Goal: Task Accomplishment & Management: Complete application form

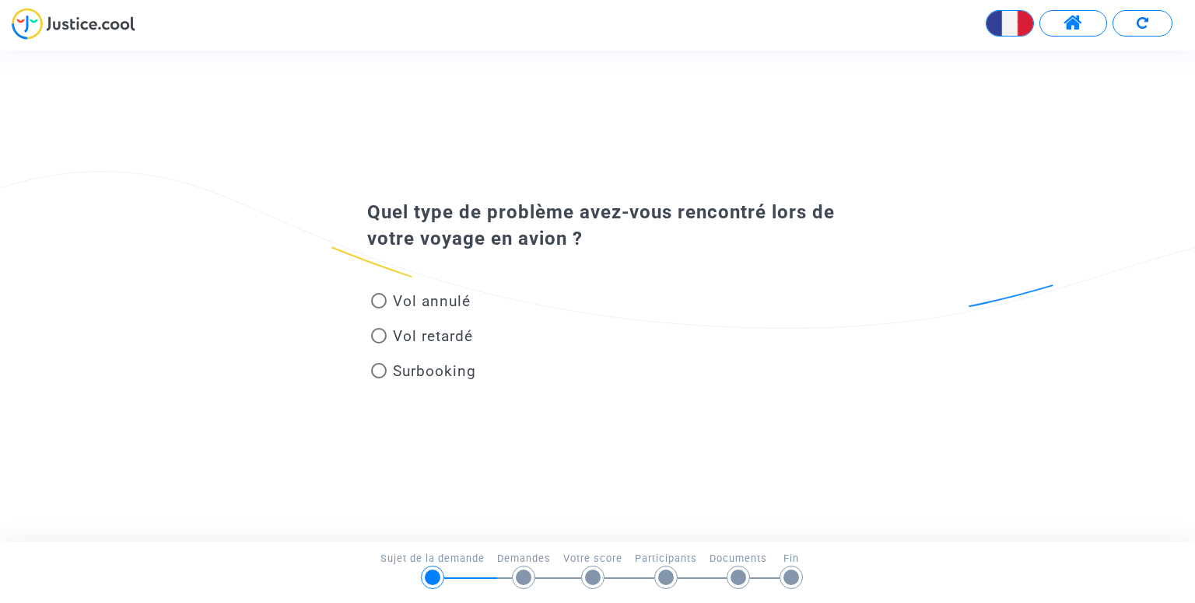
click at [407, 340] on span "Vol retardé" at bounding box center [433, 336] width 80 height 18
click at [379, 344] on input "Vol retardé" at bounding box center [378, 344] width 1 height 1
radio input "true"
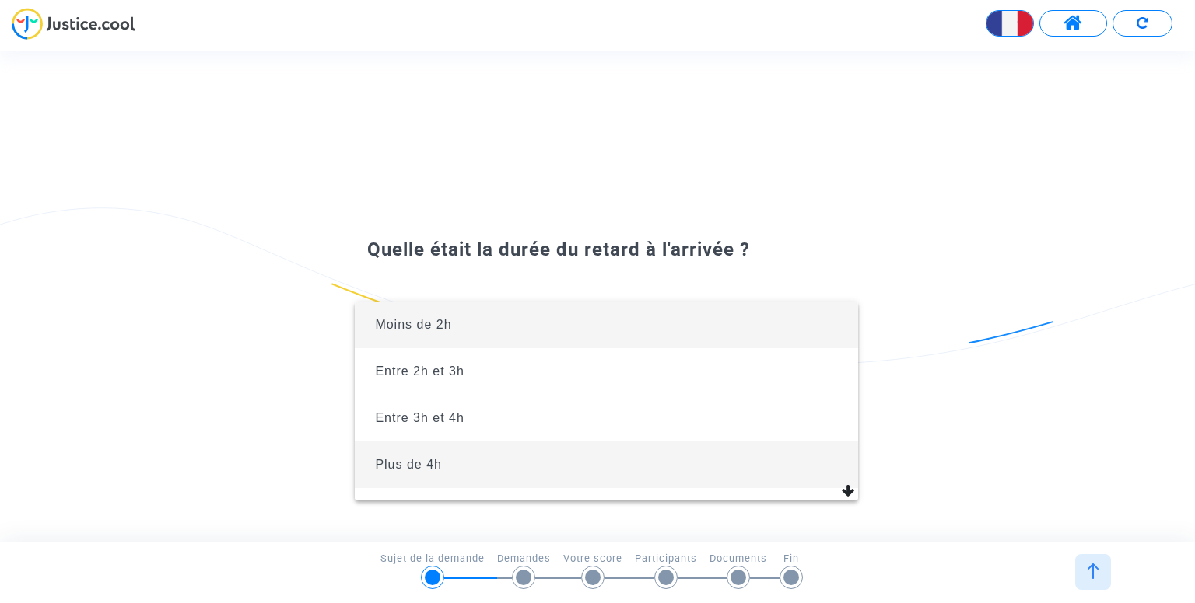
click at [486, 467] on span "Plus de 4h" at bounding box center [605, 465] width 477 height 47
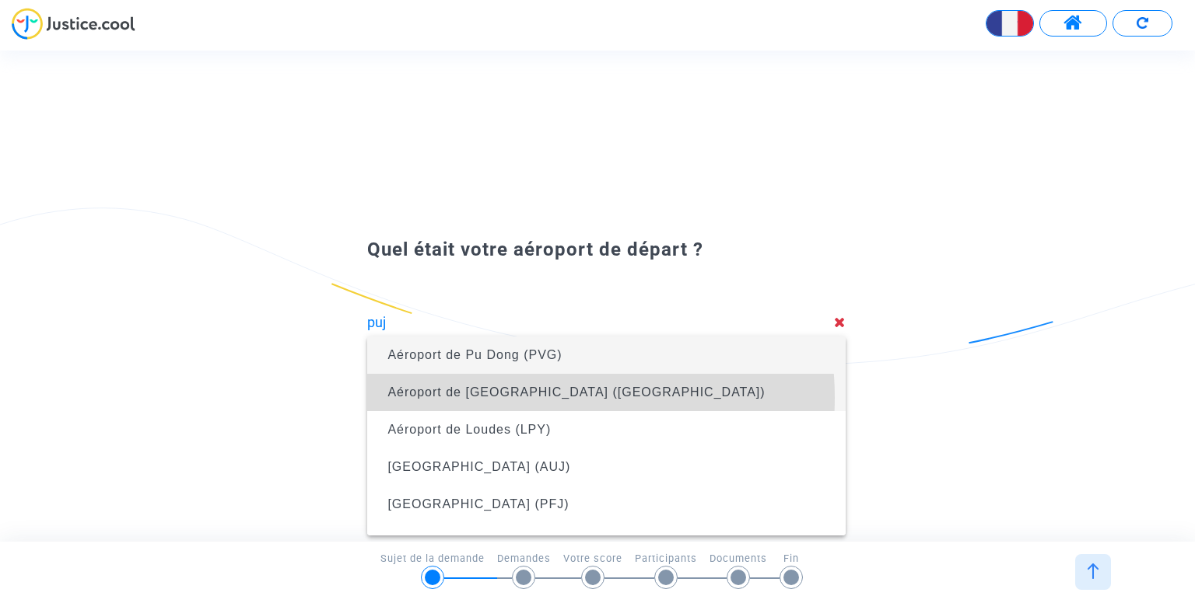
click at [521, 397] on span "Aéroport de [GEOGRAPHIC_DATA] ([GEOGRAPHIC_DATA])" at bounding box center [575, 392] width 377 height 13
type input "Aéroport de [GEOGRAPHIC_DATA] ([GEOGRAPHIC_DATA])"
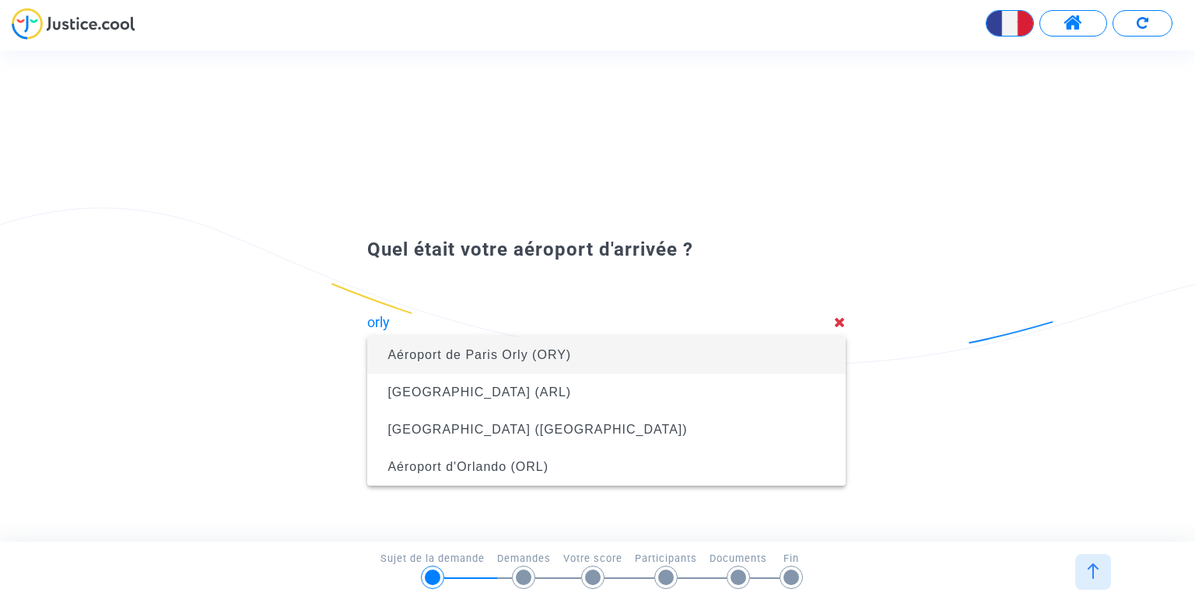
click at [541, 346] on span "Aéroport de Paris Orly (ORY)" at bounding box center [606, 356] width 453 height 44
type input "Aéroport de Paris Orly (ORY)"
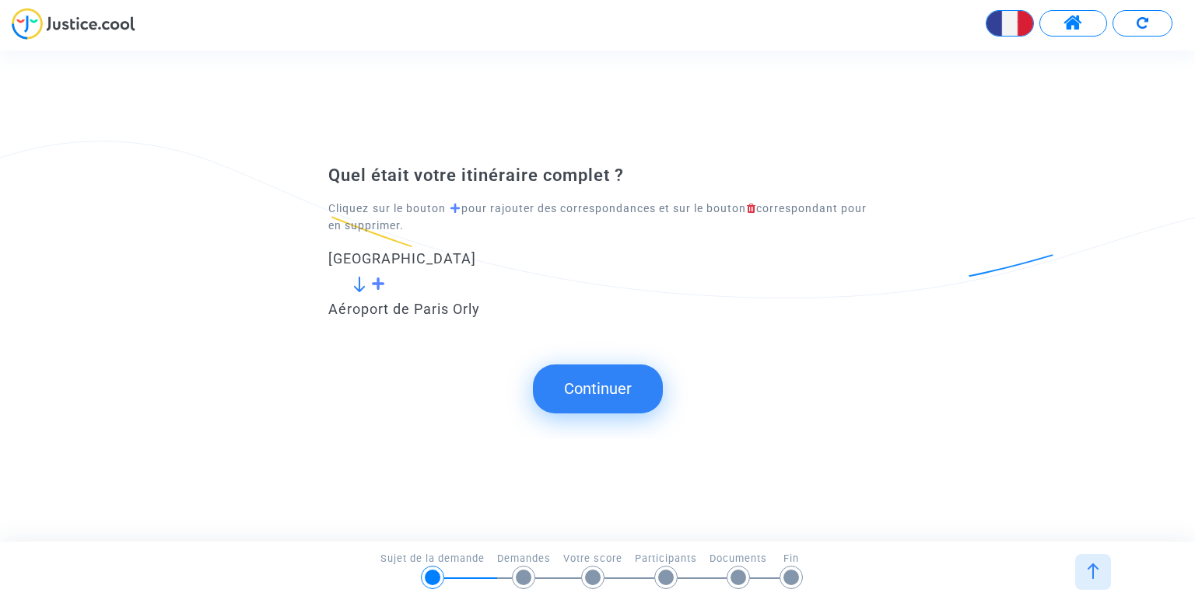
click at [584, 387] on button "Continuer" at bounding box center [598, 389] width 130 height 48
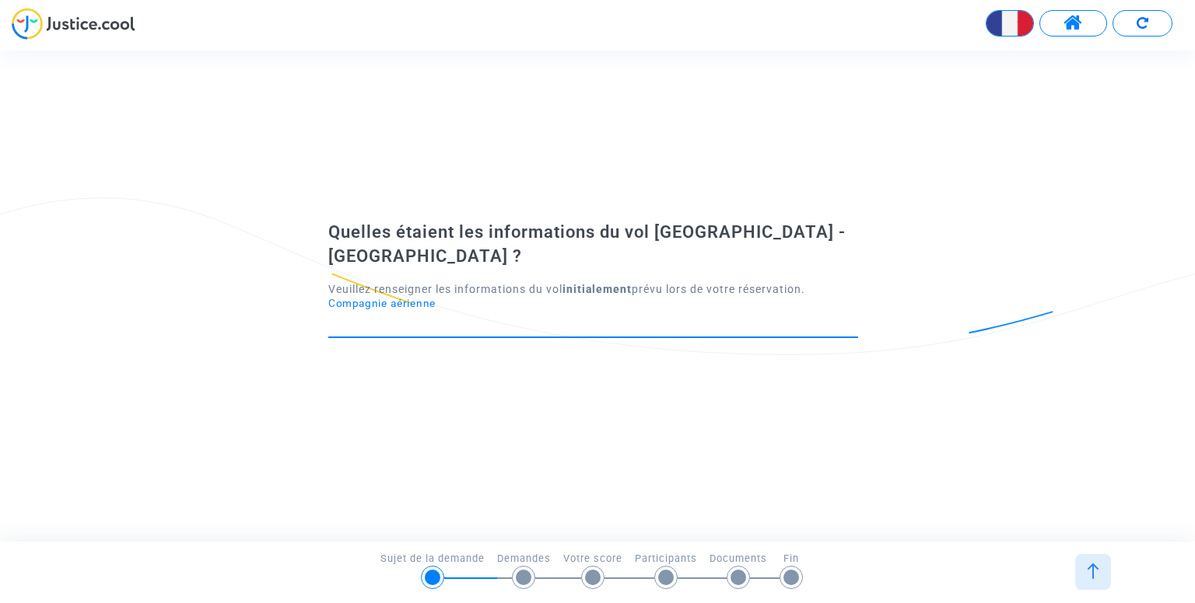
click at [512, 316] on input "Compagnie aérienne" at bounding box center [593, 324] width 530 height 16
type input "D"
type input "p"
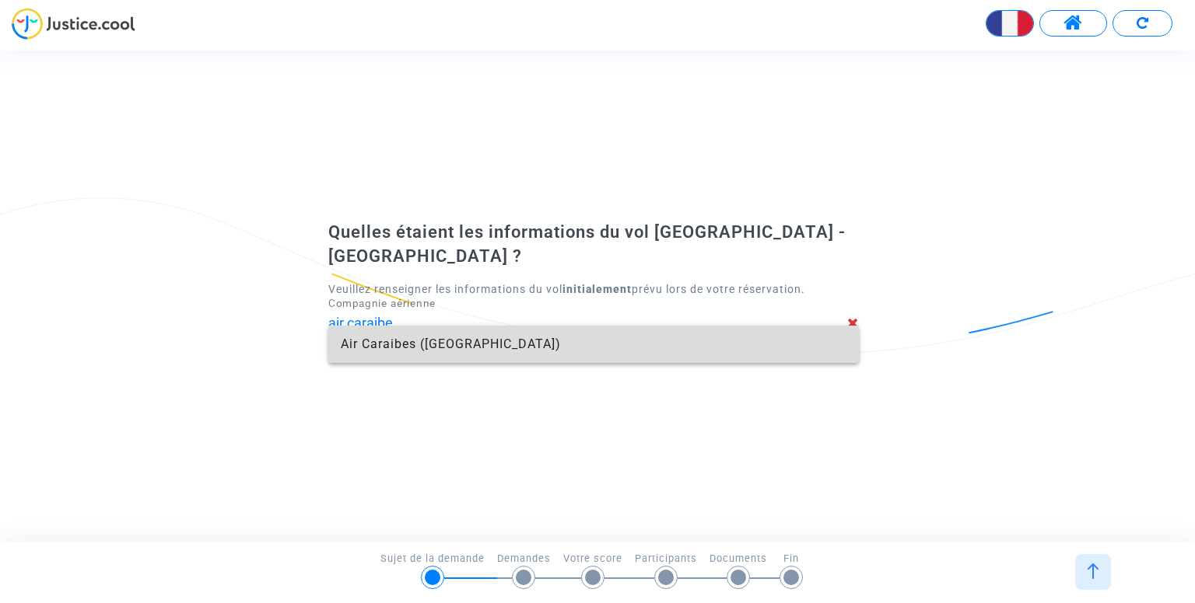
click at [460, 338] on span "Air Caraibes ([GEOGRAPHIC_DATA])" at bounding box center [593, 344] width 505 height 37
type input "Air Caraibes"
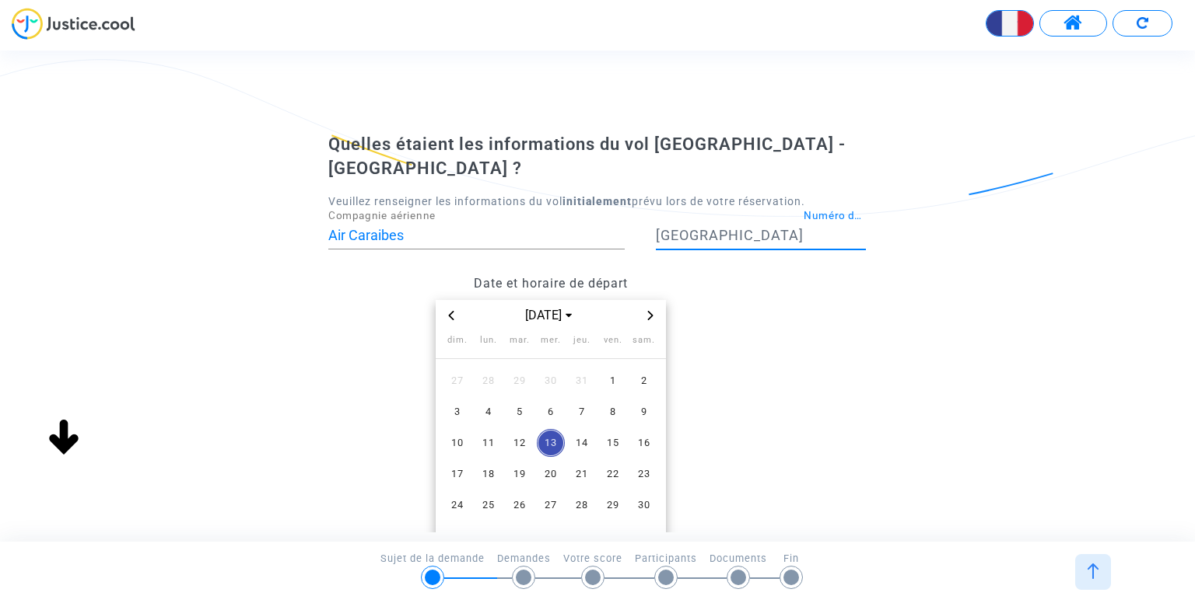
click at [803, 228] on input "Numéro de vol" at bounding box center [834, 236] width 62 height 16
type input "607"
click at [533, 306] on span "[DATE]" at bounding box center [551, 315] width 64 height 19
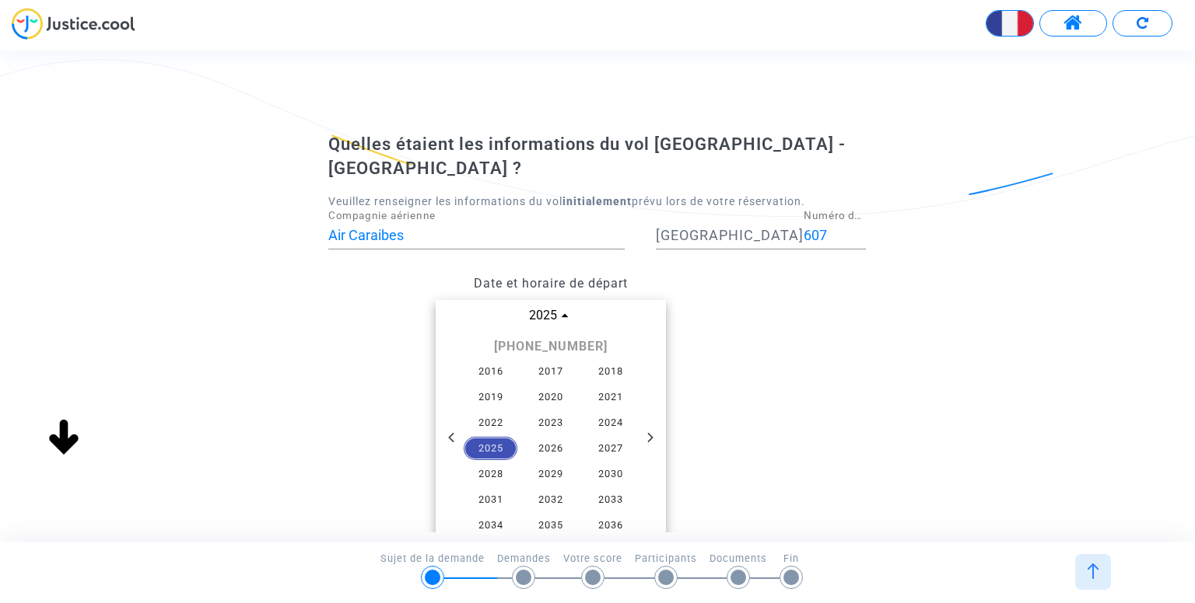
click at [504, 437] on span "2025" at bounding box center [490, 448] width 54 height 23
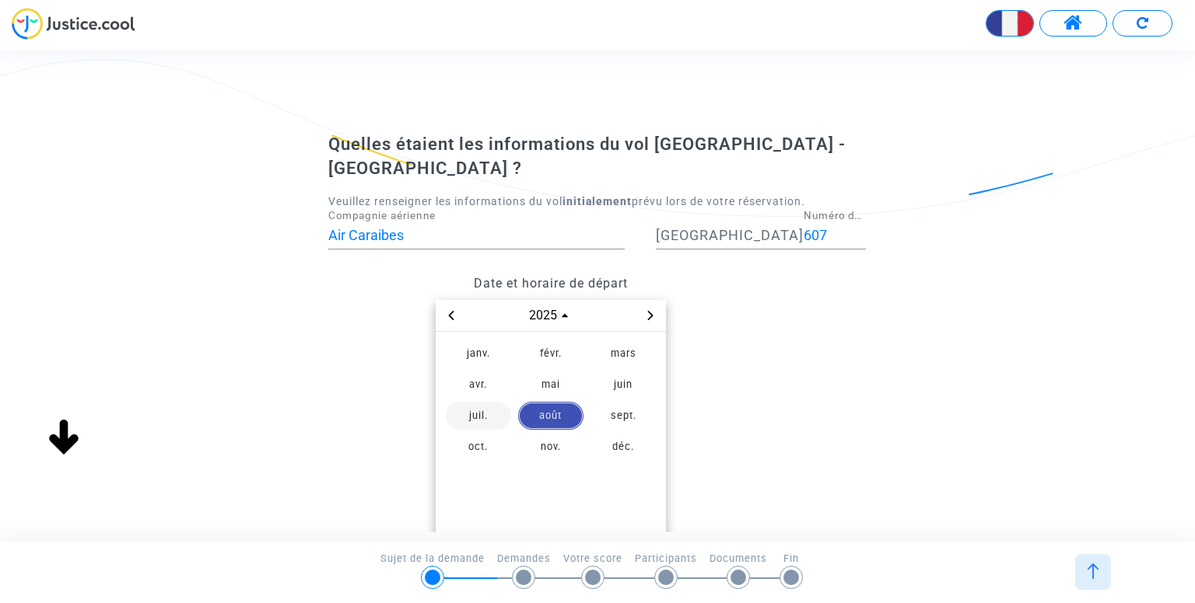
click at [467, 402] on span "juil." at bounding box center [478, 416] width 65 height 28
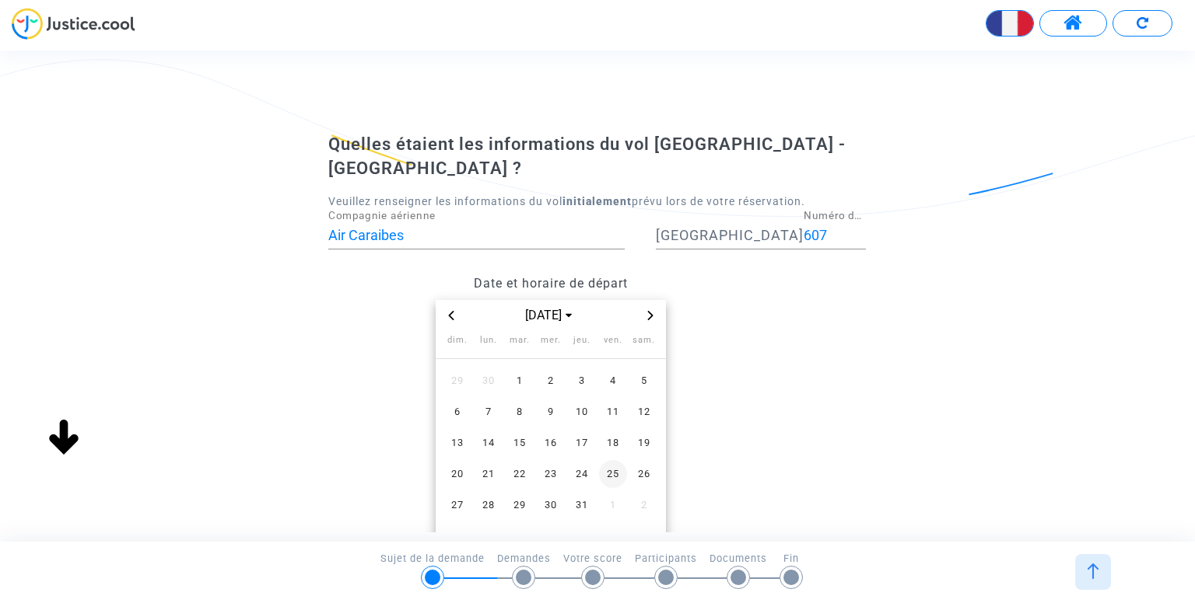
click at [619, 460] on span "25" at bounding box center [613, 474] width 28 height 28
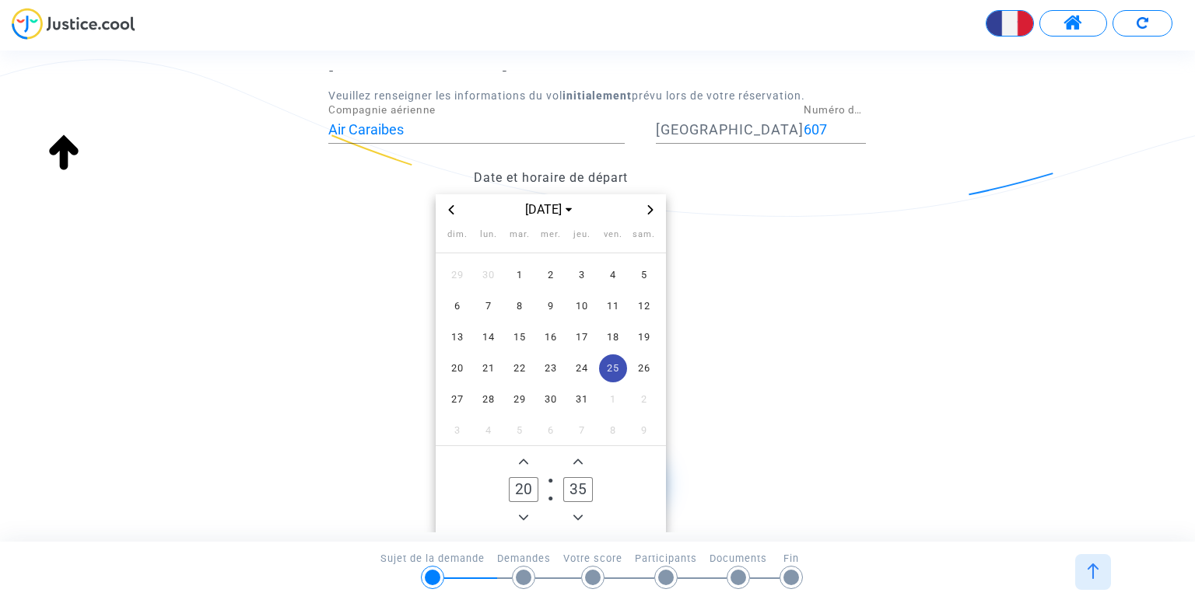
click at [519, 513] on icon "Minus a hour" at bounding box center [523, 517] width 9 height 9
type input "17"
click at [576, 457] on icon "Add a minute" at bounding box center [577, 461] width 9 height 9
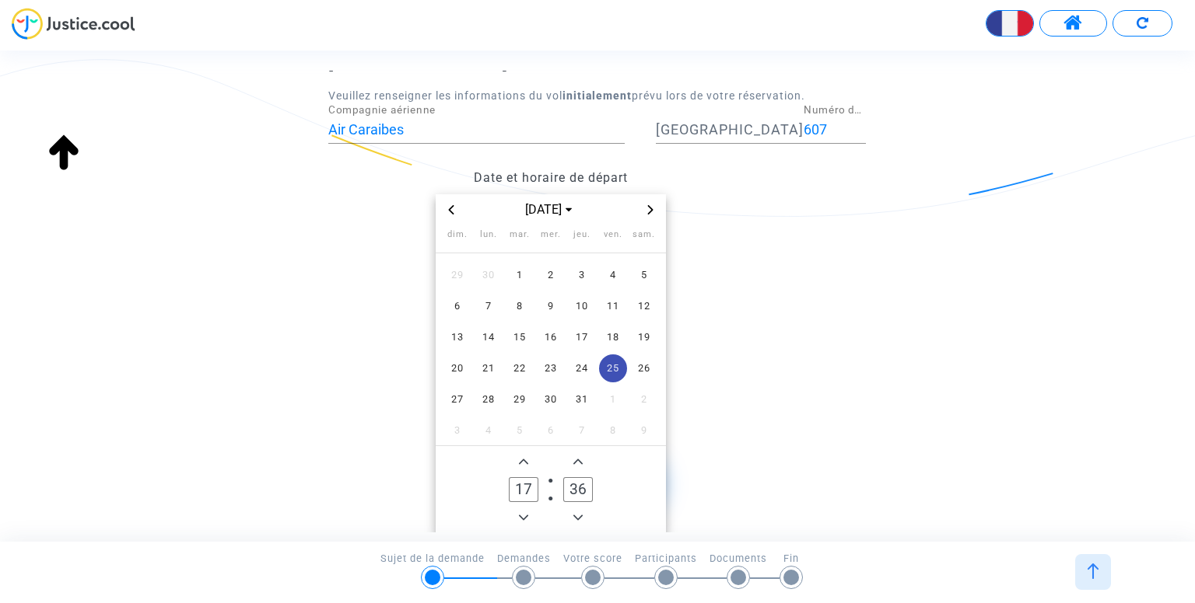
click at [576, 457] on icon "Add a minute" at bounding box center [577, 461] width 9 height 9
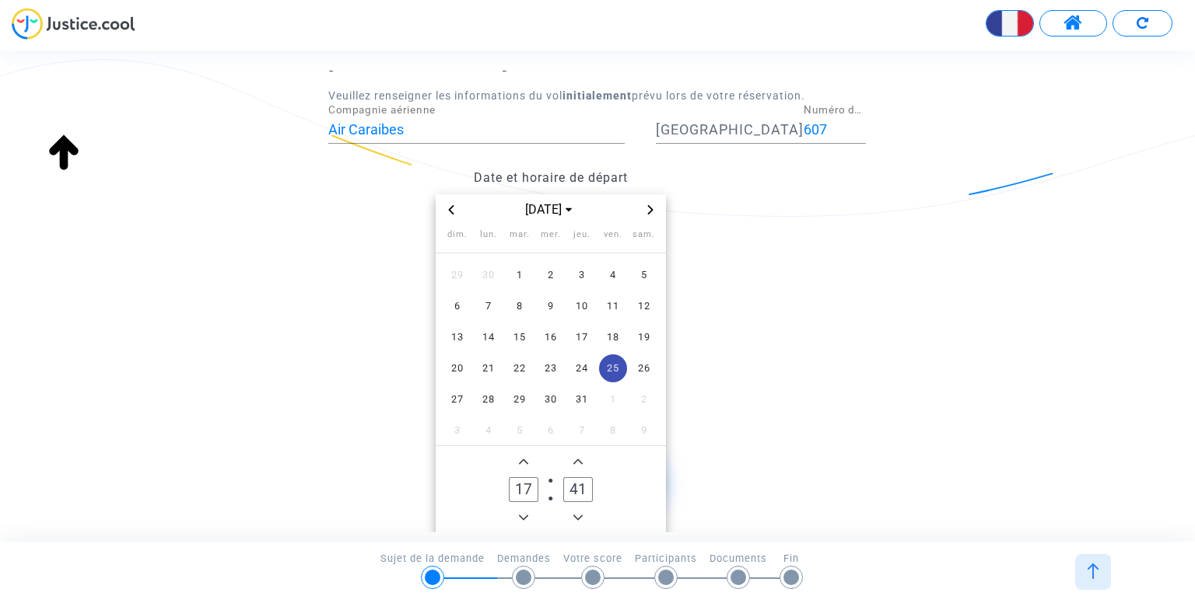
click at [576, 457] on icon "Add a minute" at bounding box center [577, 461] width 9 height 9
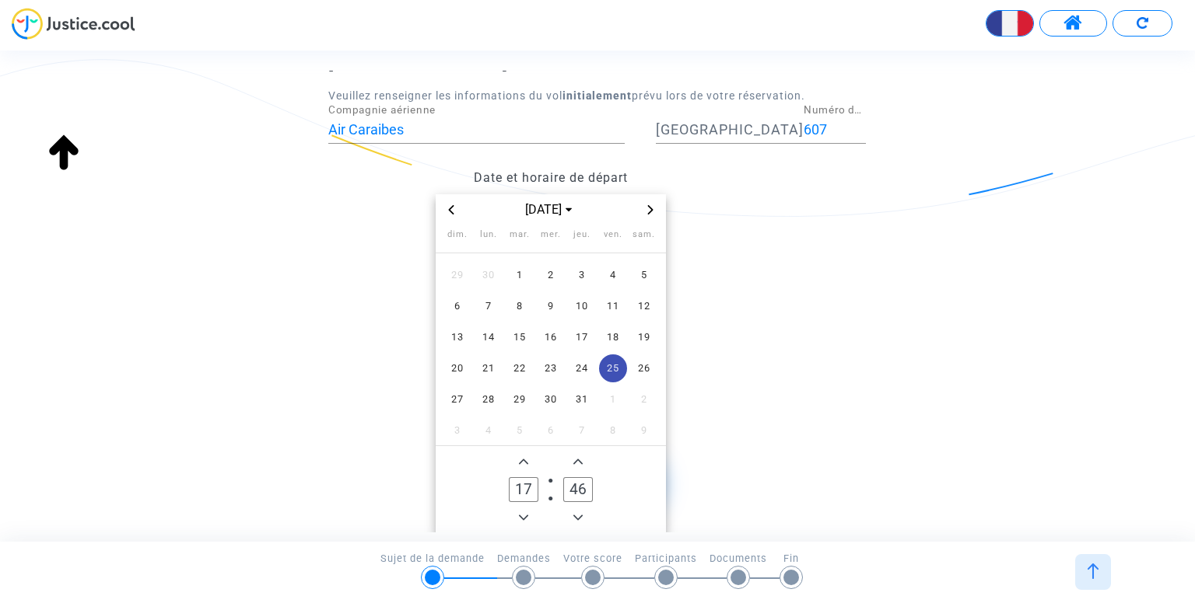
click at [576, 457] on icon "Add a minute" at bounding box center [577, 461] width 9 height 9
type input "50"
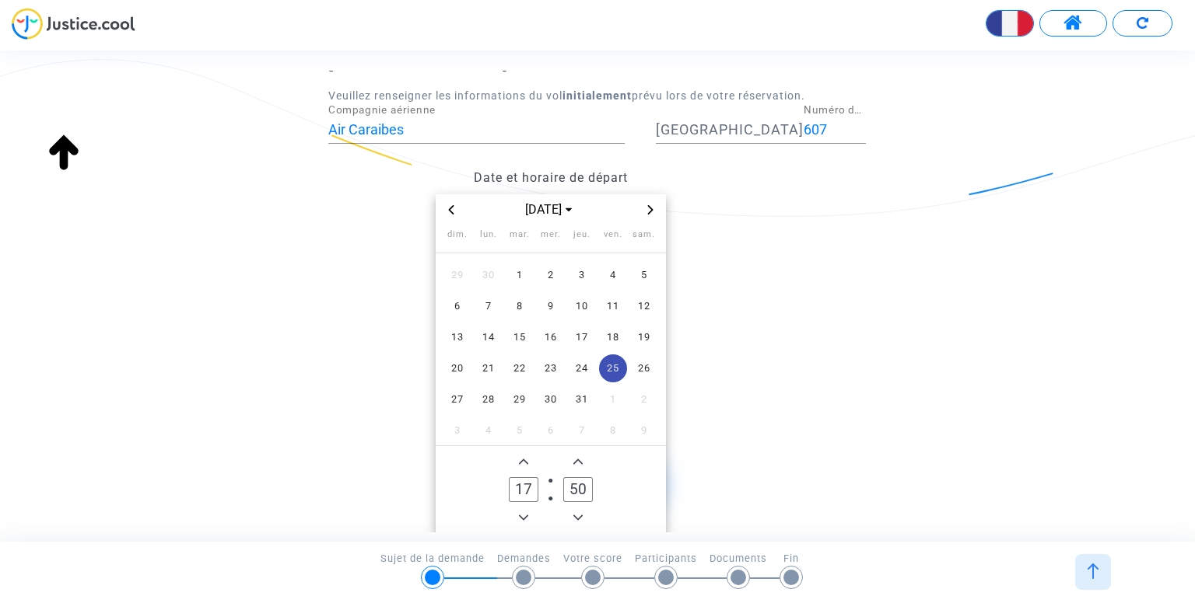
click at [742, 401] on datetime "[DATE] dim. lun. mar. mer. jeu. ven. sam. 29 30 1 2 3 4 5 6 7 8 9 10 11 12 13 1…" at bounding box center [550, 363] width 444 height 339
click at [755, 335] on datetime "[DATE] dim. lun. mar. mer. jeu. ven. sam. 29 30 1 2 3 4 5 6 7 8 9 10 11 12 13 1…" at bounding box center [550, 363] width 444 height 339
click at [668, 478] on datetime "[DATE] dim. lun. mar. mer. jeu. ven. sam. 29 30 1 2 3 4 5 6 7 8 9 10 11 12 13 1…" at bounding box center [550, 363] width 444 height 339
click at [663, 480] on button "Continuer" at bounding box center [598, 479] width 130 height 48
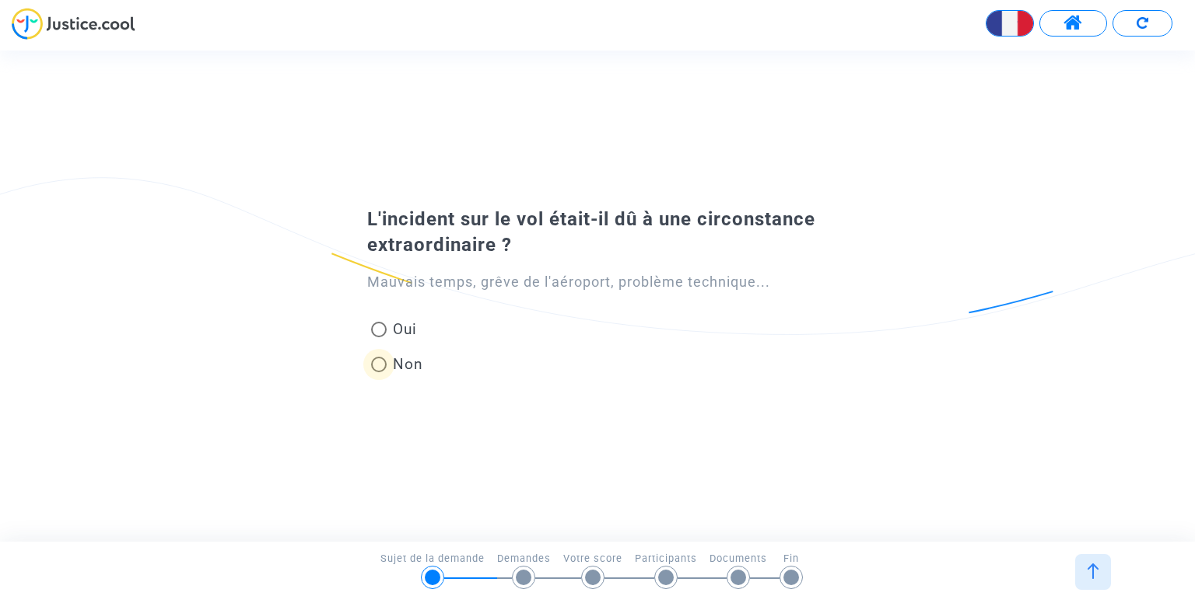
click at [385, 362] on span at bounding box center [379, 365] width 16 height 16
click at [379, 373] on input "Non" at bounding box center [378, 373] width 1 height 1
radio input "true"
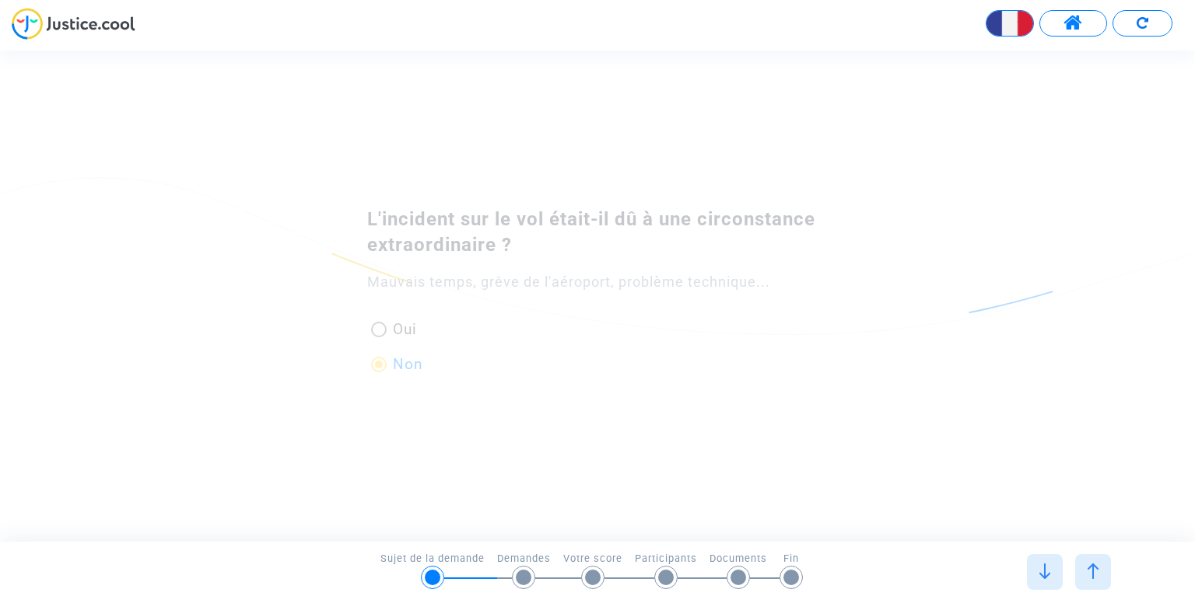
scroll to position [0, 0]
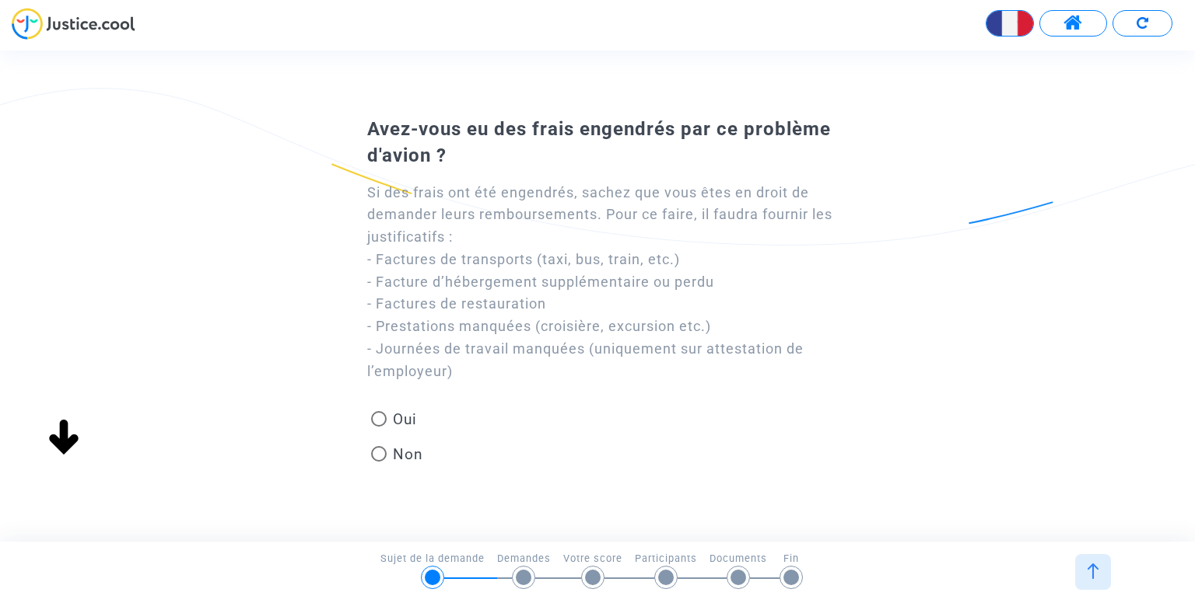
click at [398, 420] on span "Oui" at bounding box center [402, 419] width 30 height 21
click at [379, 427] on input "Oui" at bounding box center [378, 427] width 1 height 1
radio input "true"
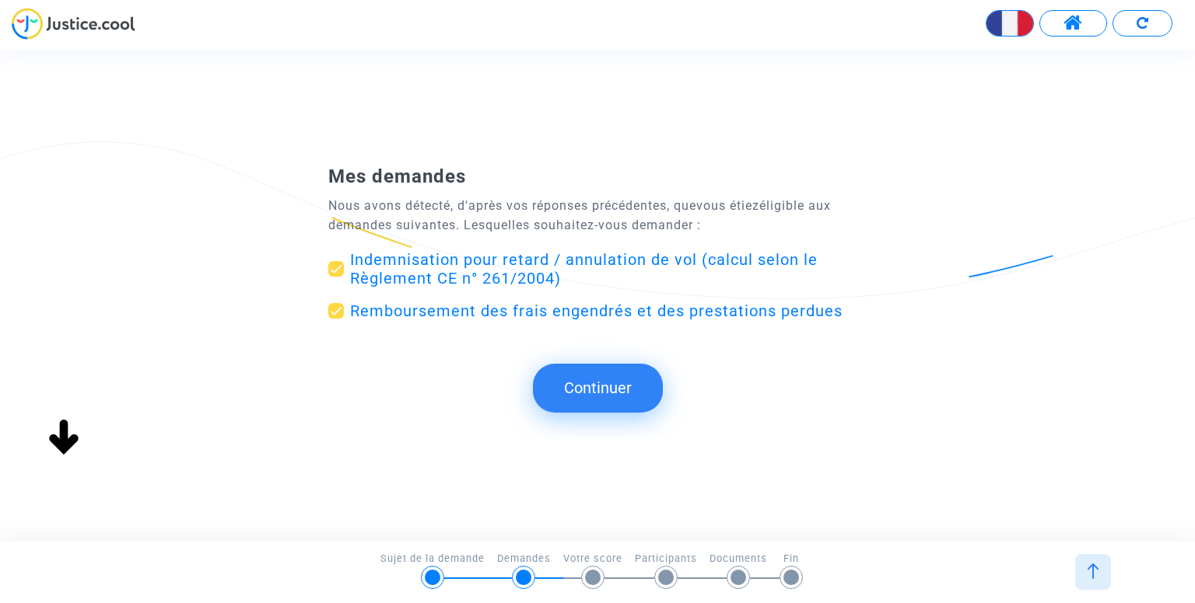
click at [612, 378] on button "Continuer" at bounding box center [598, 388] width 130 height 48
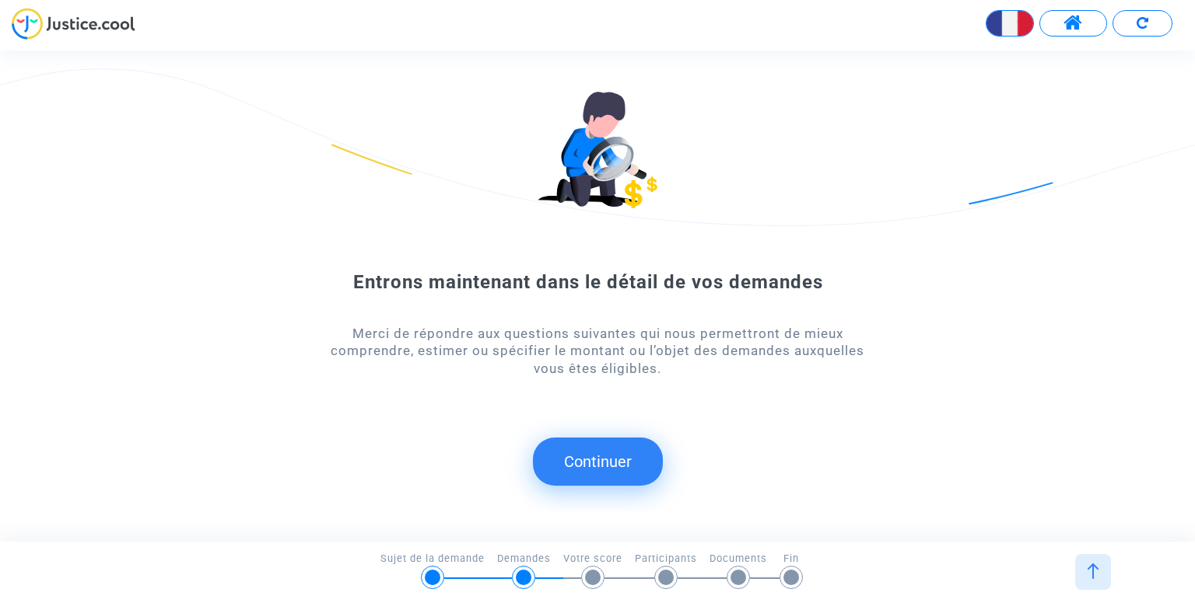
click at [610, 461] on button "Continuer" at bounding box center [598, 462] width 130 height 48
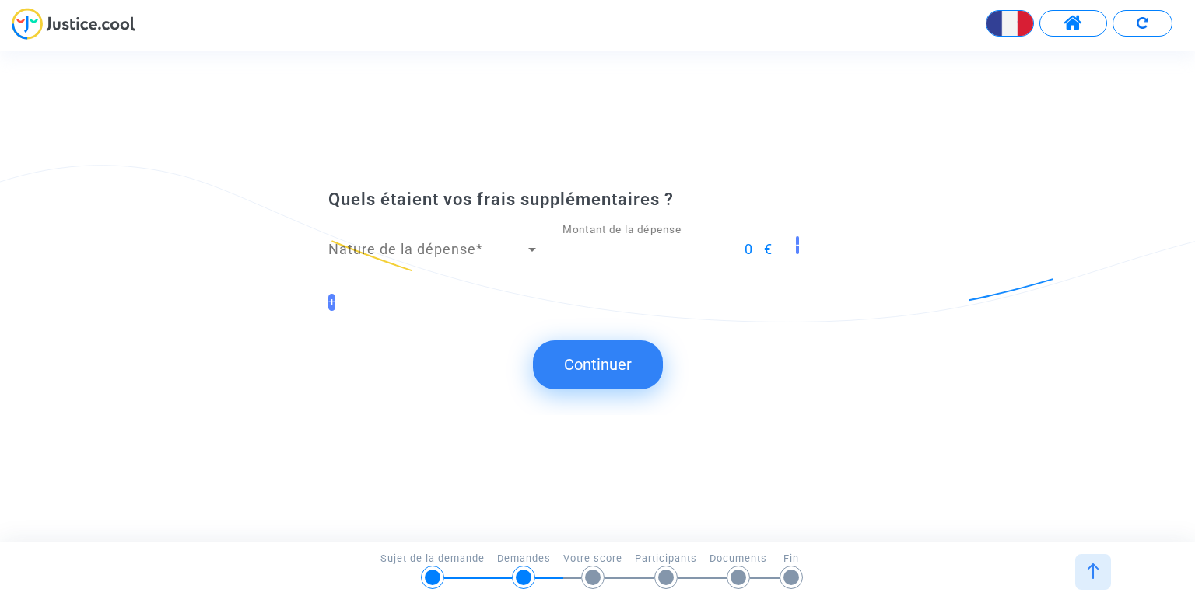
click at [454, 255] on span "Nature de la dépense" at bounding box center [426, 250] width 196 height 16
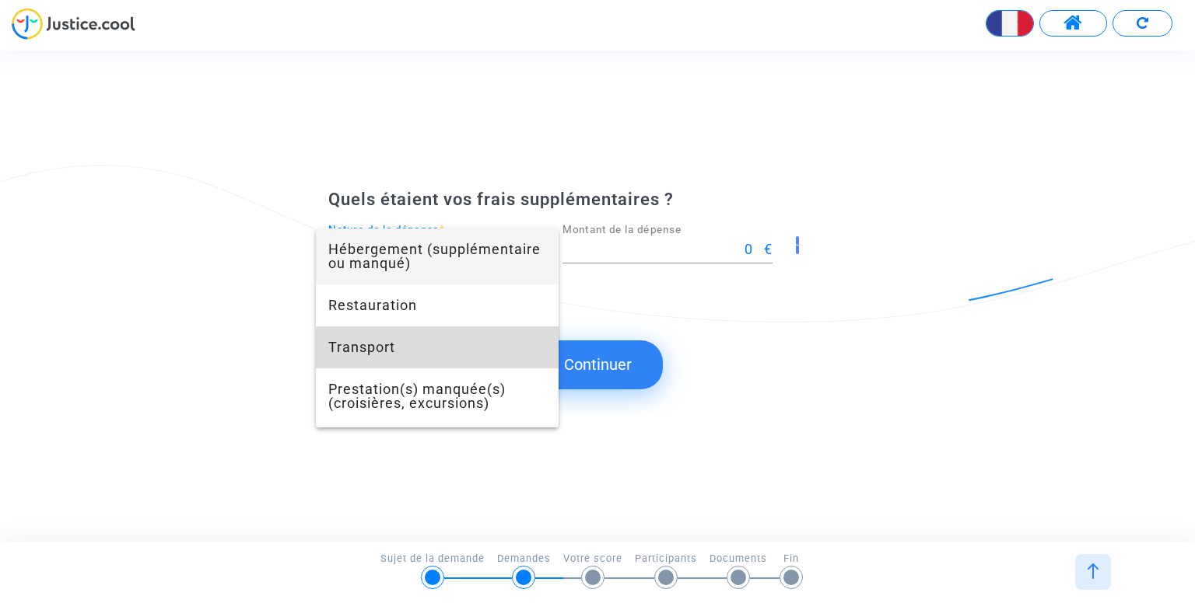
click at [467, 352] on span "Transport" at bounding box center [437, 348] width 218 height 42
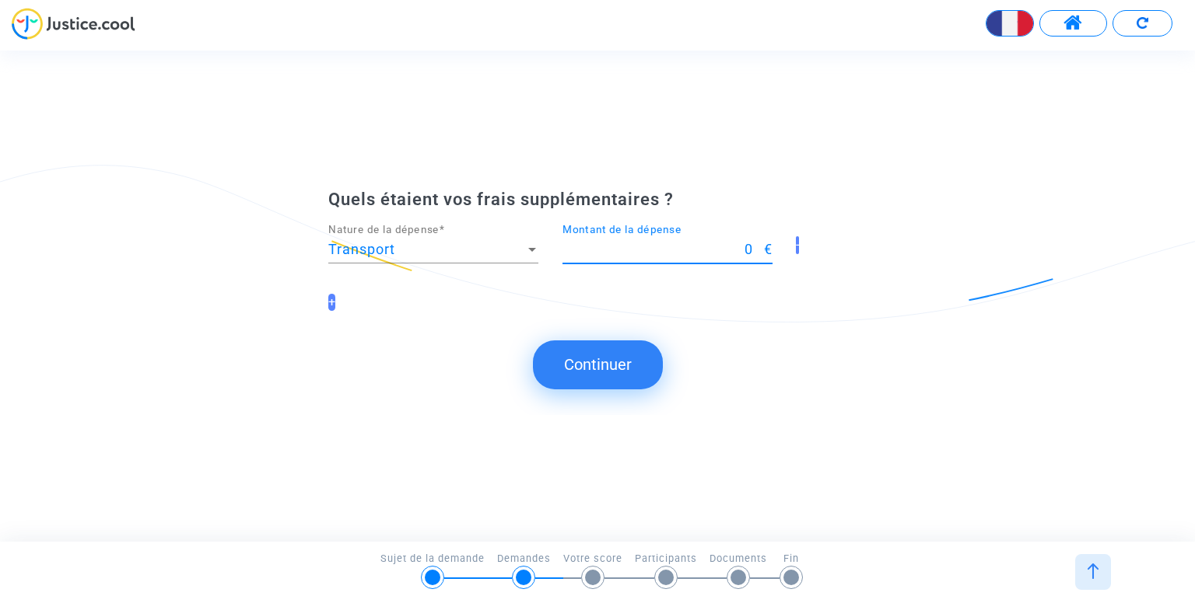
click at [608, 254] on input "0" at bounding box center [662, 250] width 201 height 16
drag, startPoint x: 691, startPoint y: 257, endPoint x: 847, endPoint y: 236, distance: 157.8
click at [847, 236] on div "Transport Nature de la dépense * 0 Montant de la dépense € -" at bounding box center [597, 253] width 561 height 58
click at [708, 253] on input "0" at bounding box center [662, 250] width 201 height 16
click at [709, 252] on input "0" at bounding box center [662, 250] width 201 height 16
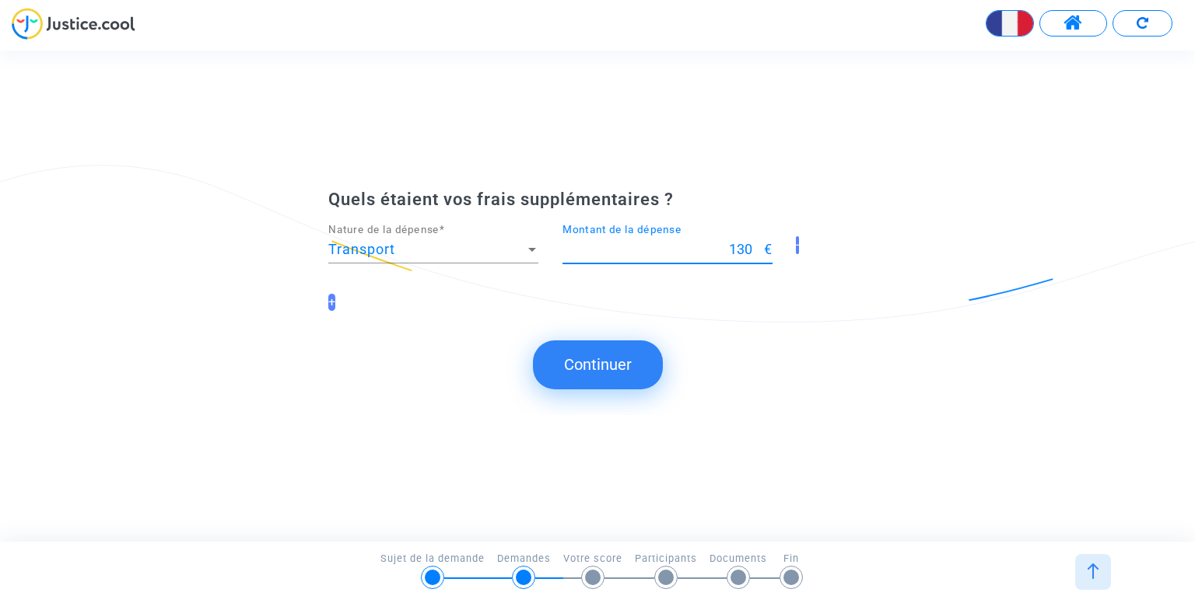
type input "130"
click at [575, 365] on button "Continuer" at bounding box center [598, 365] width 130 height 48
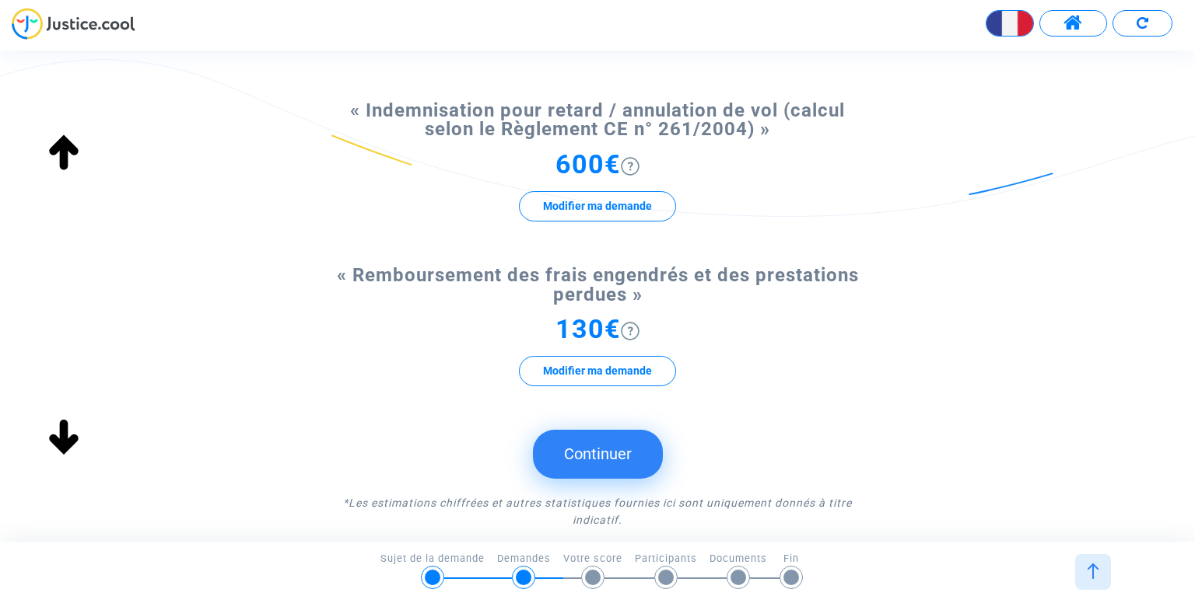
scroll to position [149, 0]
click at [612, 364] on button "Modifier ma demande" at bounding box center [597, 370] width 157 height 30
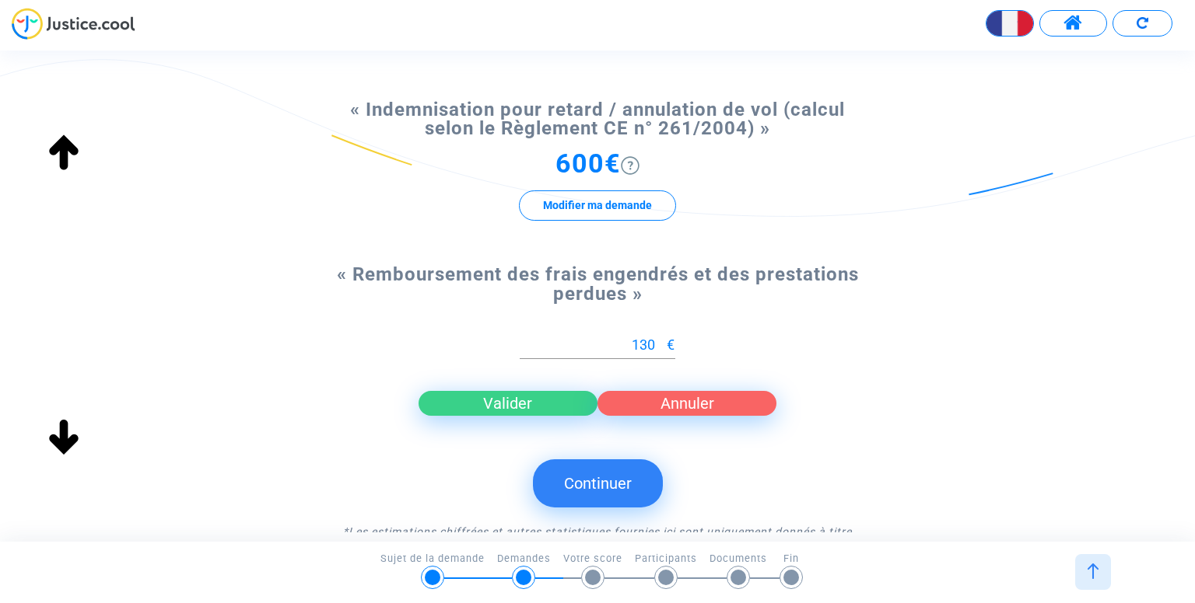
click at [575, 411] on button "Valider" at bounding box center [507, 403] width 179 height 25
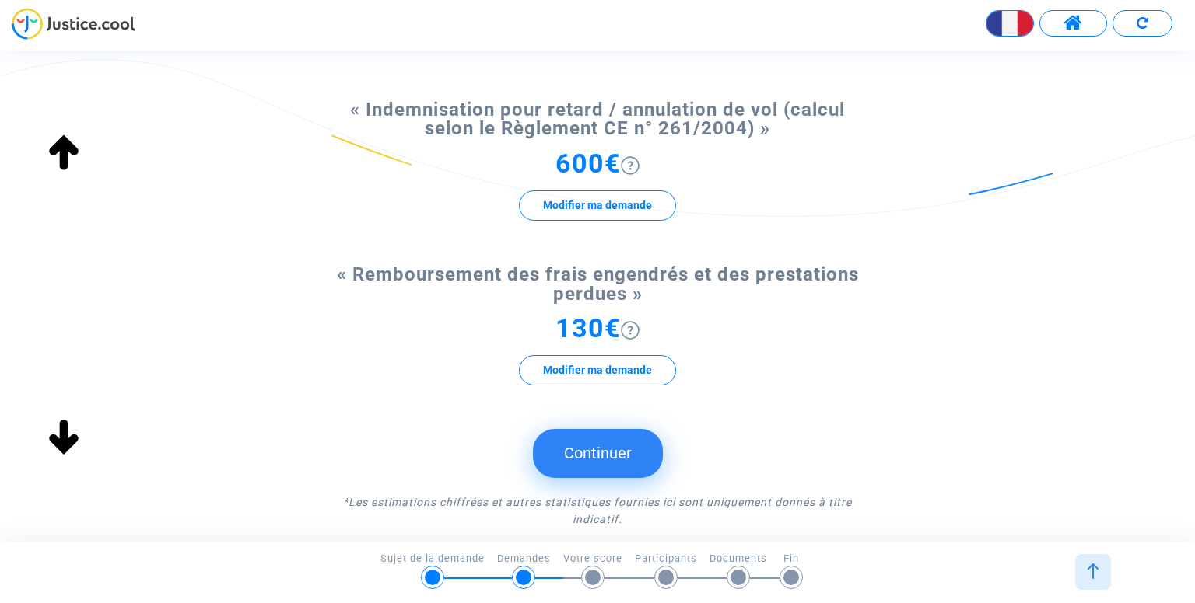
click at [589, 439] on button "Continuer" at bounding box center [598, 453] width 130 height 48
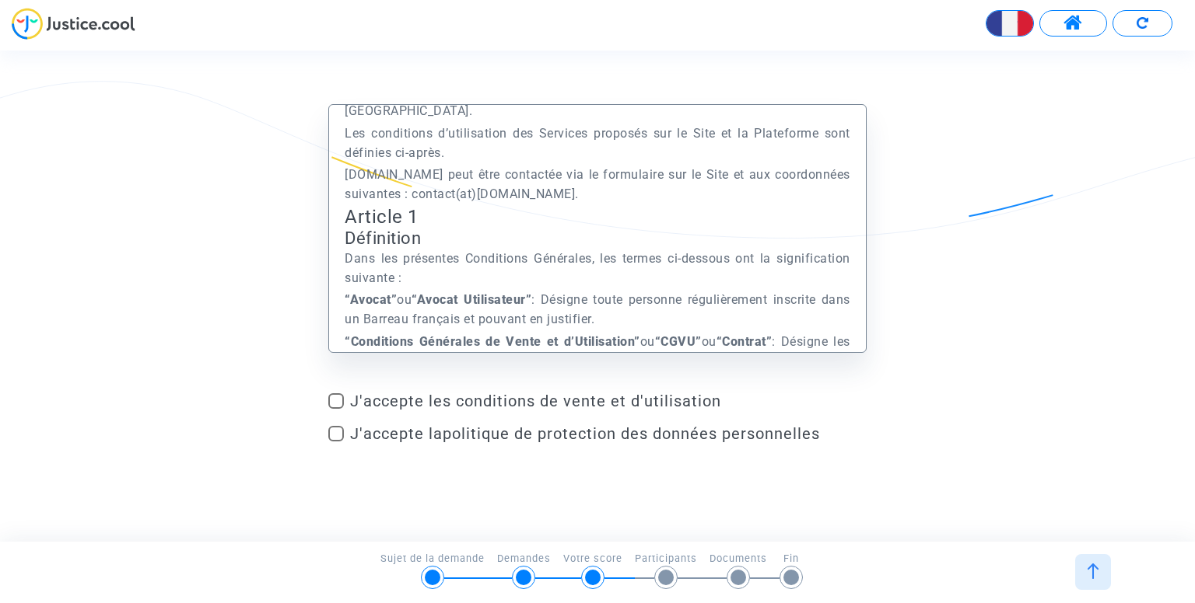
scroll to position [412, 0]
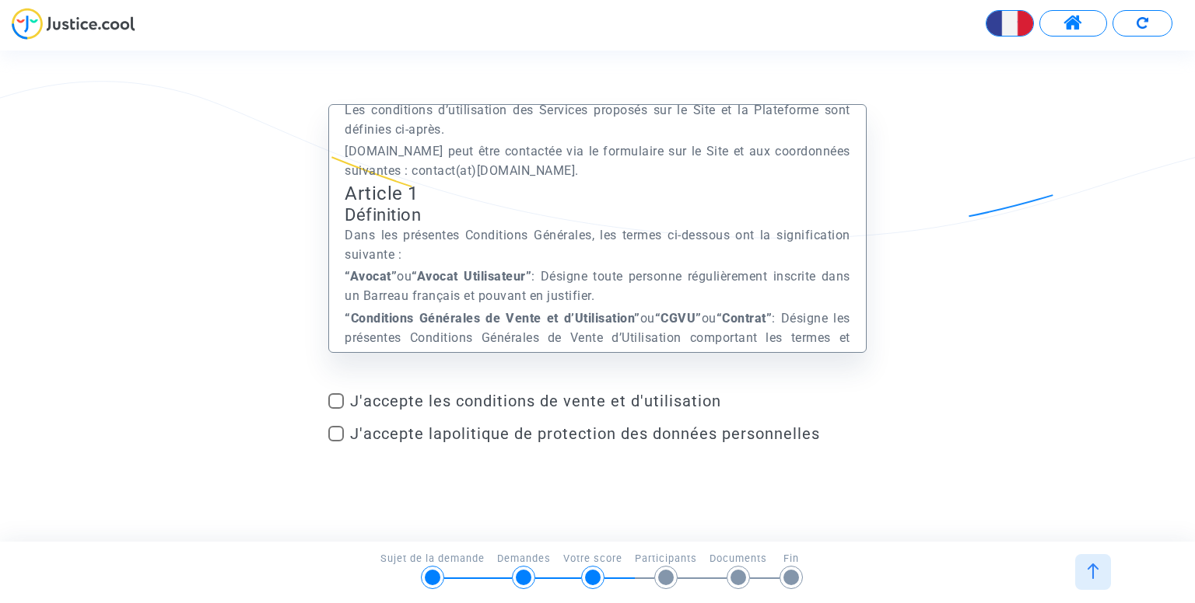
click at [485, 404] on span "J'accepte les conditions de vente et d'utilisation" at bounding box center [608, 401] width 516 height 19
click at [336, 409] on input "J'accepte les conditions de vente et d'utilisation" at bounding box center [335, 409] width 1 height 1
checkbox input "true"
click at [484, 443] on mat-checkbox "J'accepte la politique de protection des données personnelles" at bounding box center [596, 437] width 537 height 25
click at [352, 439] on span "J'accepte la politique de protection des données personnelles" at bounding box center [585, 434] width 470 height 19
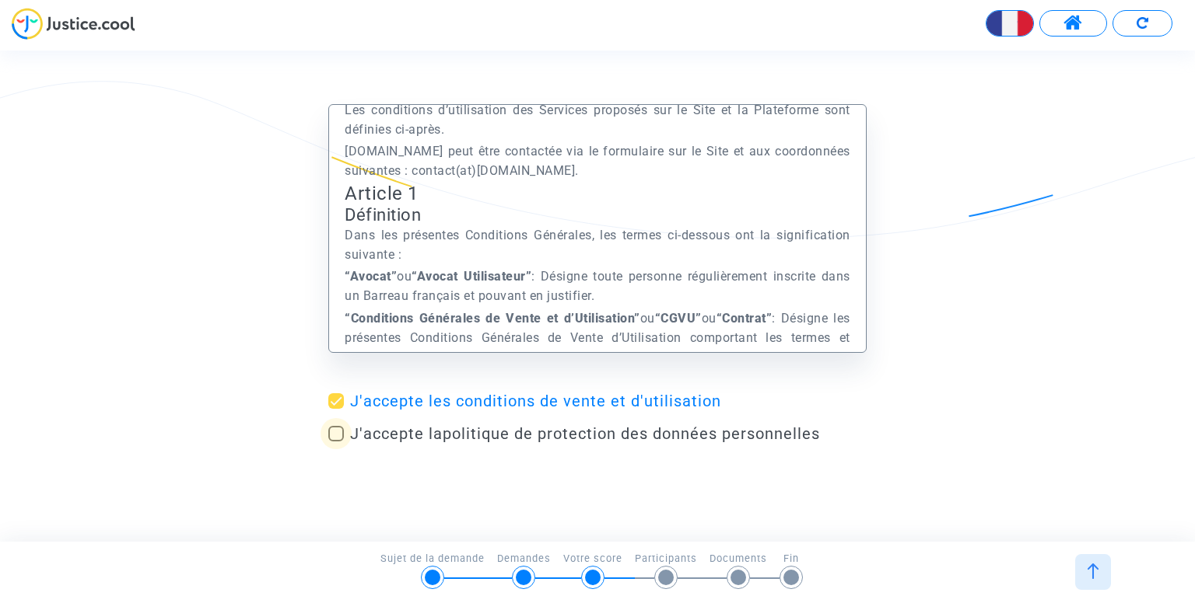
click at [336, 442] on input "J'accepte la politique de protection des données personnelles" at bounding box center [335, 442] width 1 height 1
checkbox input "true"
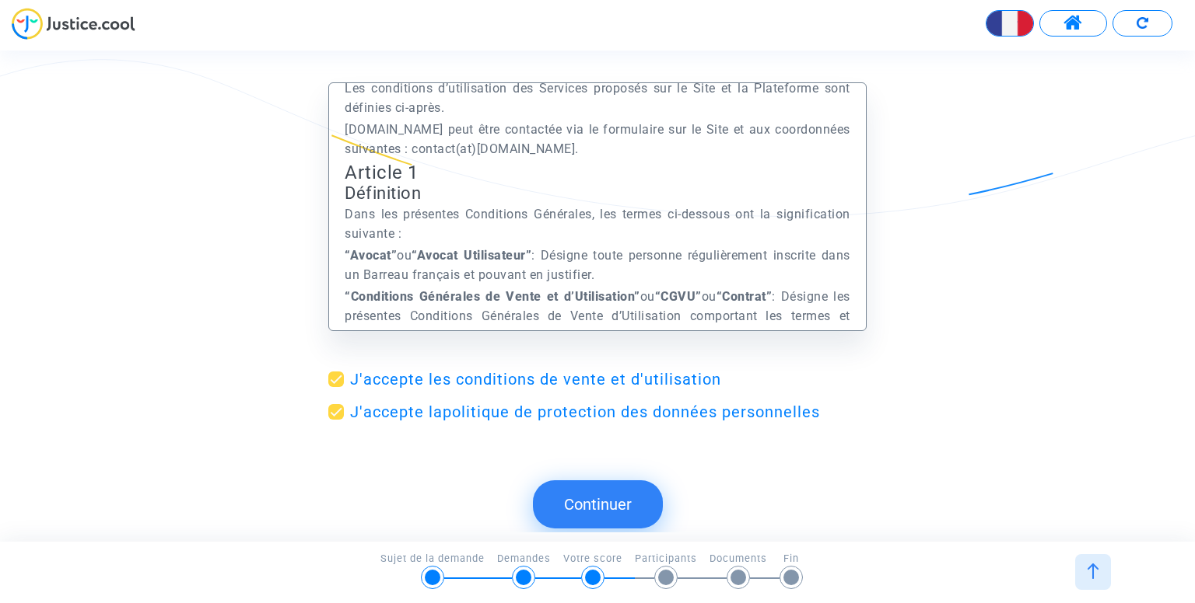
click at [625, 493] on button "Continuer" at bounding box center [598, 505] width 130 height 48
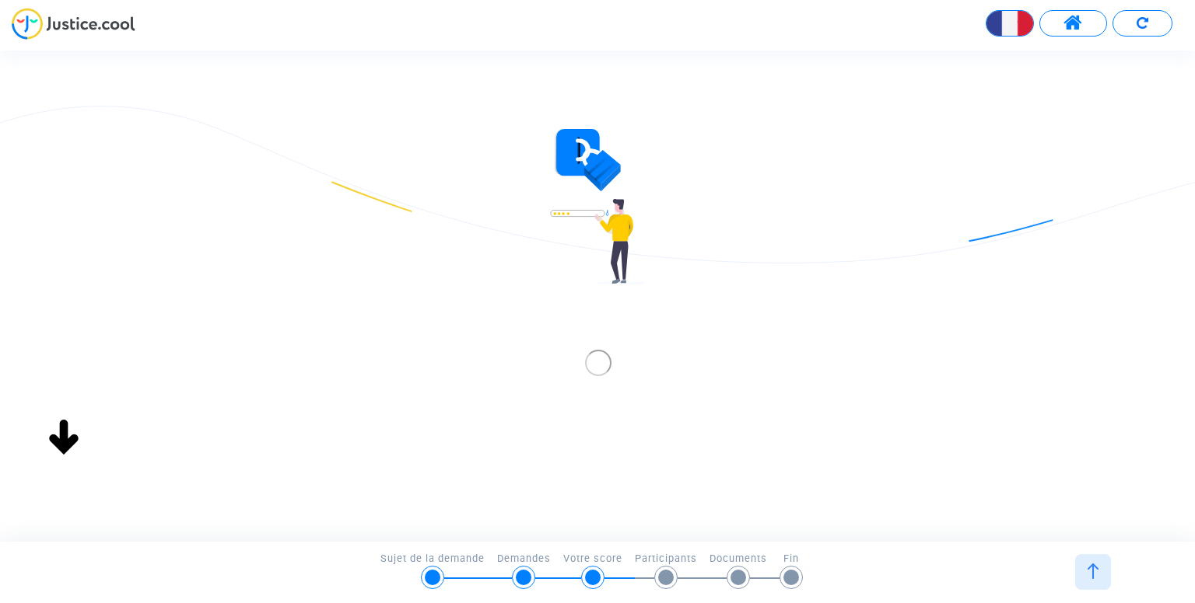
scroll to position [0, 0]
type input "[EMAIL_ADDRESS][DOMAIN_NAME]"
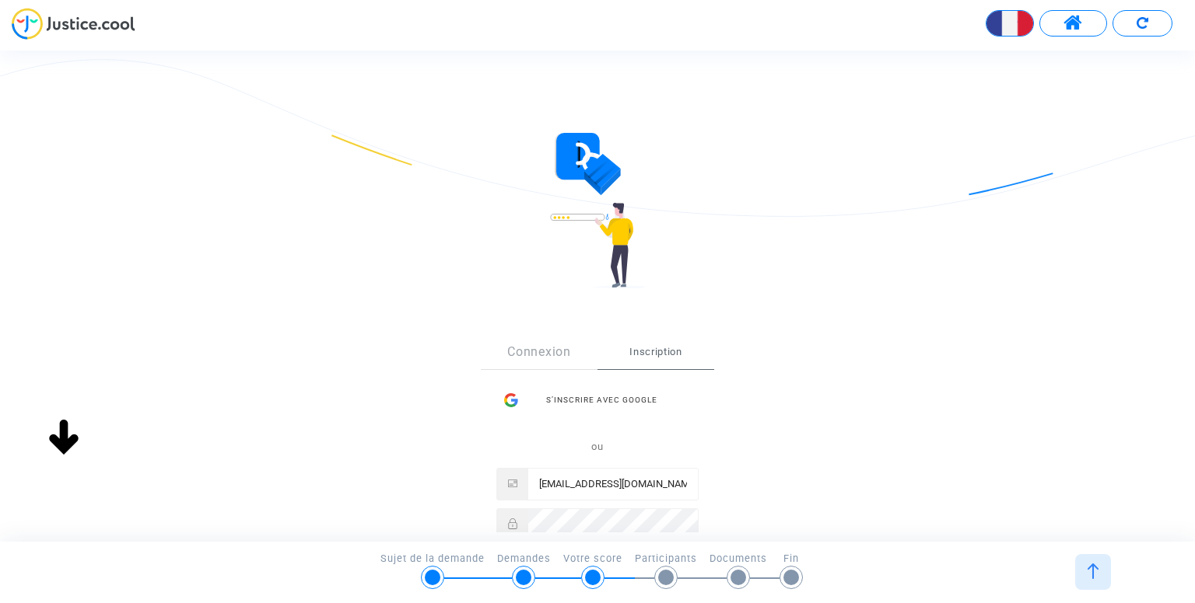
scroll to position [75, 0]
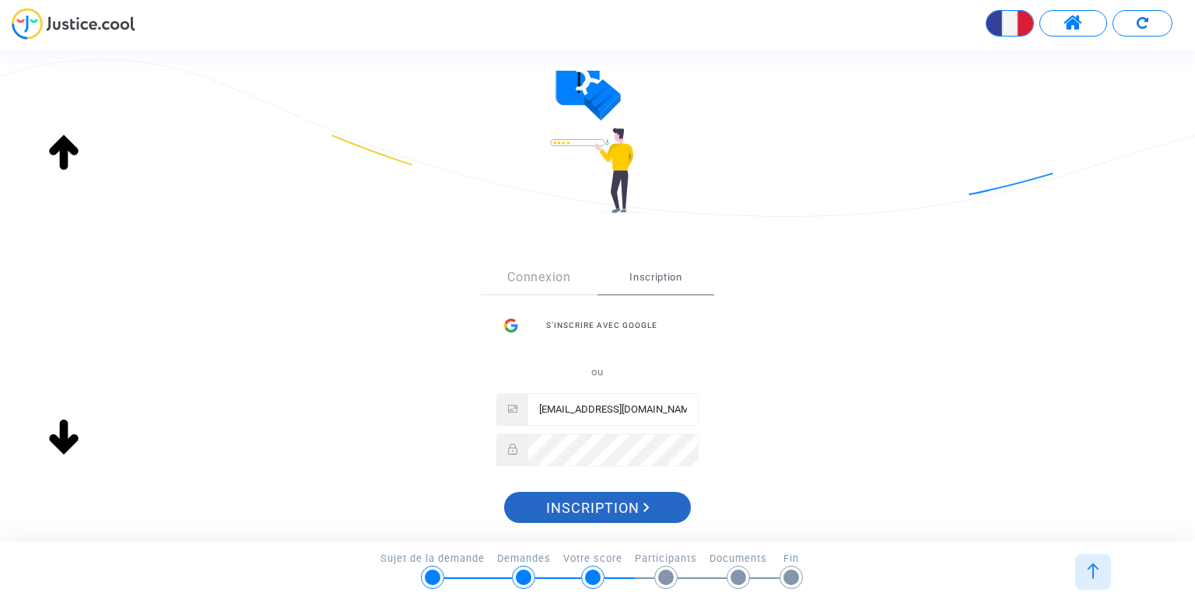
click at [624, 505] on span "Inscription" at bounding box center [597, 508] width 103 height 33
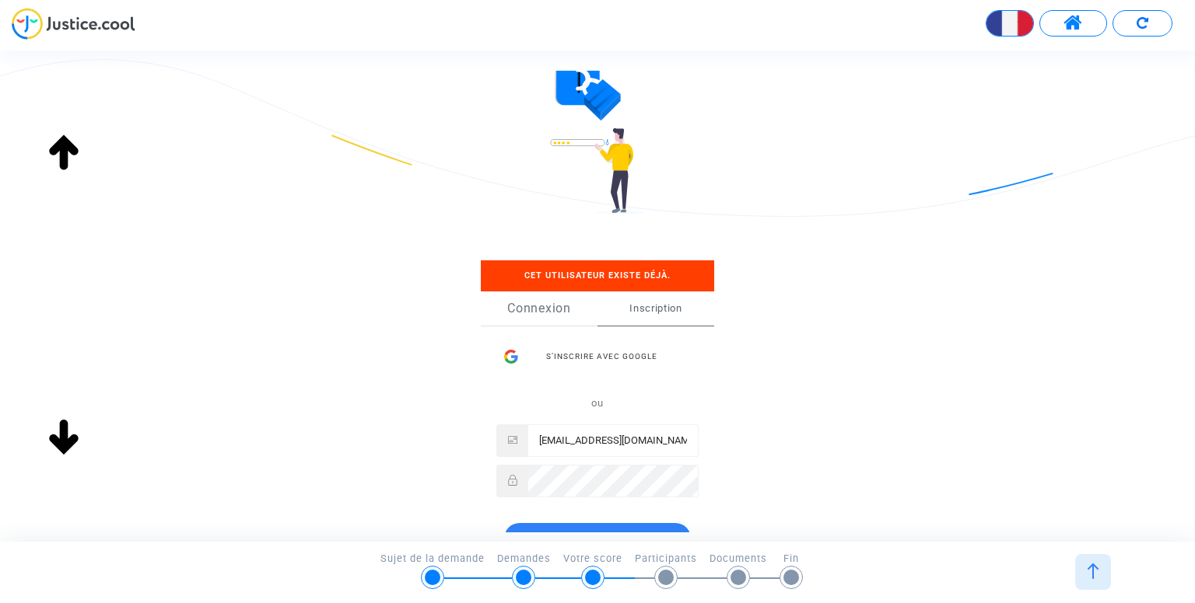
click at [537, 304] on link "Connexion" at bounding box center [539, 309] width 117 height 34
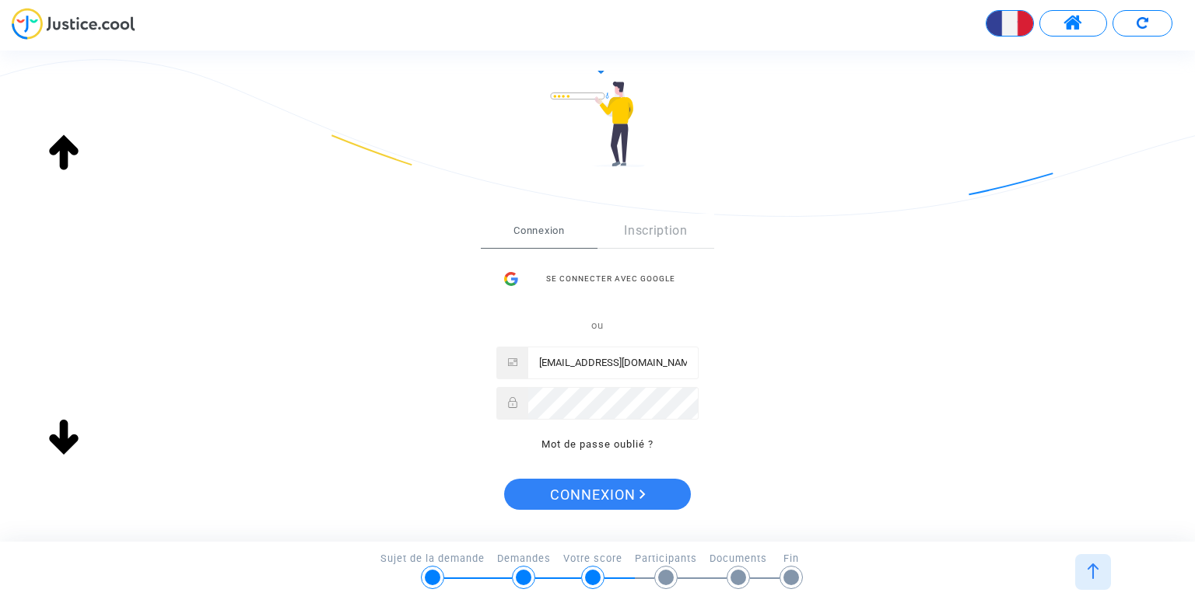
scroll to position [134, 0]
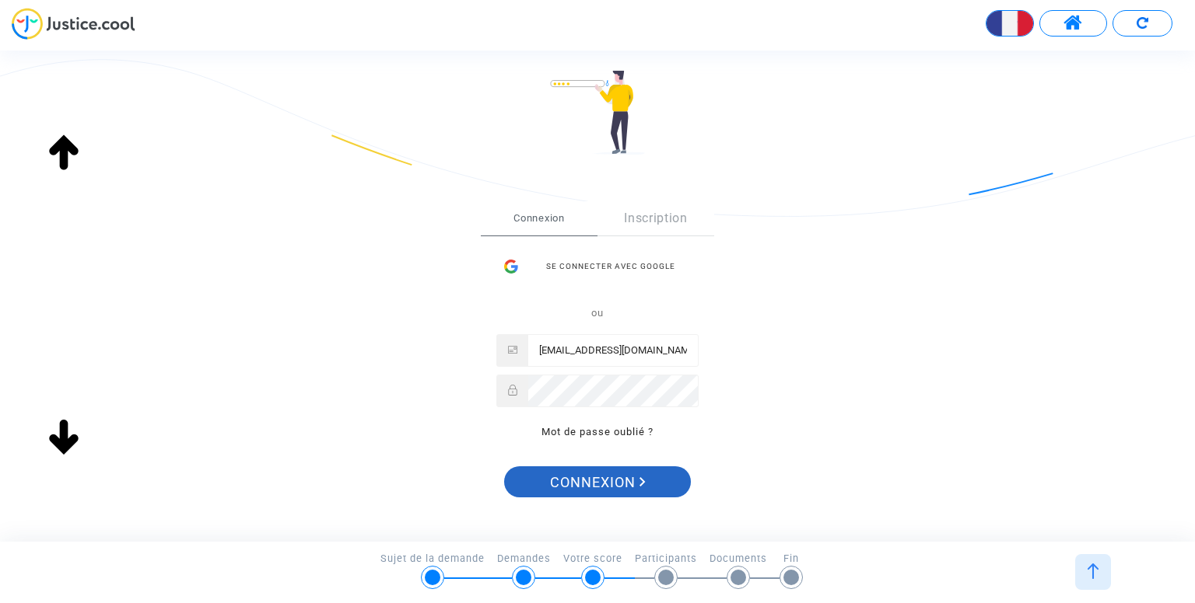
click at [598, 477] on span "Connexion" at bounding box center [598, 483] width 96 height 33
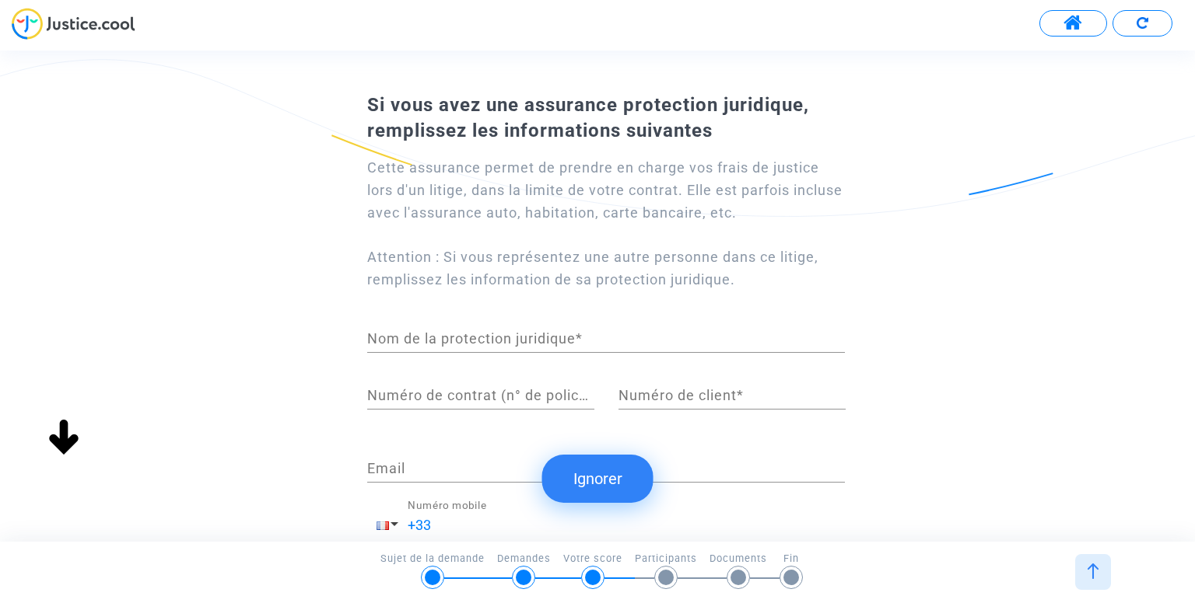
scroll to position [211, 0]
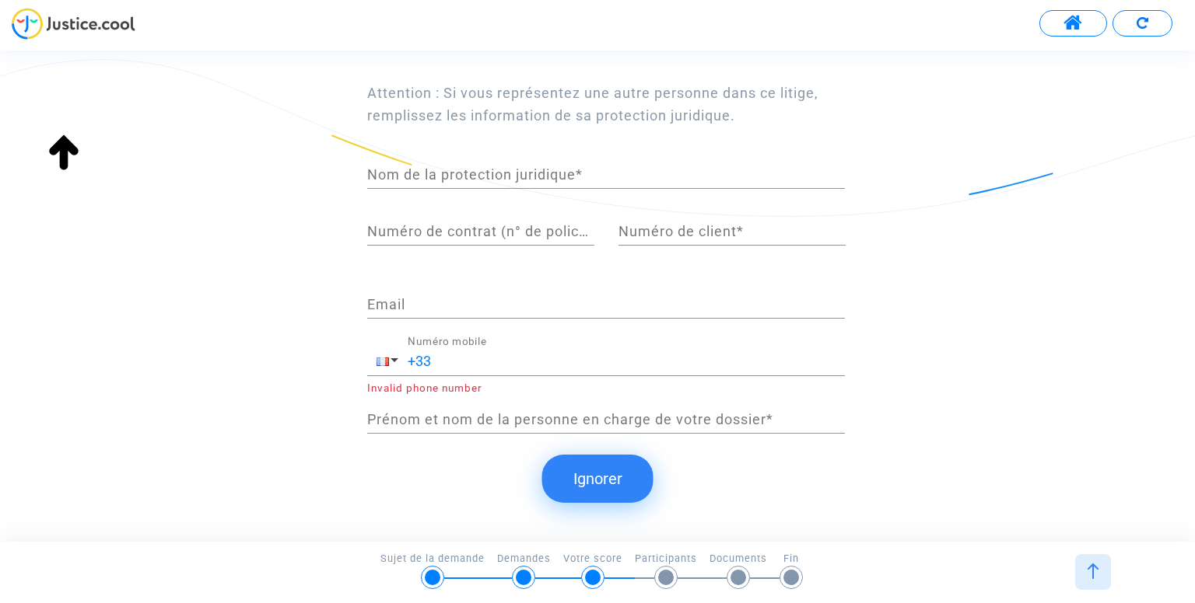
click at [607, 488] on button "Ignorer" at bounding box center [597, 479] width 111 height 48
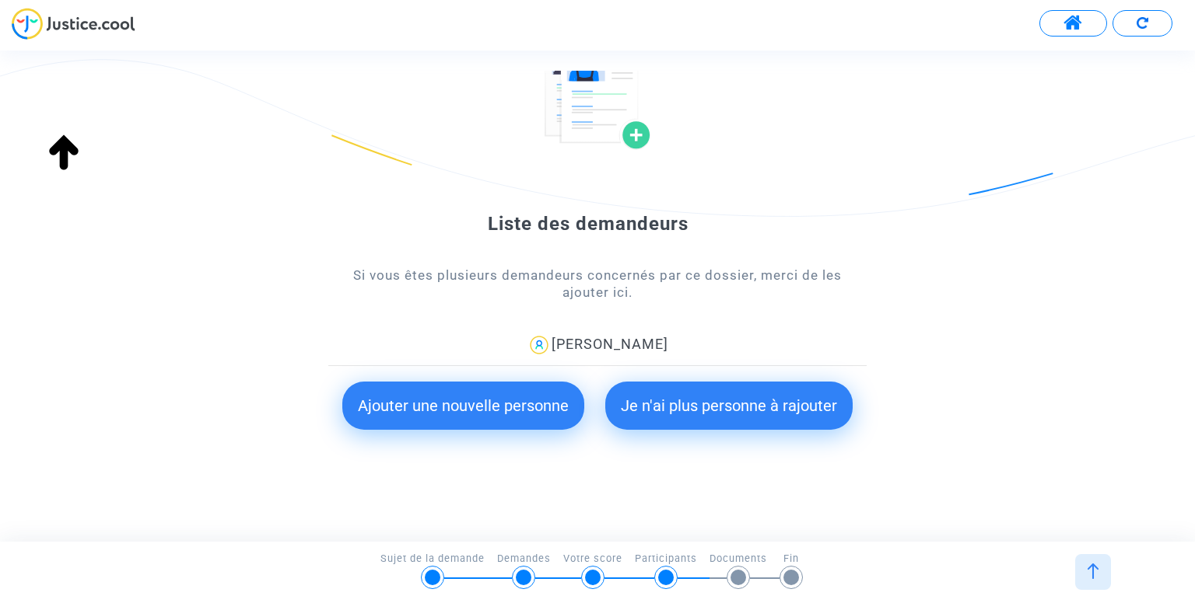
scroll to position [106, 0]
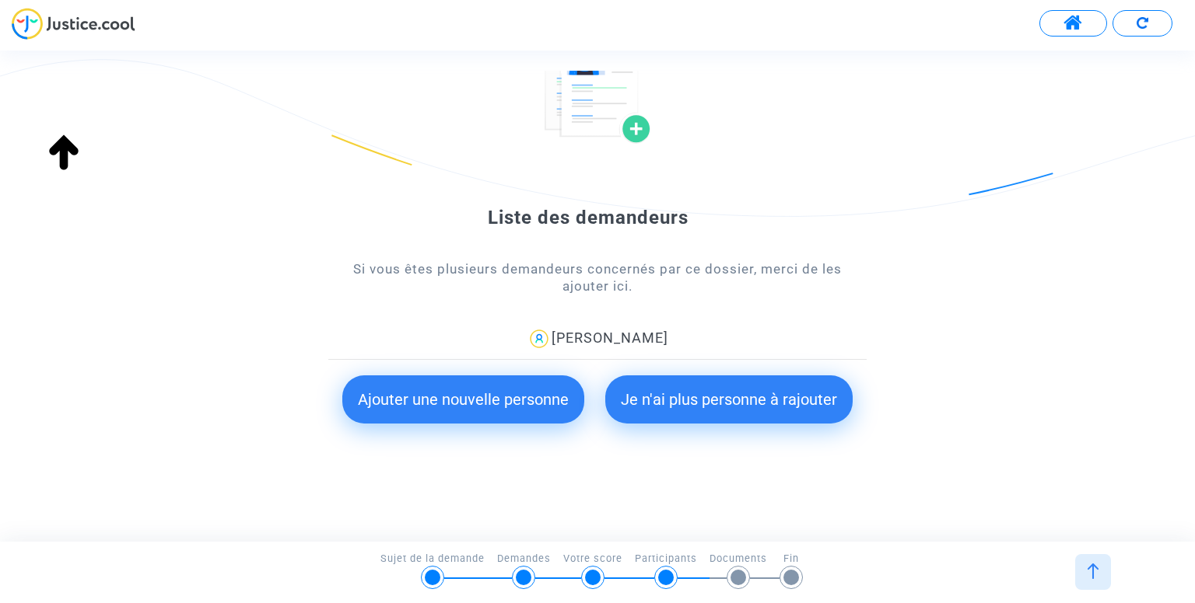
click at [519, 393] on button "Ajouter une nouvelle personne" at bounding box center [463, 400] width 242 height 48
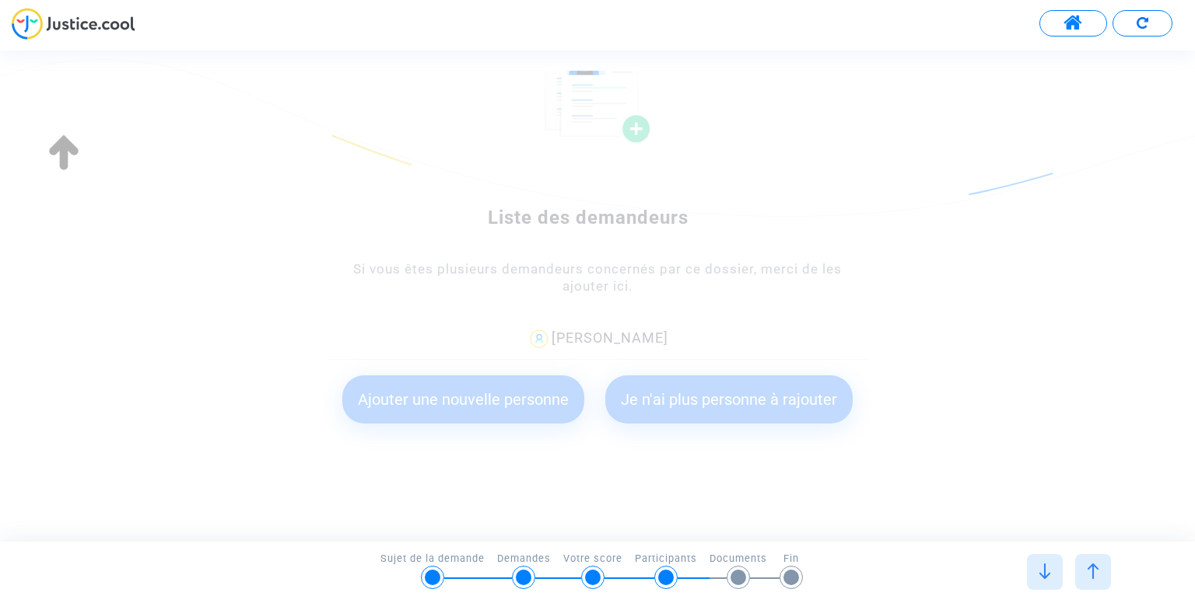
scroll to position [0, 0]
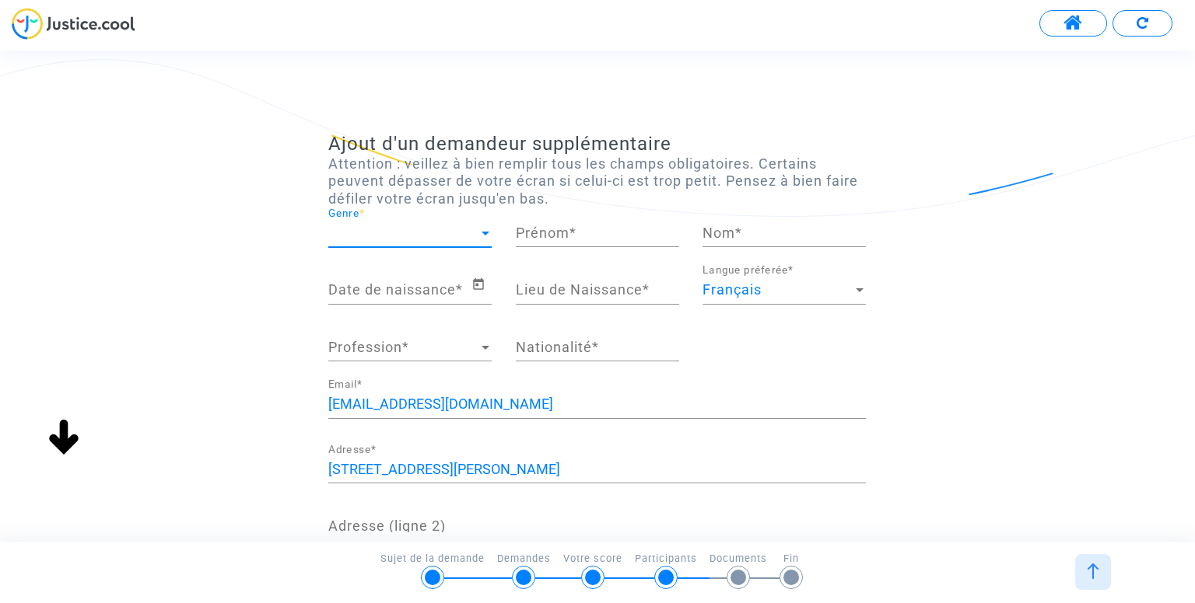
click at [426, 230] on span "Genre" at bounding box center [402, 234] width 149 height 16
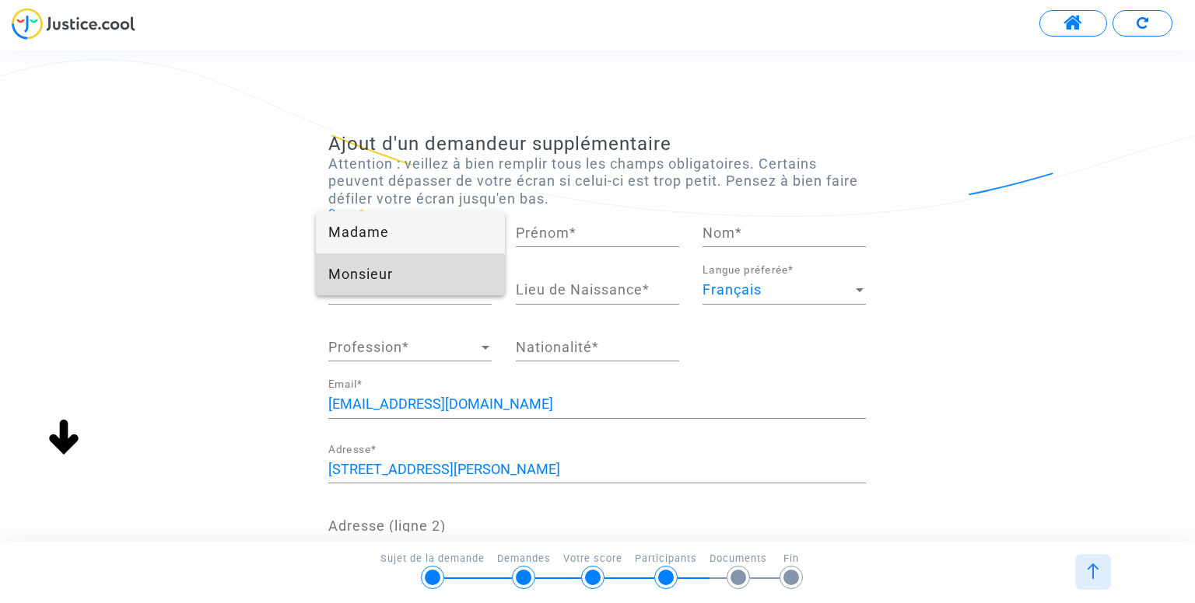
click at [409, 290] on span "Monsieur" at bounding box center [409, 275] width 163 height 42
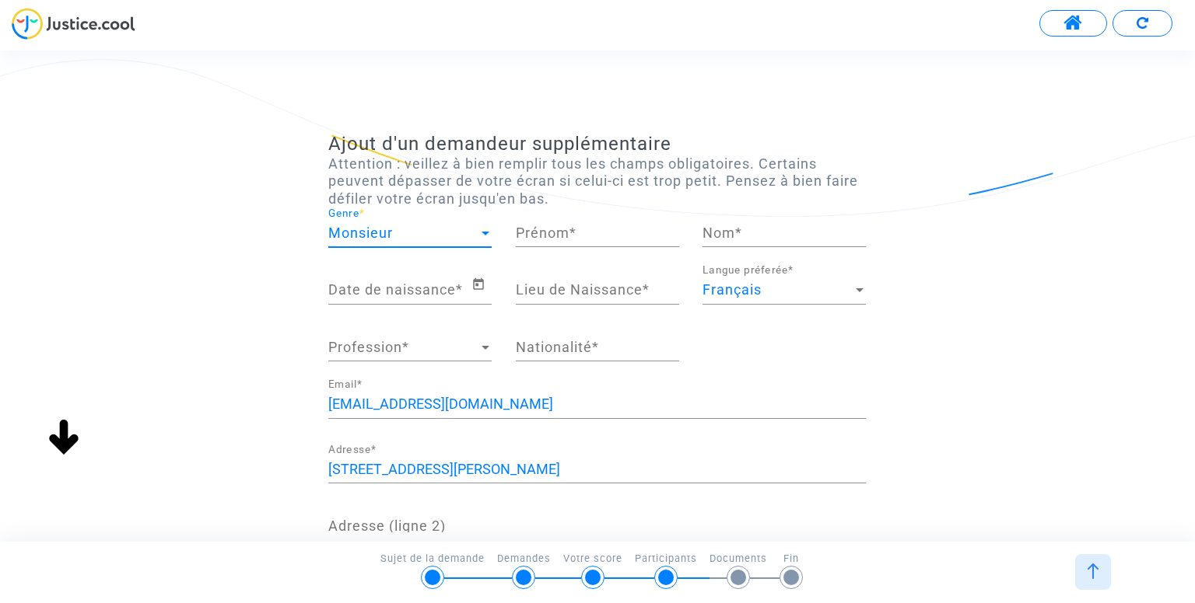
click at [565, 227] on input "Prénom *" at bounding box center [597, 234] width 163 height 16
type input "Corentin"
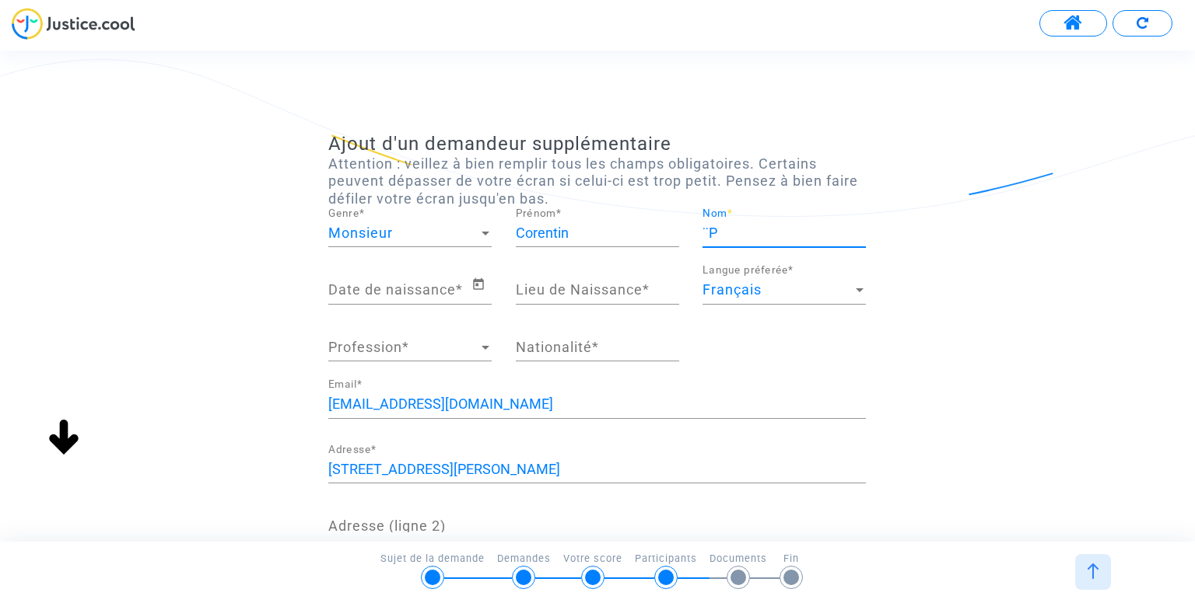
type input "¨"
type input "O"
type input "Perrin"
click at [392, 286] on input "Date de naissance *" at bounding box center [399, 290] width 142 height 16
click at [473, 280] on icon "Open calendar" at bounding box center [478, 284] width 14 height 19
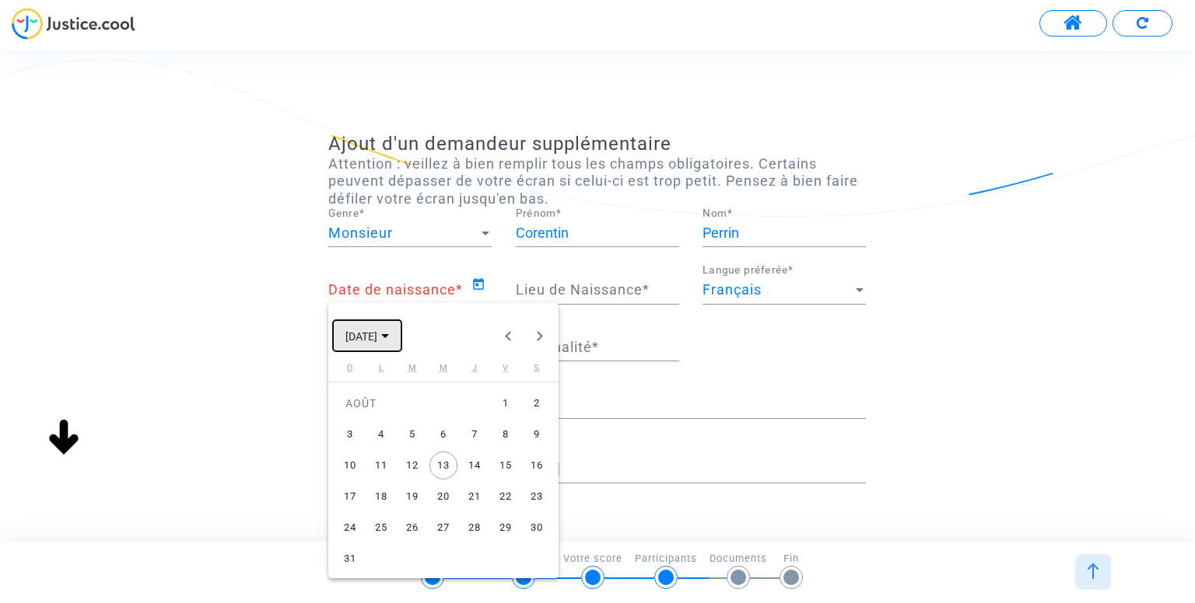
click at [377, 338] on span "AOÛT 2025" at bounding box center [361, 337] width 32 height 12
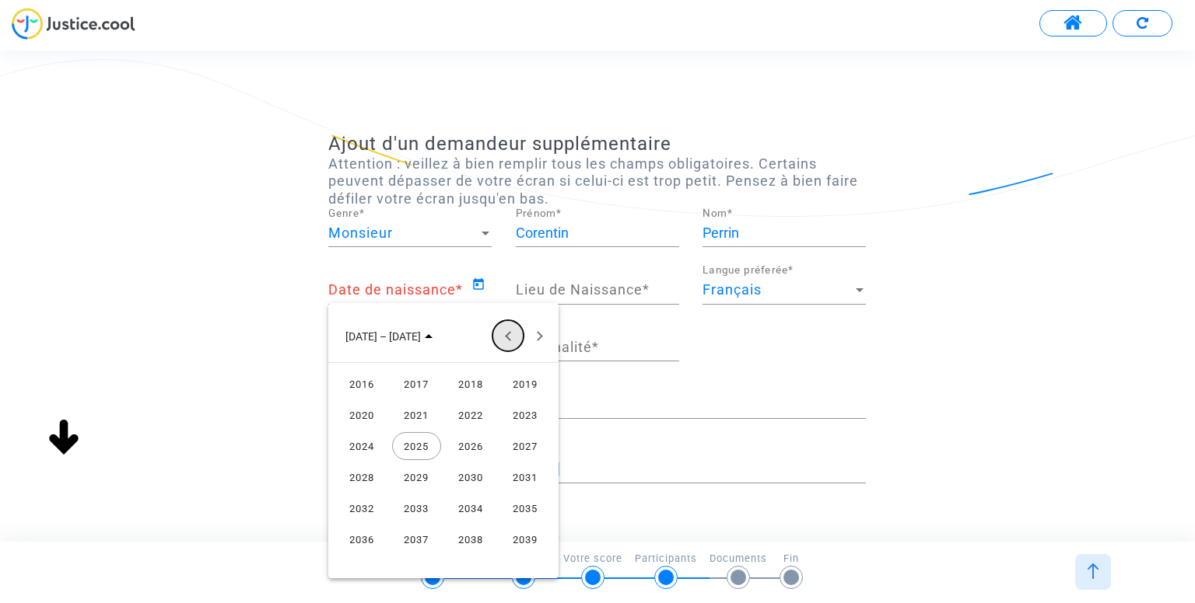
click at [504, 337] on button "Previous 24 years" at bounding box center [507, 335] width 31 height 31
click at [422, 419] on div "1997" at bounding box center [416, 415] width 49 height 28
click at [460, 411] on div "MARS" at bounding box center [470, 415] width 49 height 28
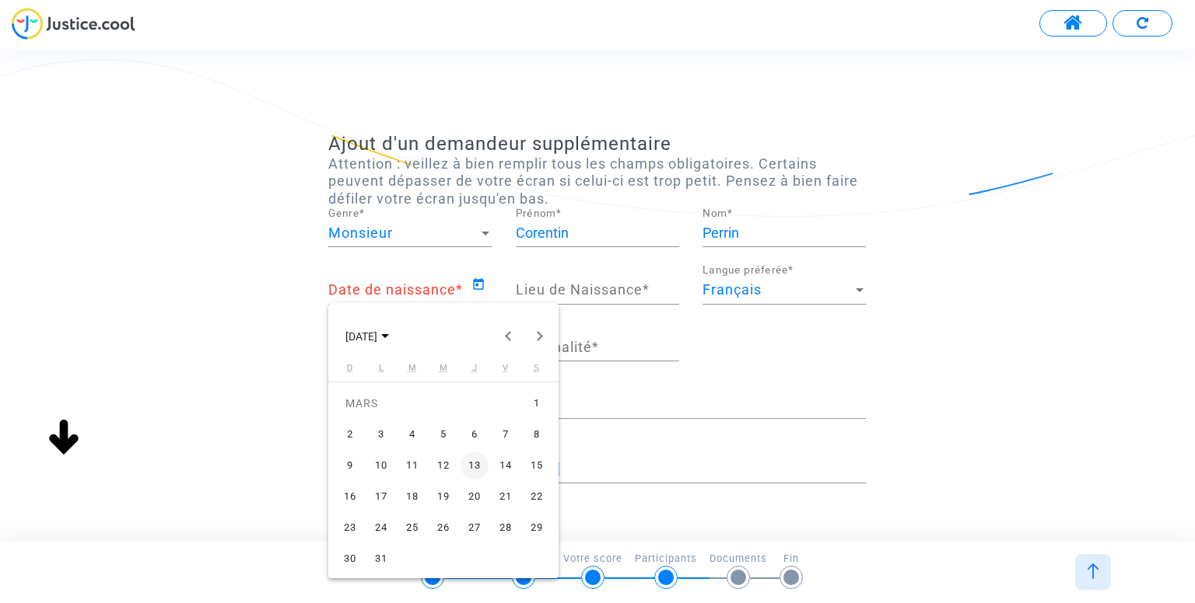
click at [348, 554] on div "30" at bounding box center [350, 559] width 28 height 28
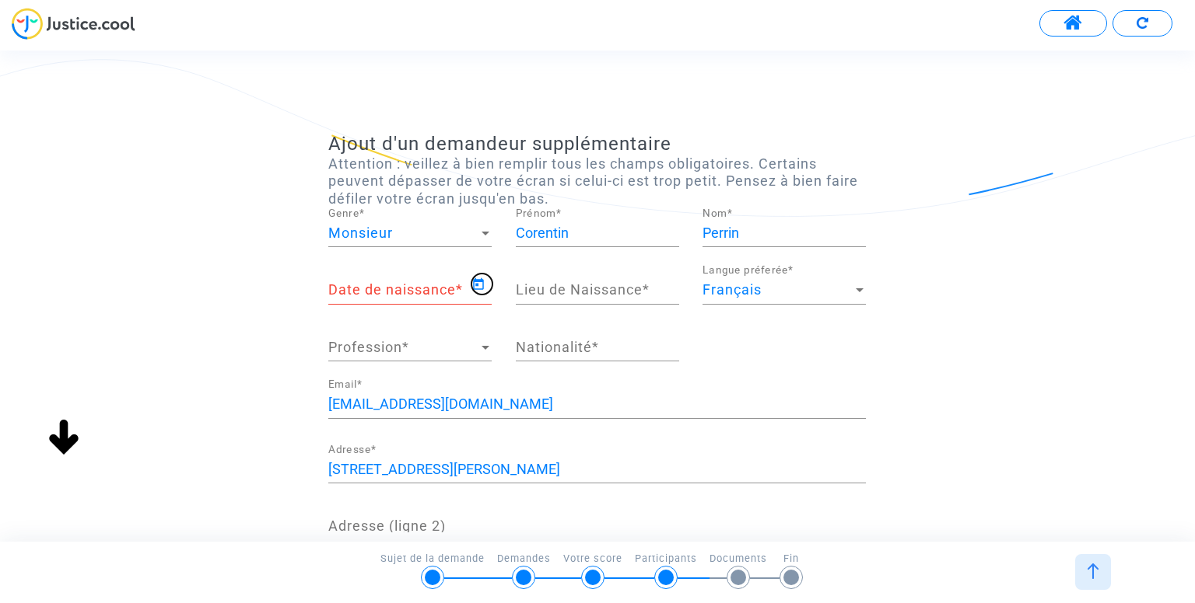
type input "30/03/1997"
click at [566, 280] on div "Lieu de Naissance *" at bounding box center [597, 285] width 163 height 40
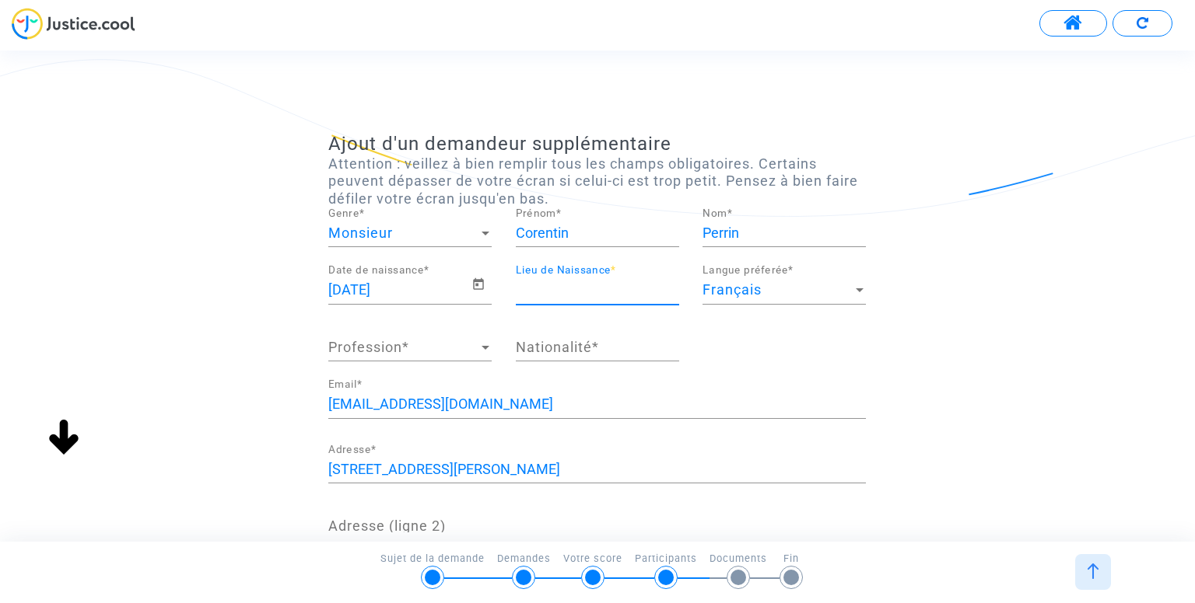
click at [566, 292] on input "Lieu de Naissance *" at bounding box center [597, 290] width 163 height 16
type input "Pierre Bénite"
click at [546, 355] on div "Nationalité *" at bounding box center [597, 342] width 163 height 40
click at [551, 352] on input "Nationalité *" at bounding box center [597, 348] width 163 height 16
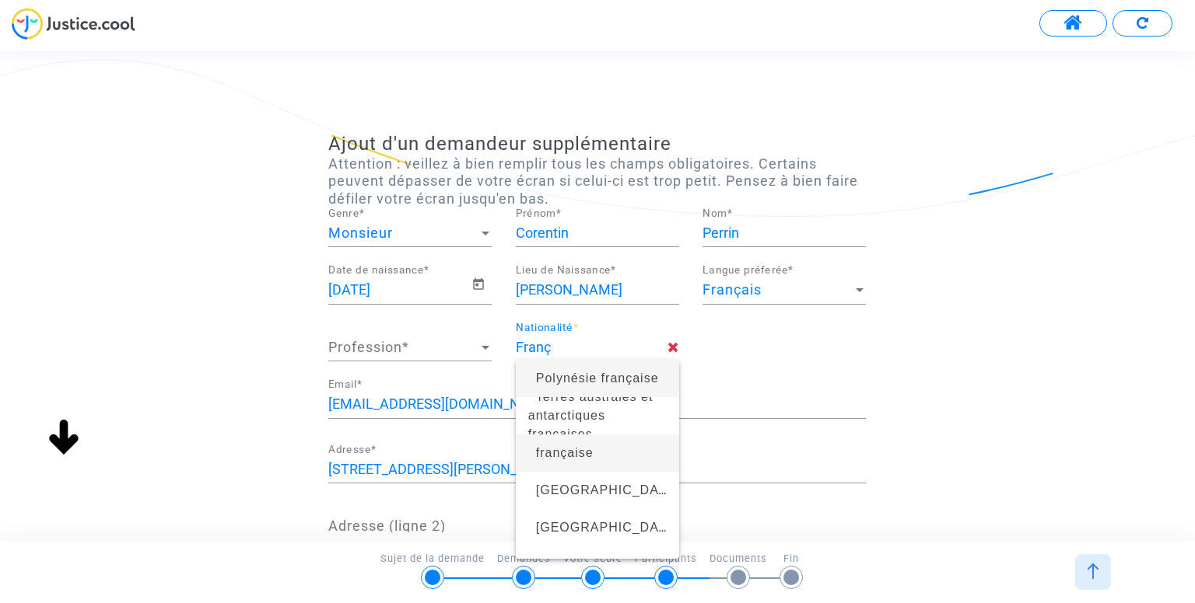
click at [547, 455] on span "française" at bounding box center [565, 452] width 58 height 13
type input "française"
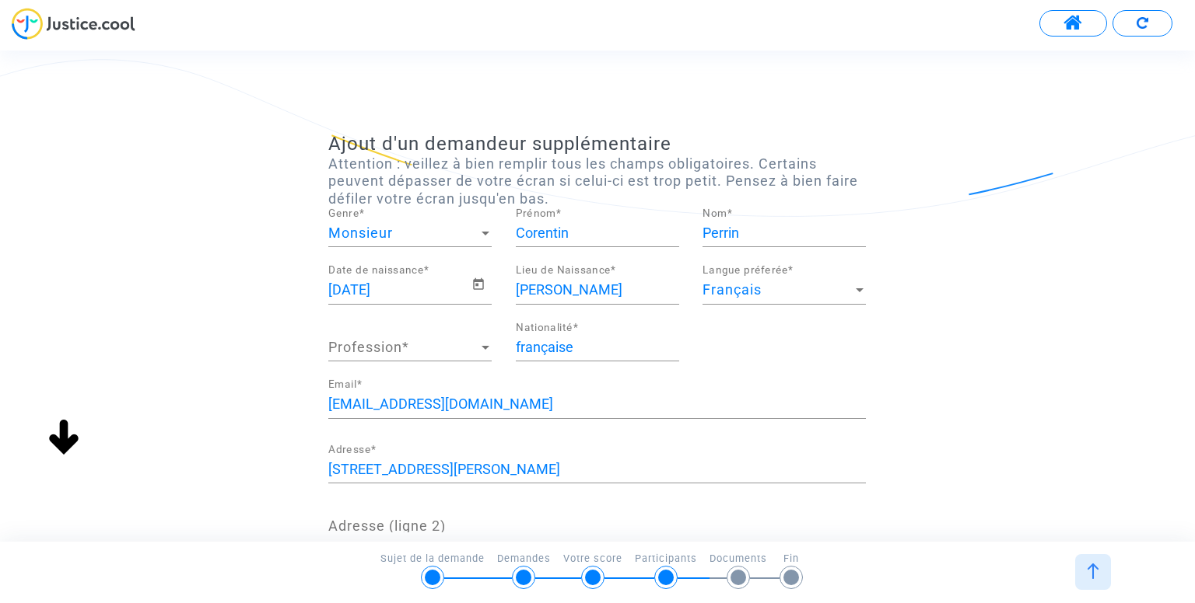
click at [400, 343] on span "Profession" at bounding box center [402, 348] width 149 height 16
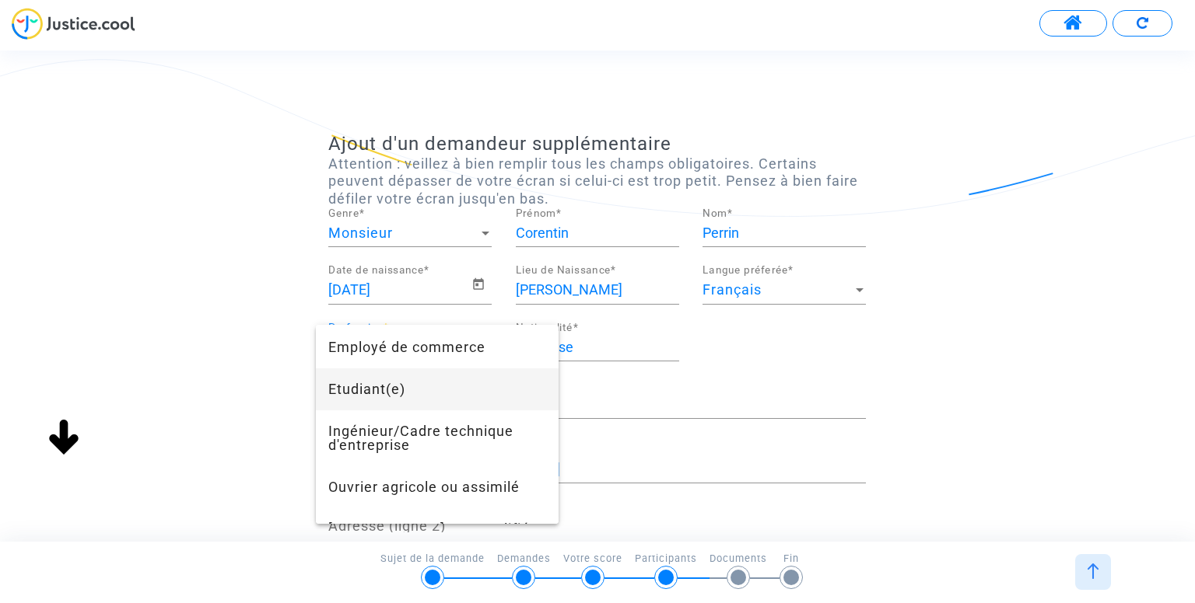
click at [446, 397] on span "Etudiant(e)" at bounding box center [437, 390] width 218 height 42
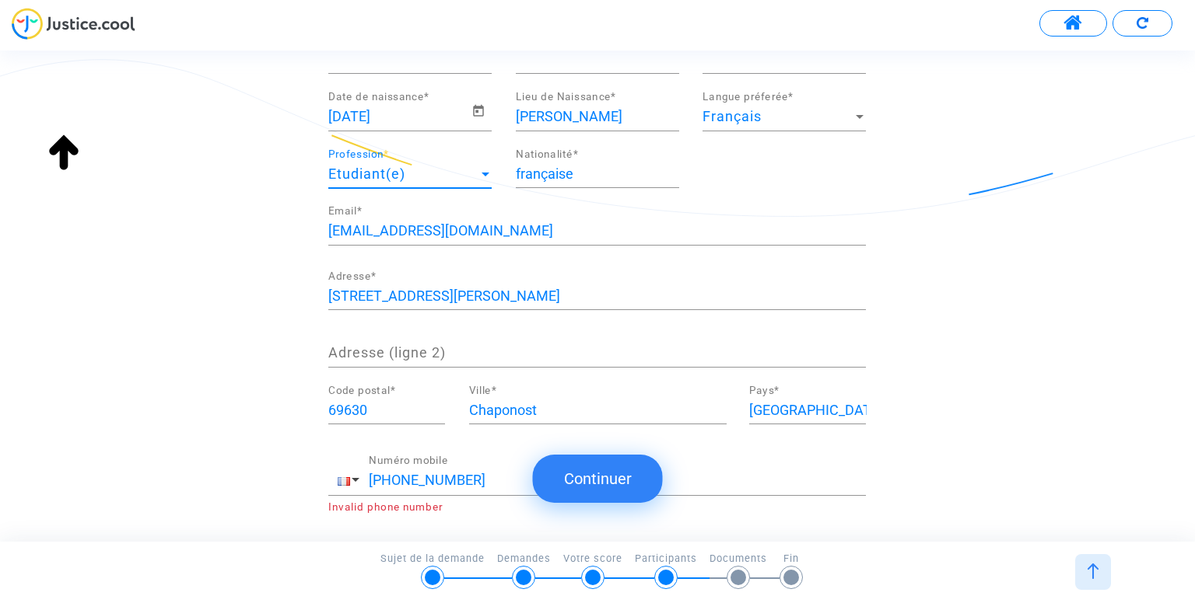
scroll to position [243, 0]
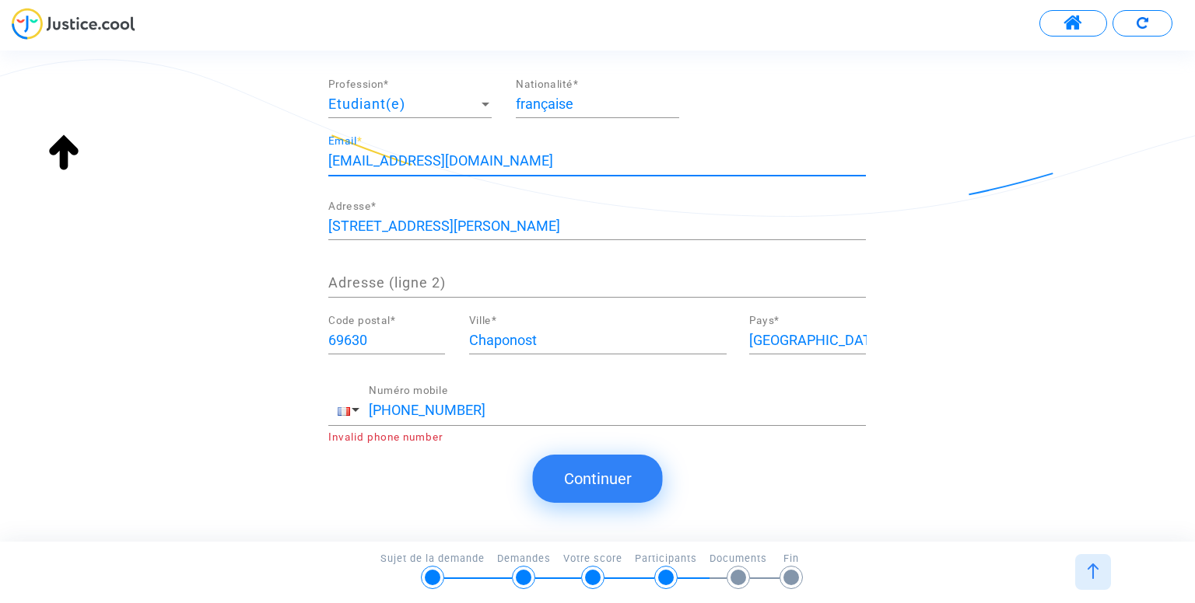
drag, startPoint x: 491, startPoint y: 162, endPoint x: 317, endPoint y: 166, distance: 173.5
click at [317, 166] on div "Ajout d'un demandeur supplémentaire Attention : veillez à bien remplir tous les…" at bounding box center [597, 174] width 1195 height 569
type input "o"
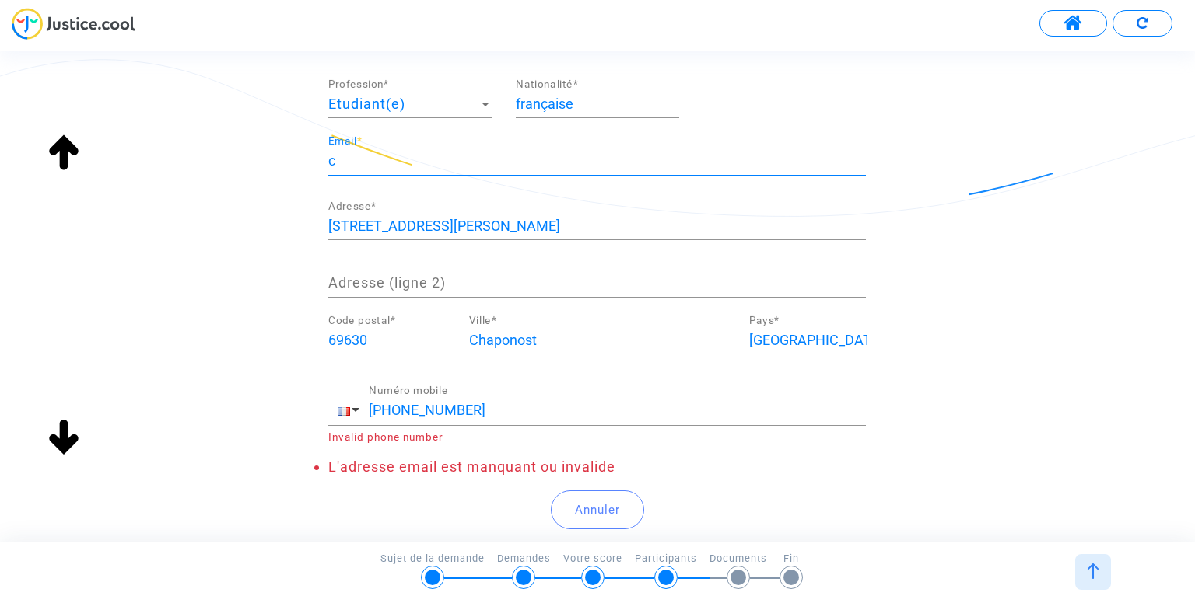
scroll to position [0, 0]
type input "corentin.perrin3003@gmail.com"
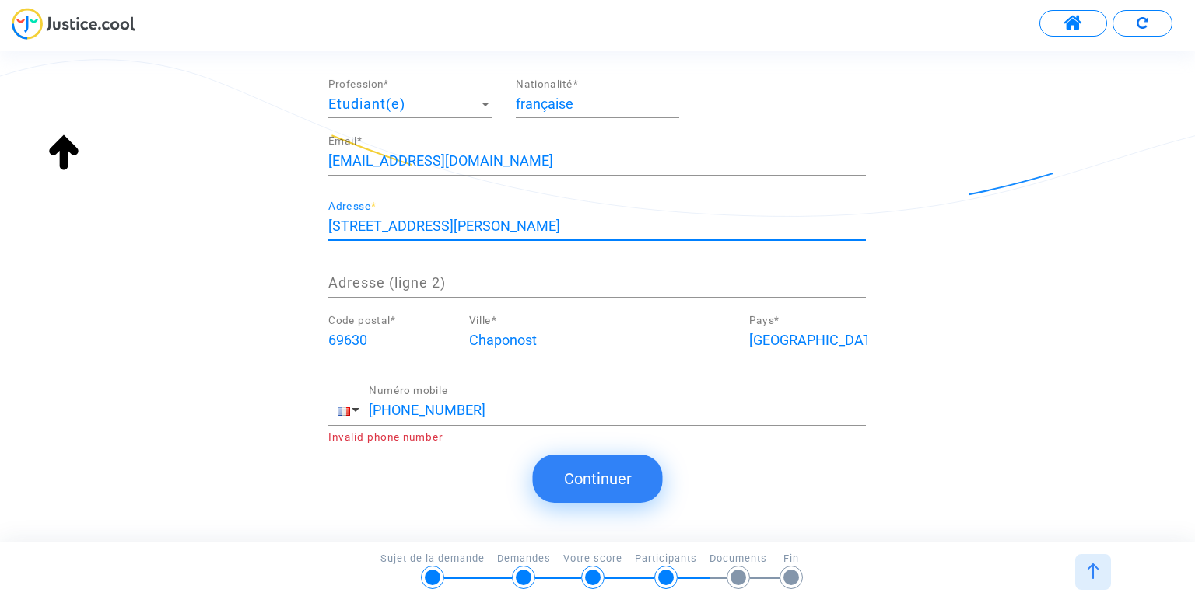
drag, startPoint x: 477, startPoint y: 219, endPoint x: 280, endPoint y: 222, distance: 196.8
click at [280, 222] on div "Ajout d'un demandeur supplémentaire Attention : veillez à bien remplir tous les…" at bounding box center [597, 174] width 1195 height 569
type input "45 rue du Gaillot"
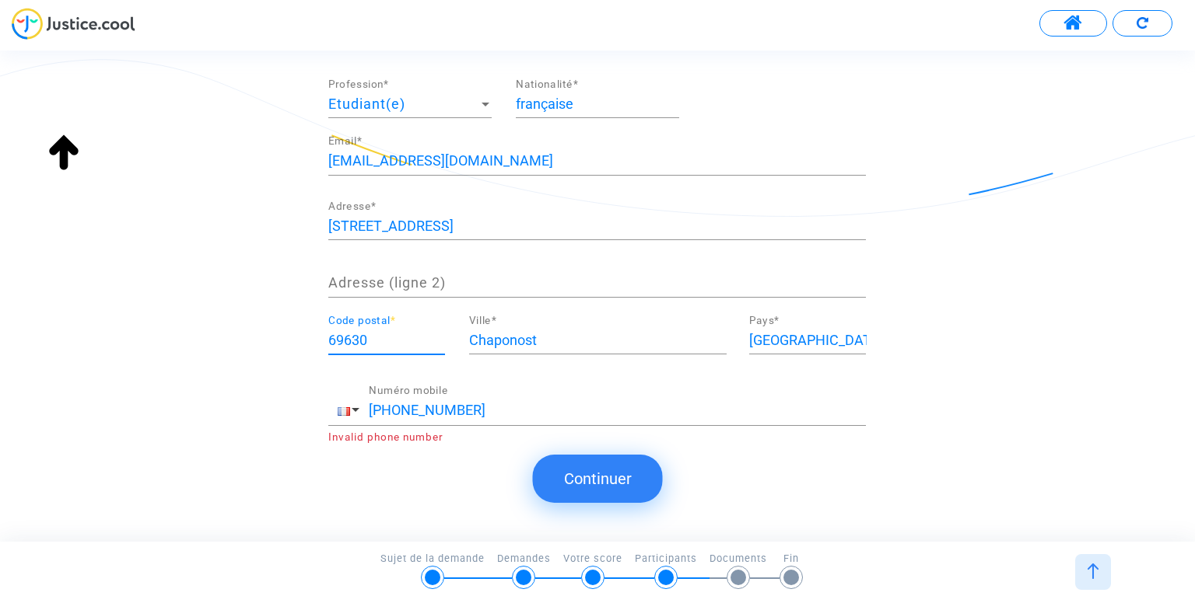
drag, startPoint x: 386, startPoint y: 332, endPoint x: 346, endPoint y: 338, distance: 40.1
click at [346, 338] on input "69630" at bounding box center [386, 341] width 117 height 16
type input "69230"
drag, startPoint x: 561, startPoint y: 341, endPoint x: 404, endPoint y: 360, distance: 157.5
click at [404, 360] on div "69230 Code postal * Chaponost Ville * France Pays *" at bounding box center [597, 344] width 561 height 58
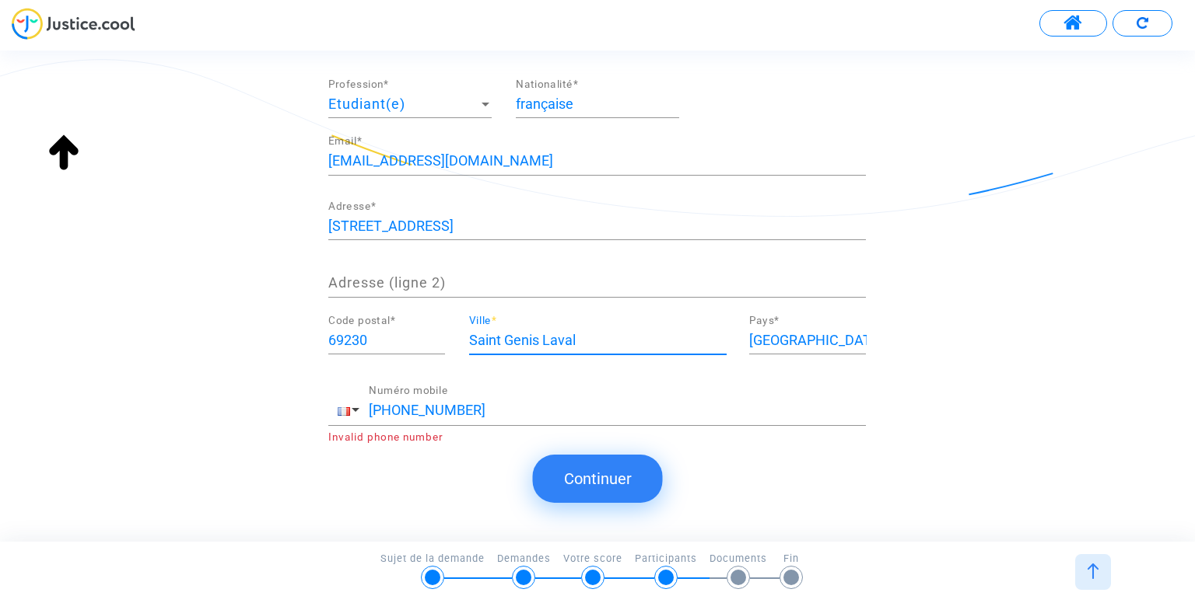
type input "Saint Genis Laval"
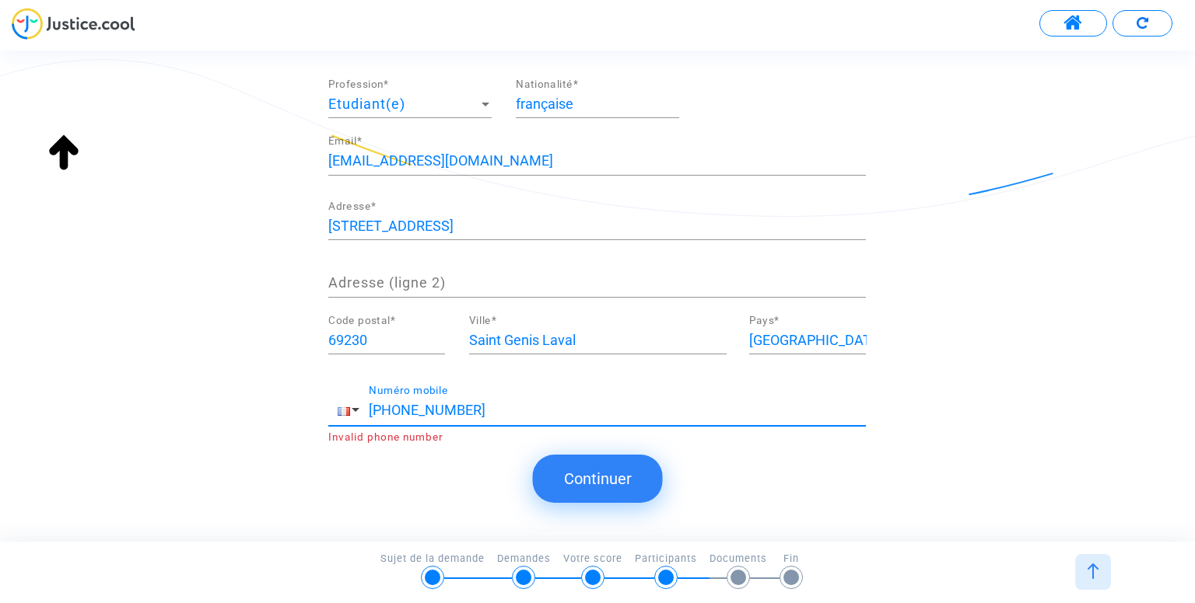
drag, startPoint x: 451, startPoint y: 410, endPoint x: 376, endPoint y: 415, distance: 74.8
click at [376, 415] on input "+33 0781696948" at bounding box center [617, 411] width 497 height 16
click at [414, 403] on input "+33 0781696948" at bounding box center [617, 411] width 497 height 16
click at [405, 403] on input "+33 0781696948" at bounding box center [617, 411] width 497 height 16
click at [489, 411] on input "+33 0781696948" at bounding box center [617, 411] width 497 height 16
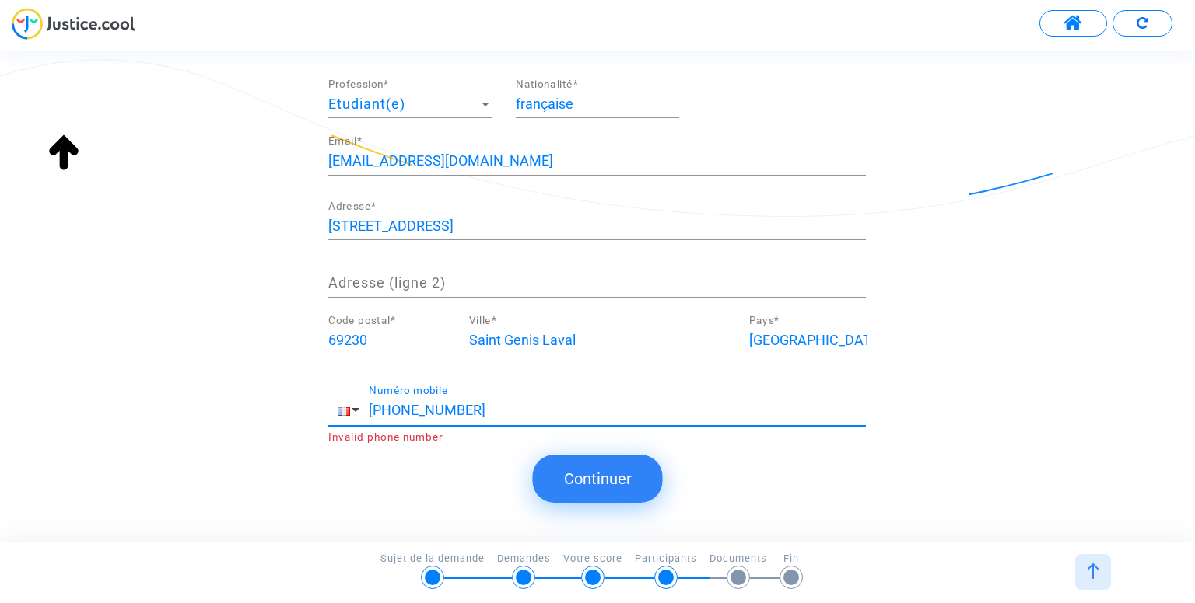
click at [489, 411] on input "+33 0781696948" at bounding box center [617, 411] width 497 height 16
drag, startPoint x: 489, startPoint y: 411, endPoint x: 476, endPoint y: 411, distance: 13.2
click at [477, 411] on input "+33 0781696948" at bounding box center [617, 411] width 497 height 16
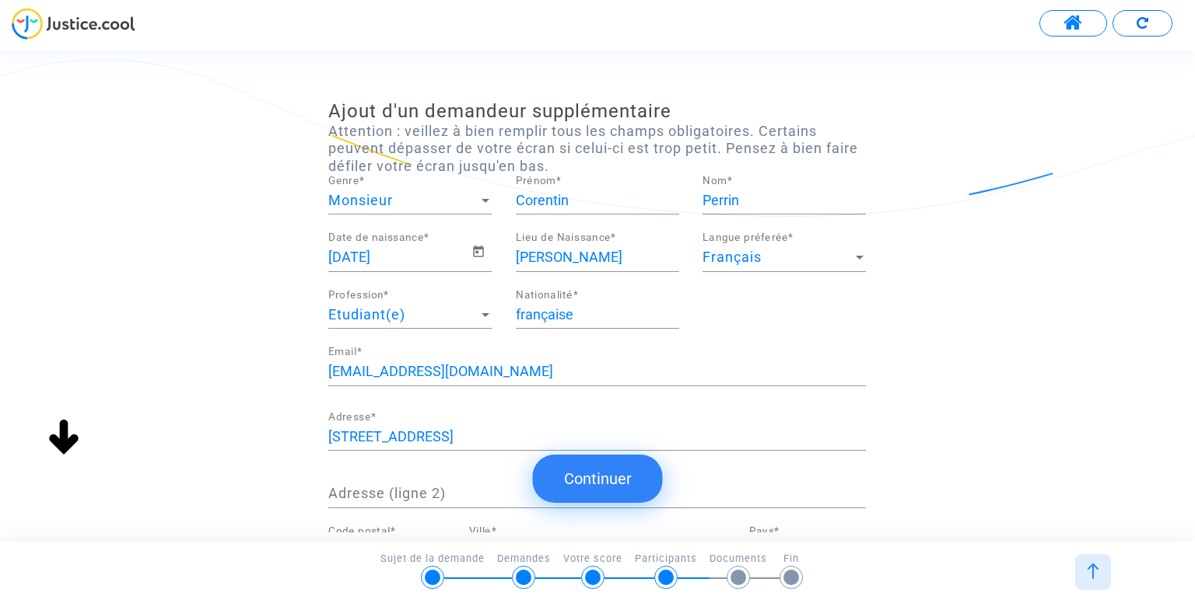
scroll to position [20, 0]
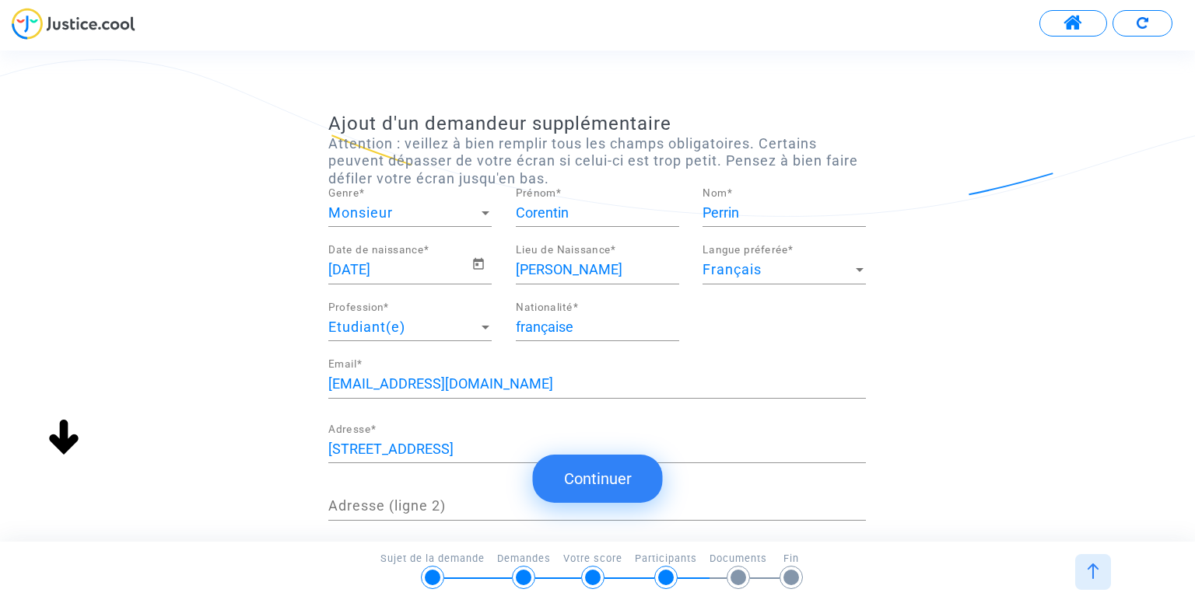
type input "+33 0638420140"
click at [604, 477] on button "Continuer" at bounding box center [598, 479] width 130 height 48
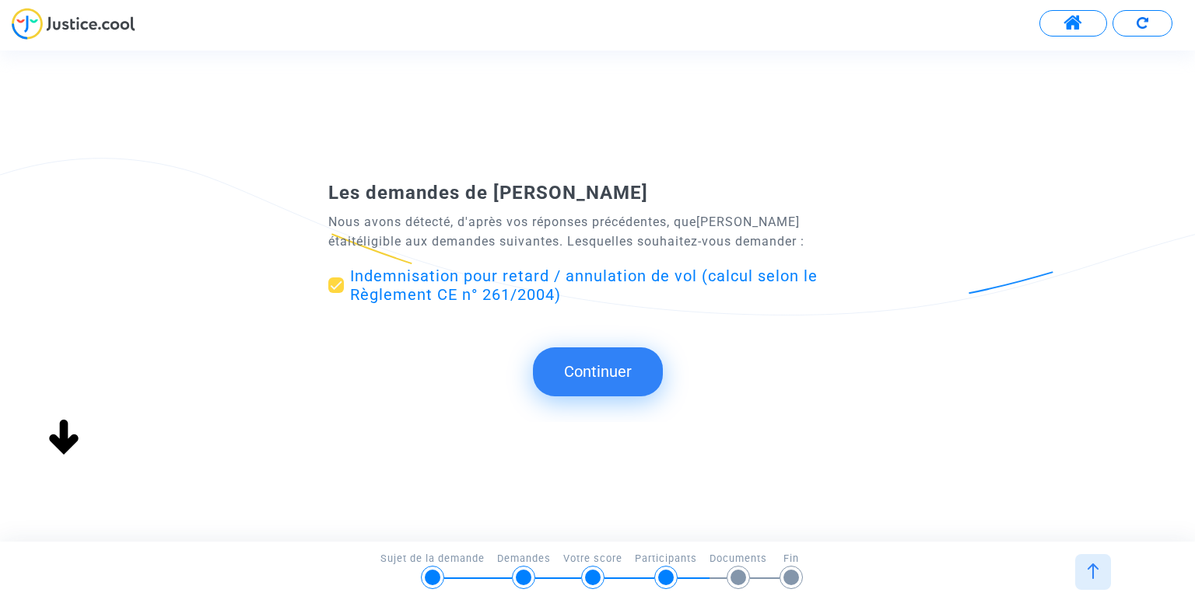
click at [653, 361] on button "Continuer" at bounding box center [598, 372] width 130 height 48
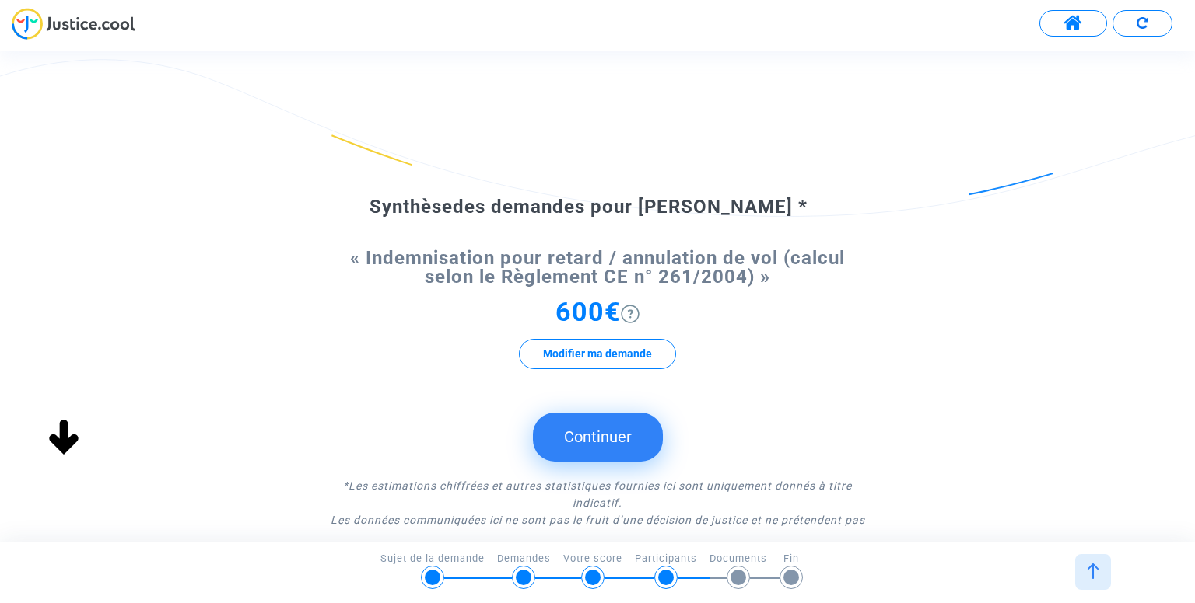
click at [591, 436] on button "Continuer" at bounding box center [598, 437] width 130 height 48
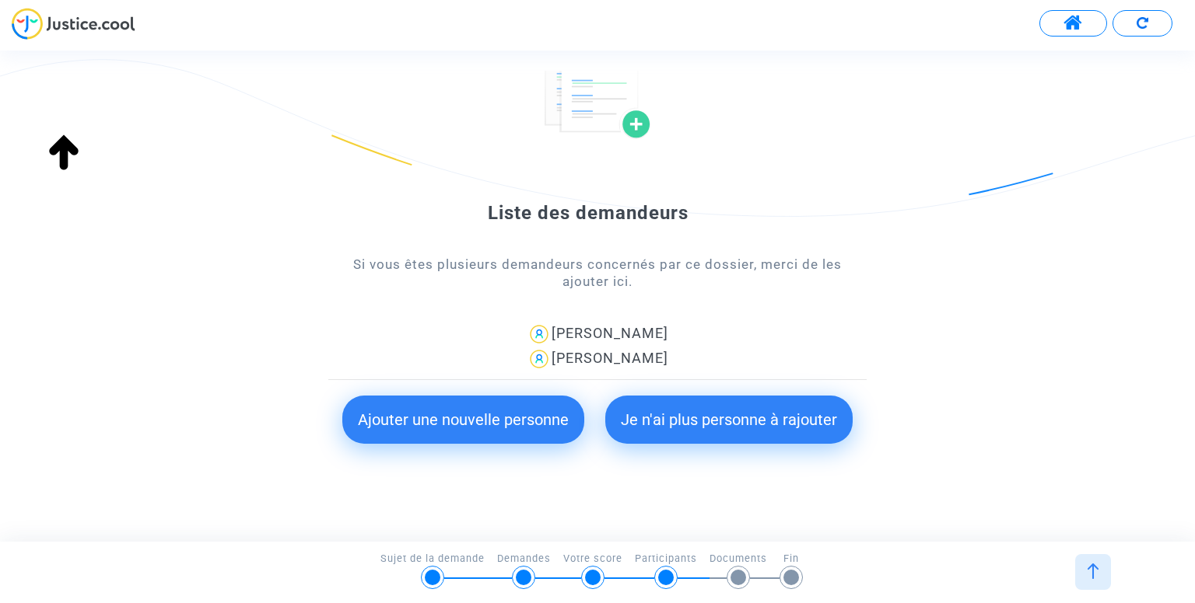
scroll to position [132, 0]
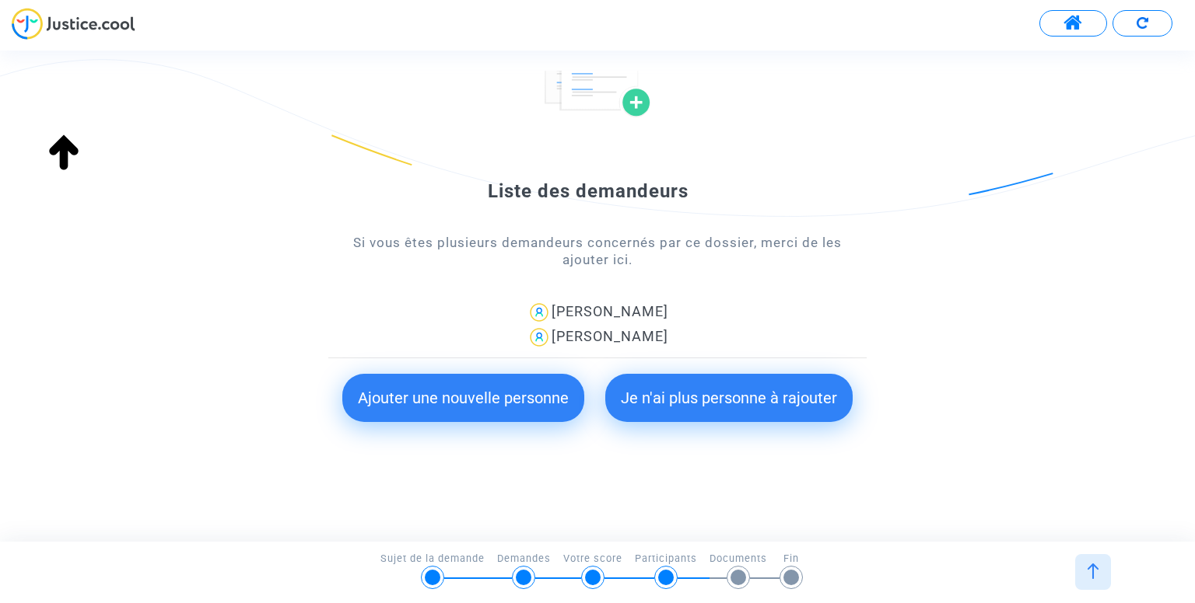
click at [741, 366] on form "Liste des demandeurs Si vous êtes plusieurs demandeurs concernés par ce dossier…" at bounding box center [596, 220] width 537 height 439
click at [731, 393] on button "Je n'ai plus personne à rajouter" at bounding box center [728, 398] width 247 height 48
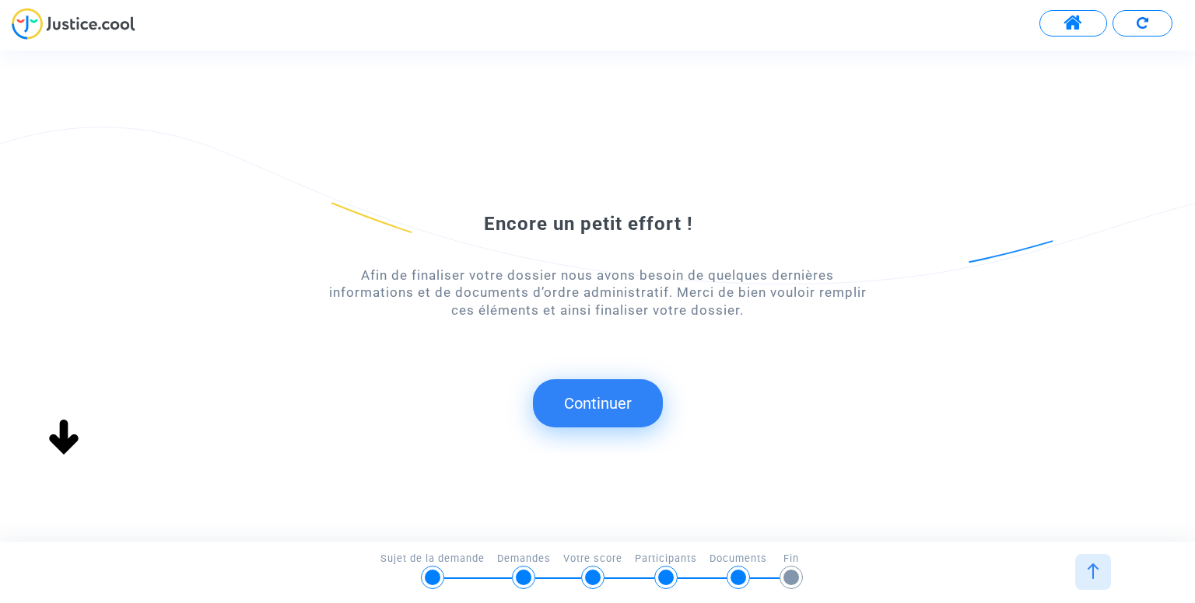
click at [584, 404] on button "Continuer" at bounding box center [598, 404] width 130 height 48
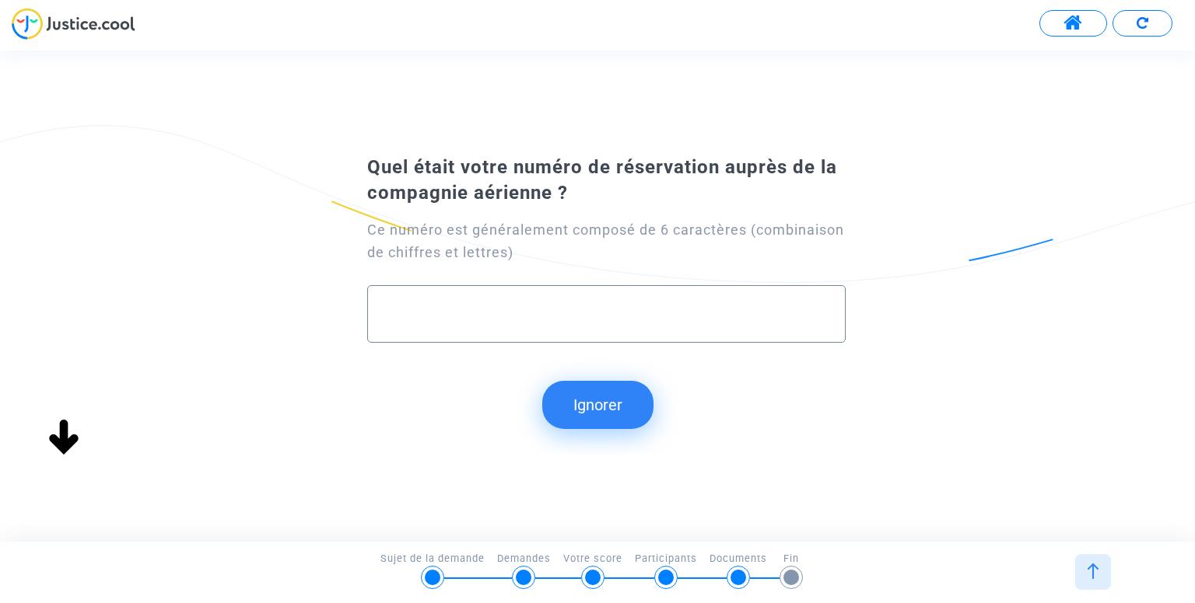
scroll to position [0, 0]
type input "Q"
type input "XH7UJQ"
click at [596, 405] on button "Continuer" at bounding box center [598, 405] width 130 height 48
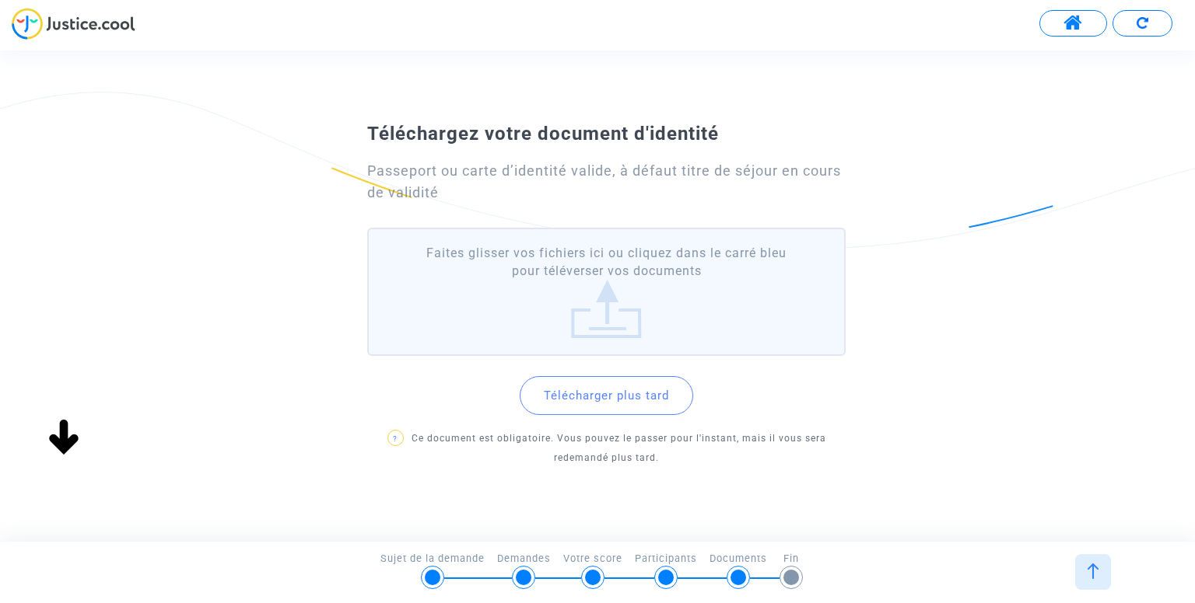
click at [569, 278] on label "Faites glisser vos fichiers ici ou cliquez dans le carré bleu pour téléverser v…" at bounding box center [605, 292] width 477 height 128
click at [0, 0] on input "Faites glisser vos fichiers ici ou cliquez dans le carré bleu pour téléverser v…" at bounding box center [0, 0] width 0 height 0
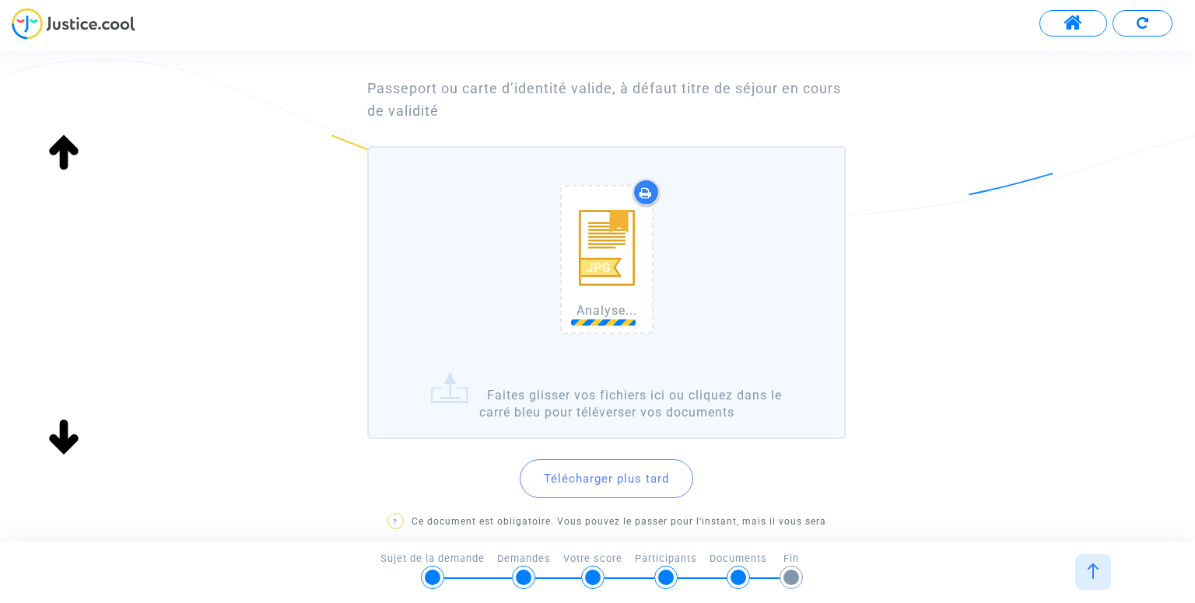
scroll to position [121, 0]
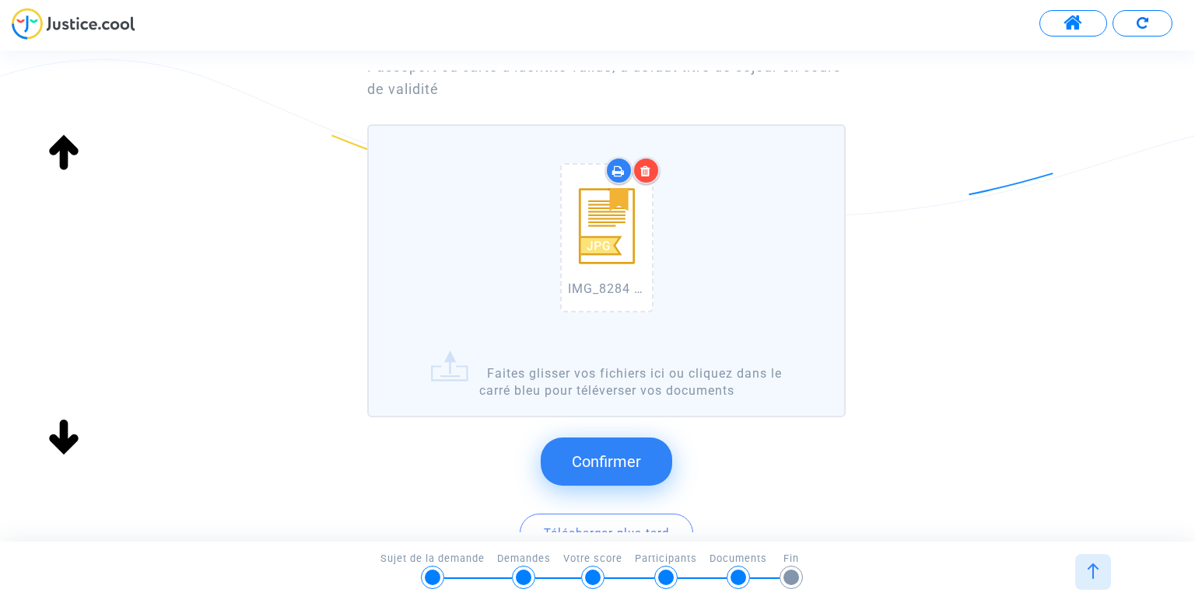
click at [627, 369] on label "IMG_8284 Copy.JPG Faites glisser vos fichiers ici ou cliquez dans le carré bleu…" at bounding box center [605, 270] width 477 height 293
click at [0, 0] on input "IMG_8284 Copy.JPG Faites glisser vos fichiers ici ou cliquez dans le carré bleu…" at bounding box center [0, 0] width 0 height 0
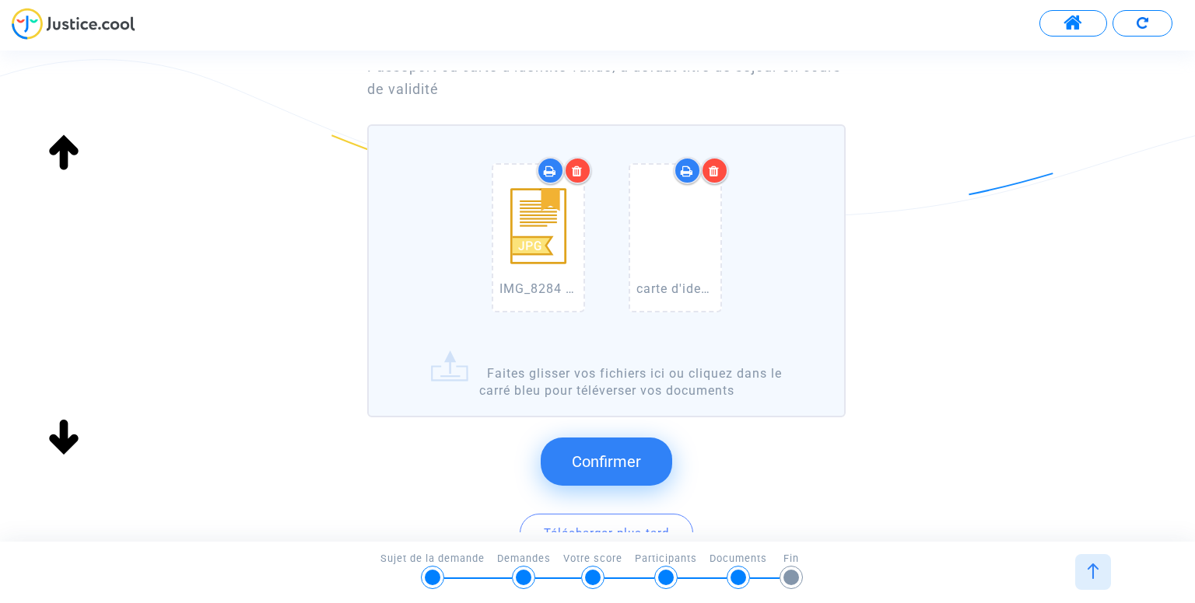
click at [595, 444] on button "Confirmer" at bounding box center [605, 462] width 131 height 48
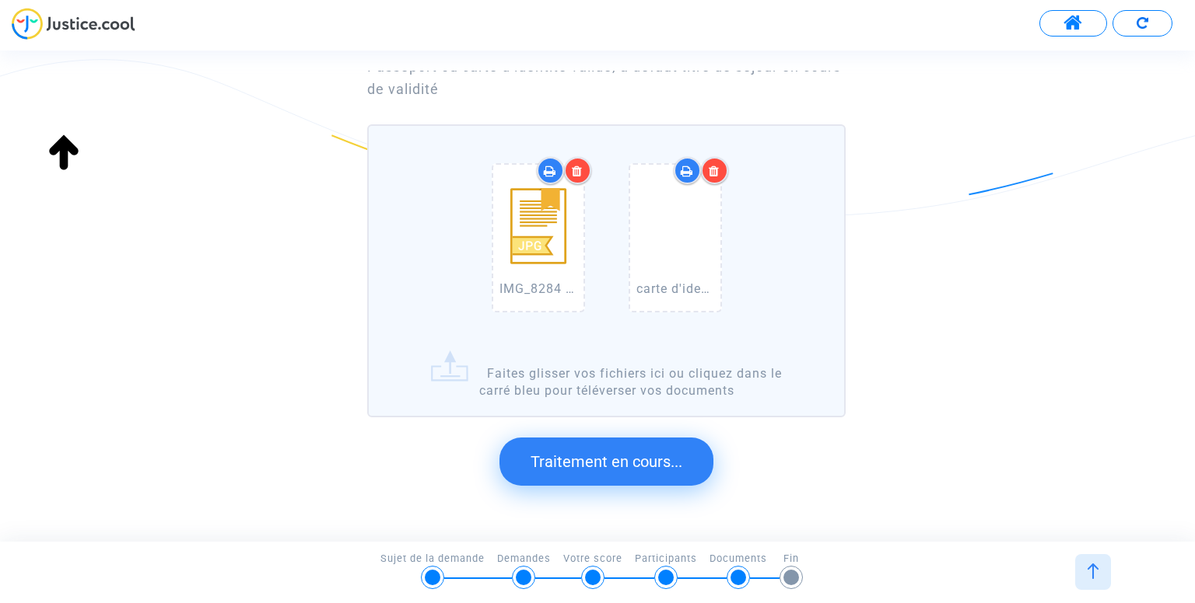
scroll to position [0, 0]
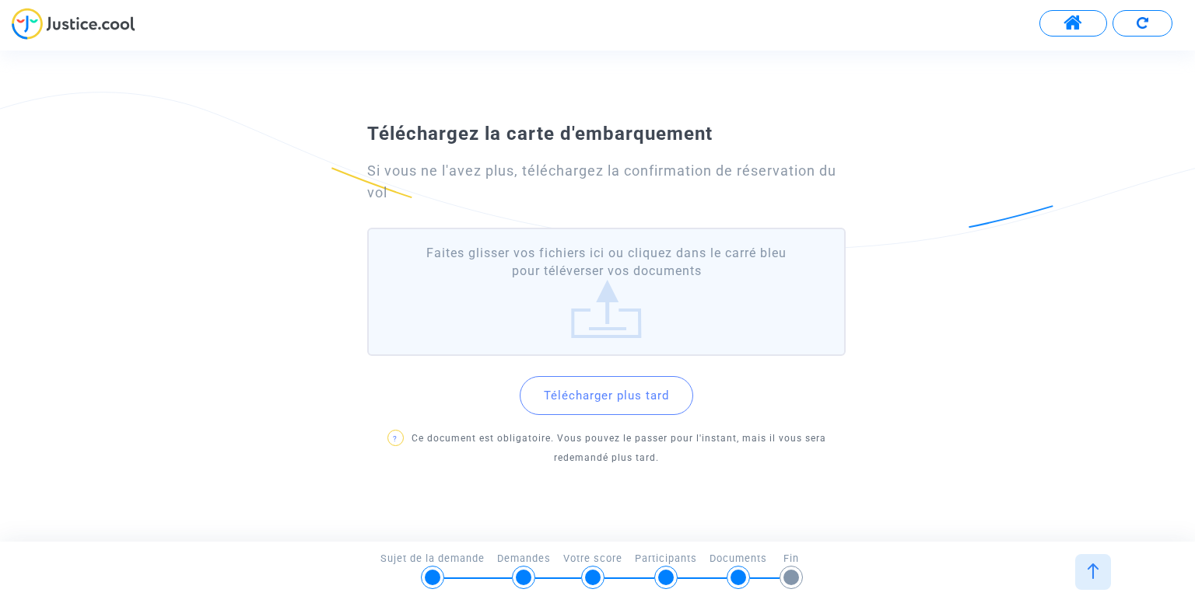
click at [644, 308] on label "Faites glisser vos fichiers ici ou cliquez dans le carré bleu pour téléverser v…" at bounding box center [605, 292] width 477 height 128
click at [0, 0] on input "Faites glisser vos fichiers ici ou cliquez dans le carré bleu pour téléverser v…" at bounding box center [0, 0] width 0 height 0
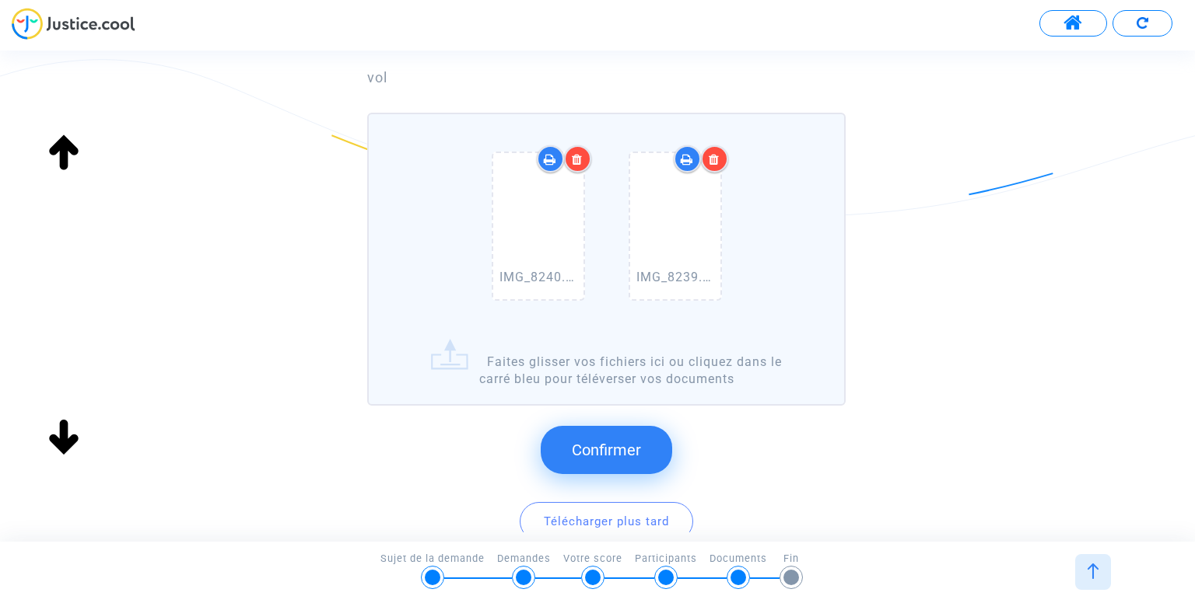
scroll to position [137, 0]
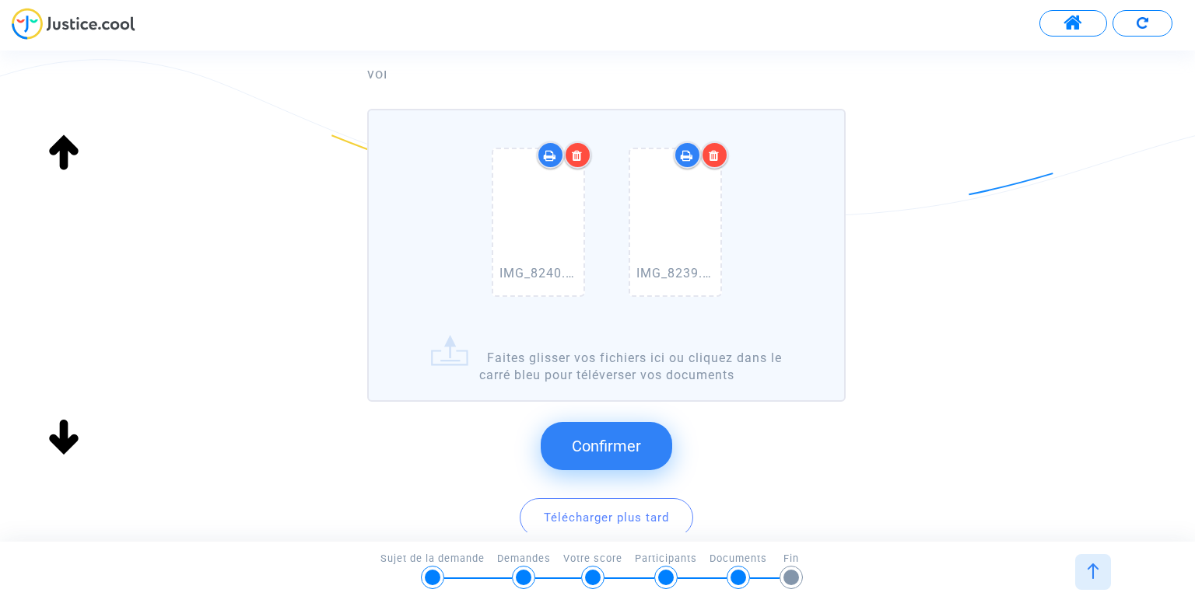
click at [594, 454] on button "Confirmer" at bounding box center [605, 446] width 131 height 48
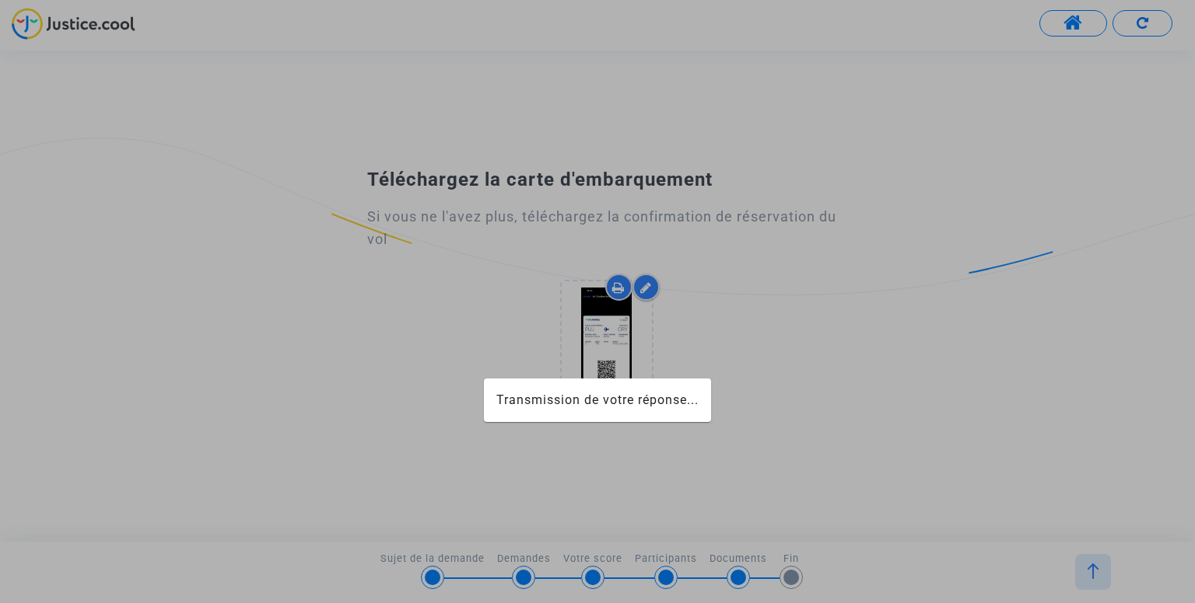
scroll to position [0, 0]
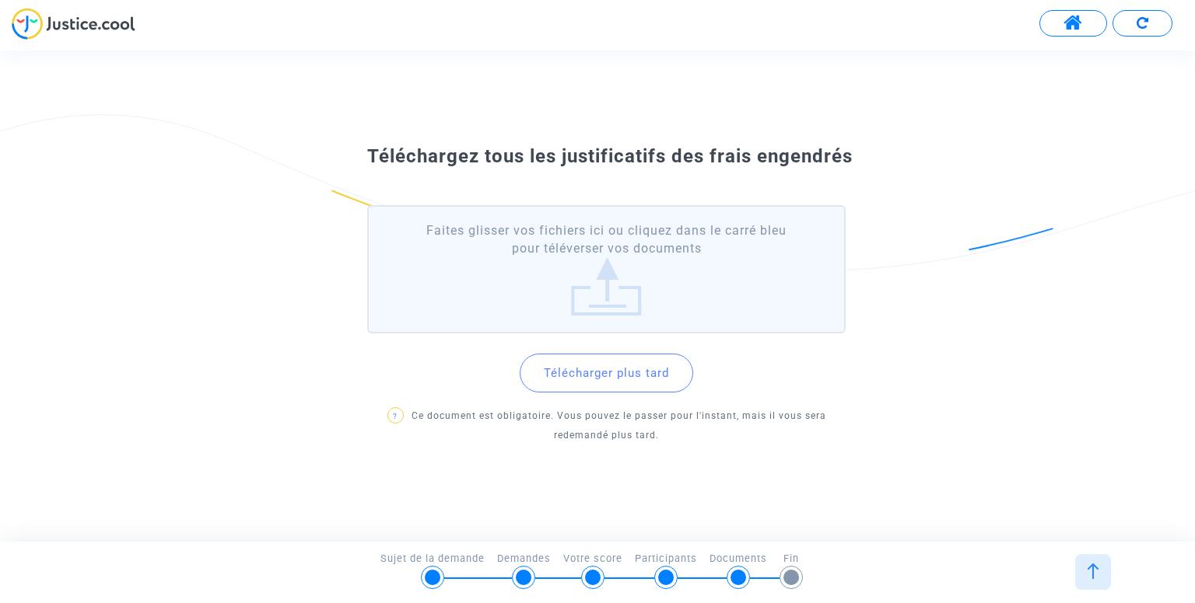
click at [628, 289] on label "Faites glisser vos fichiers ici ou cliquez dans le carré bleu pour téléverser v…" at bounding box center [605, 269] width 477 height 128
click at [0, 0] on input "Faites glisser vos fichiers ici ou cliquez dans le carré bleu pour téléverser v…" at bounding box center [0, 0] width 0 height 0
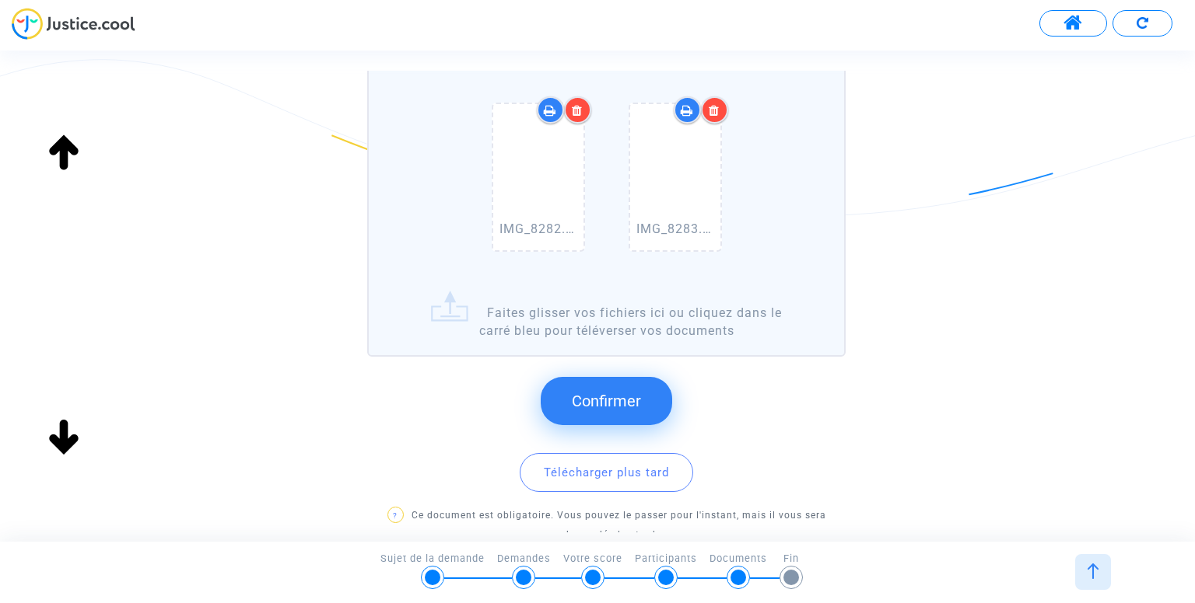
click at [618, 397] on span "Confirmer" at bounding box center [606, 401] width 69 height 19
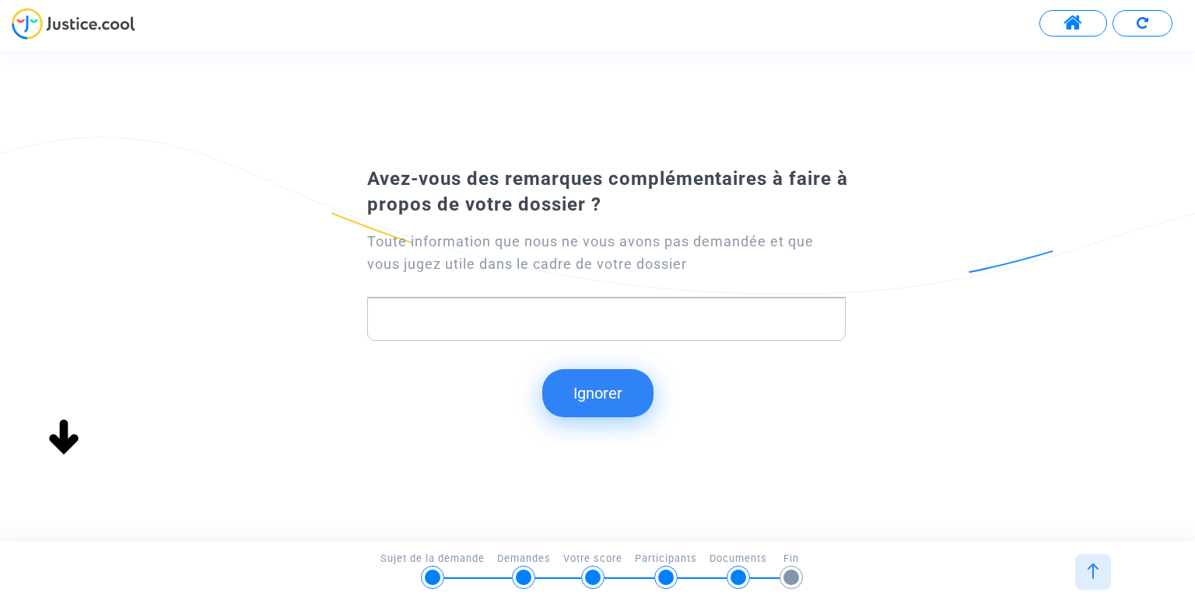
click at [743, 316] on p "Rich Text Editor, main" at bounding box center [606, 319] width 461 height 19
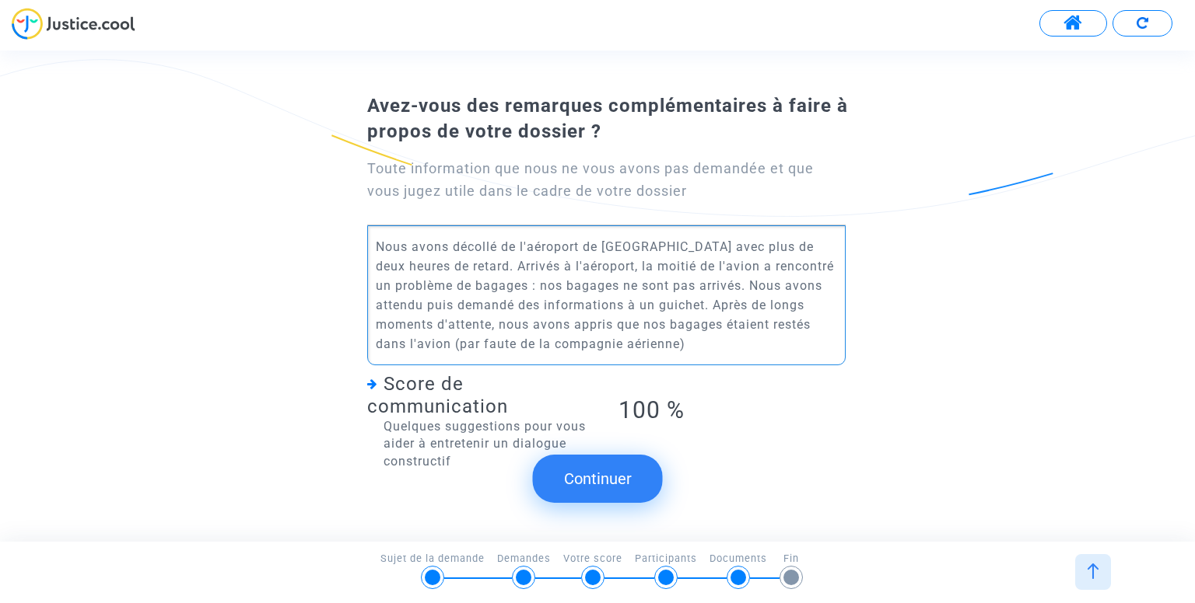
scroll to position [47, 0]
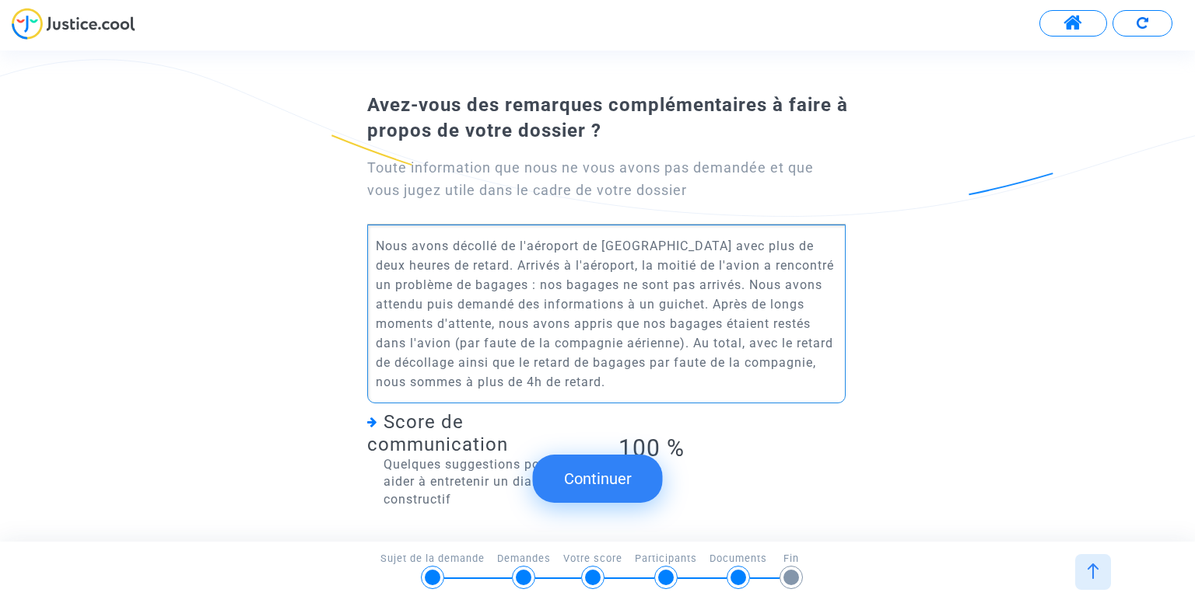
click at [603, 474] on button "Continuer" at bounding box center [598, 479] width 130 height 48
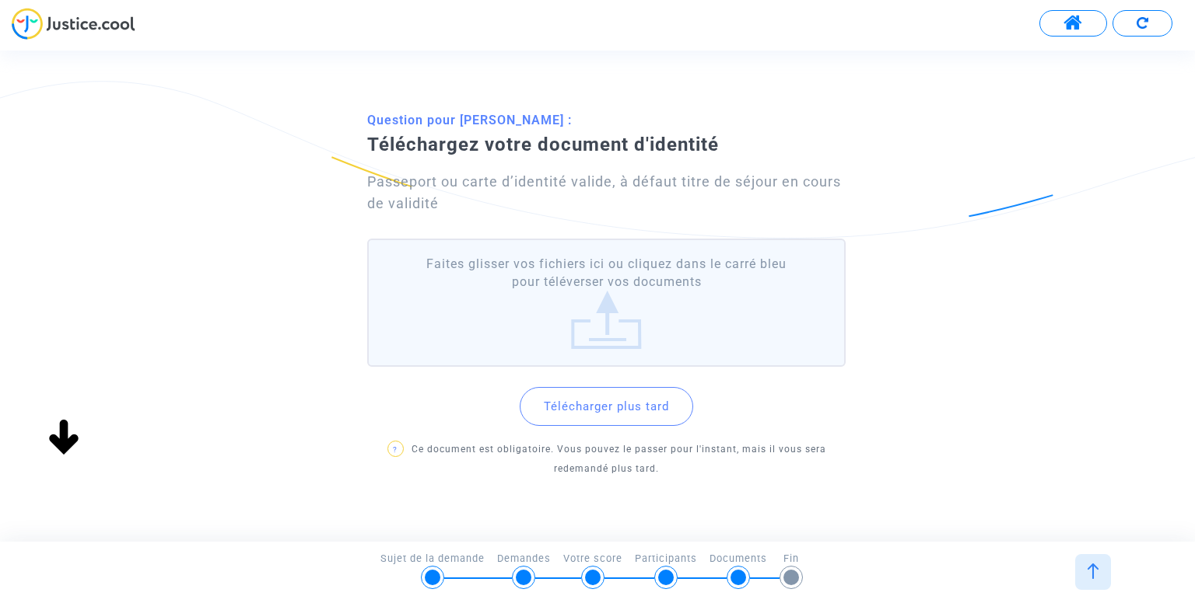
scroll to position [0, 0]
click at [594, 402] on button "Télécharger plus tard" at bounding box center [605, 406] width 173 height 39
click at [600, 383] on div "Télécharger plus tard ? Ce document est obligatoire. Vous pouvez le passer pour…" at bounding box center [605, 426] width 477 height 106
click at [598, 393] on button "Télécharger plus tard" at bounding box center [605, 406] width 173 height 39
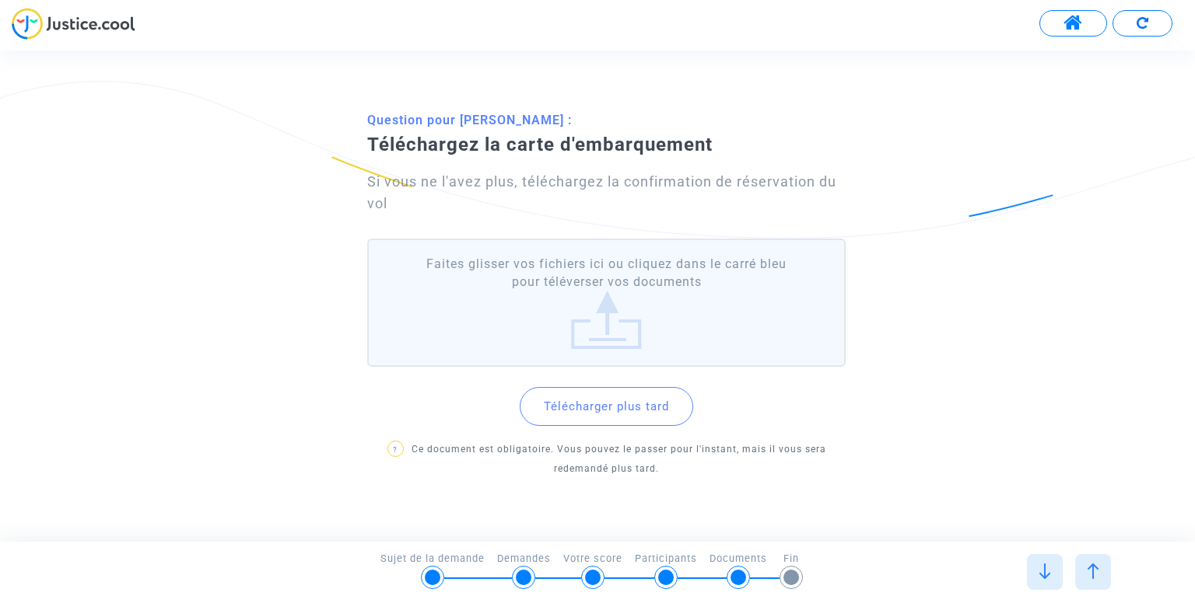
click at [594, 416] on button "Télécharger plus tard" at bounding box center [605, 406] width 173 height 39
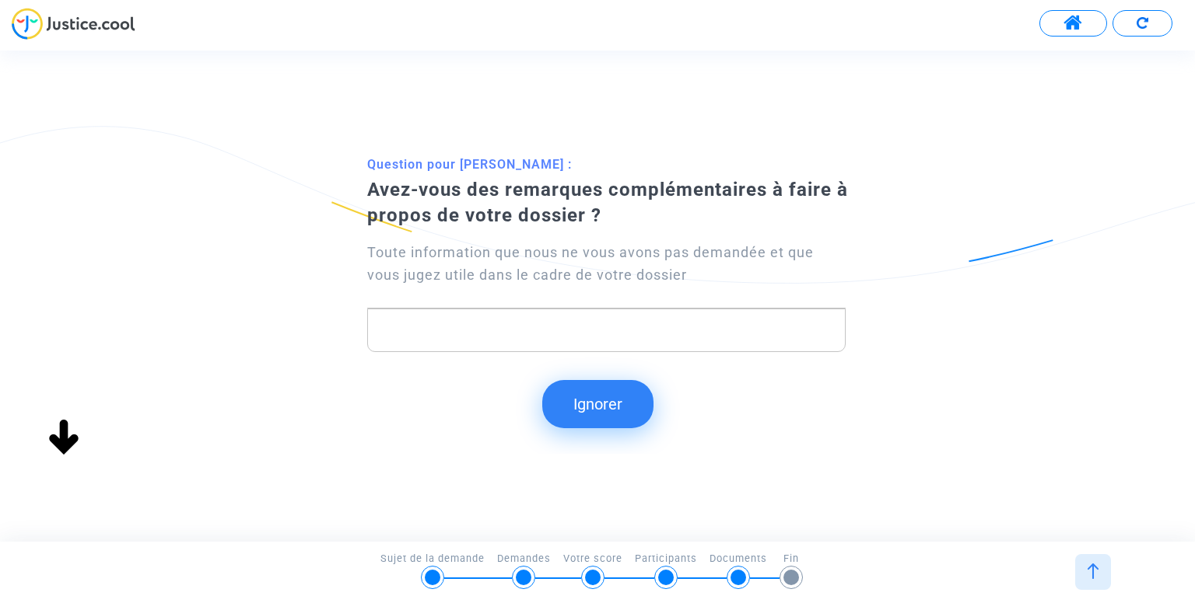
click at [602, 405] on button "Ignorer" at bounding box center [597, 404] width 111 height 48
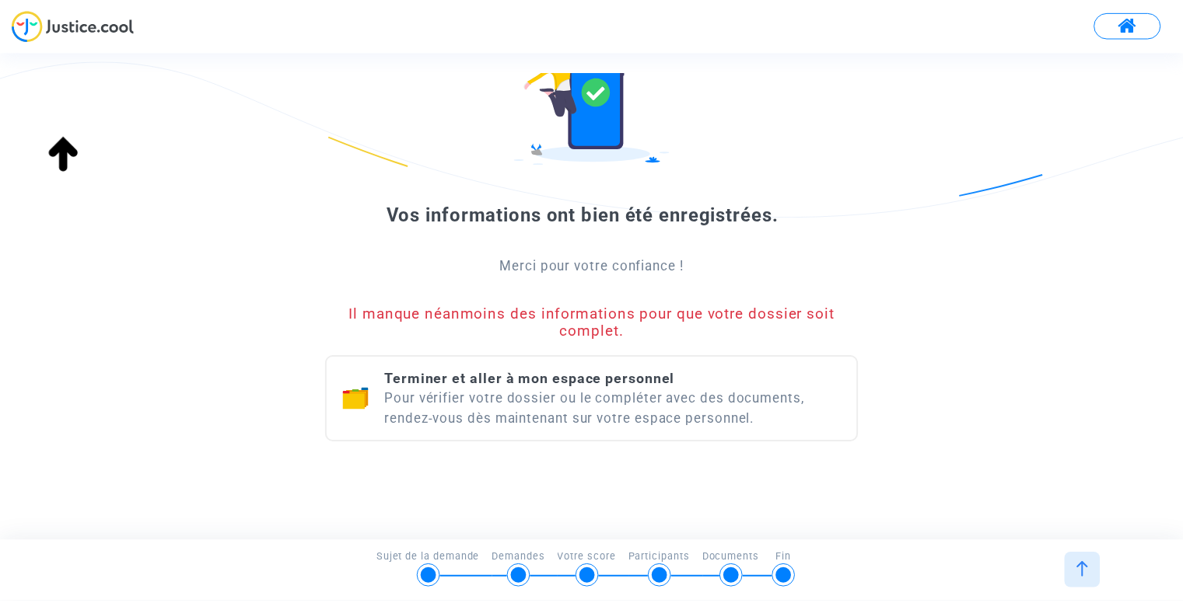
scroll to position [128, 0]
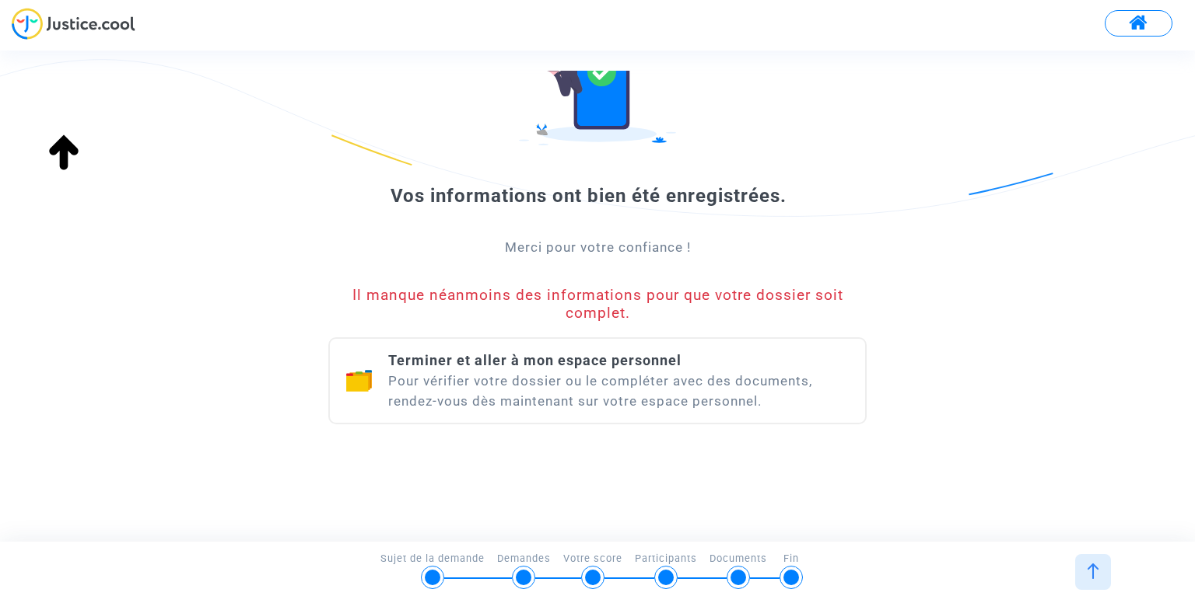
click at [600, 398] on div "Terminer et aller à mon espace personnel Pour vérifier votre dossier ou le comp…" at bounding box center [618, 381] width 461 height 61
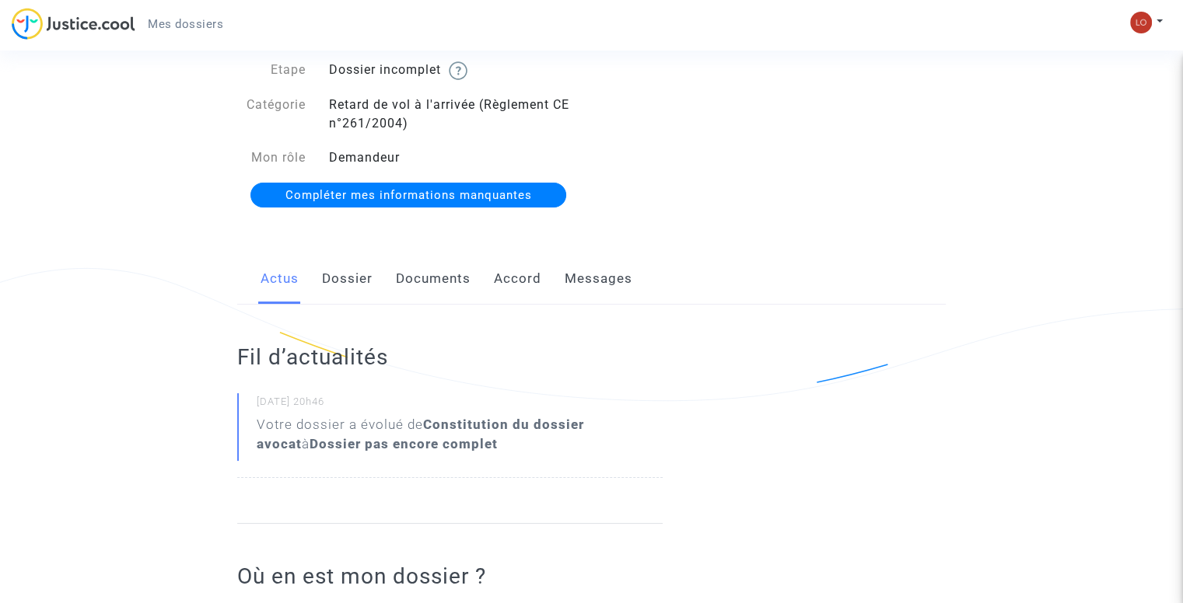
scroll to position [86, 0]
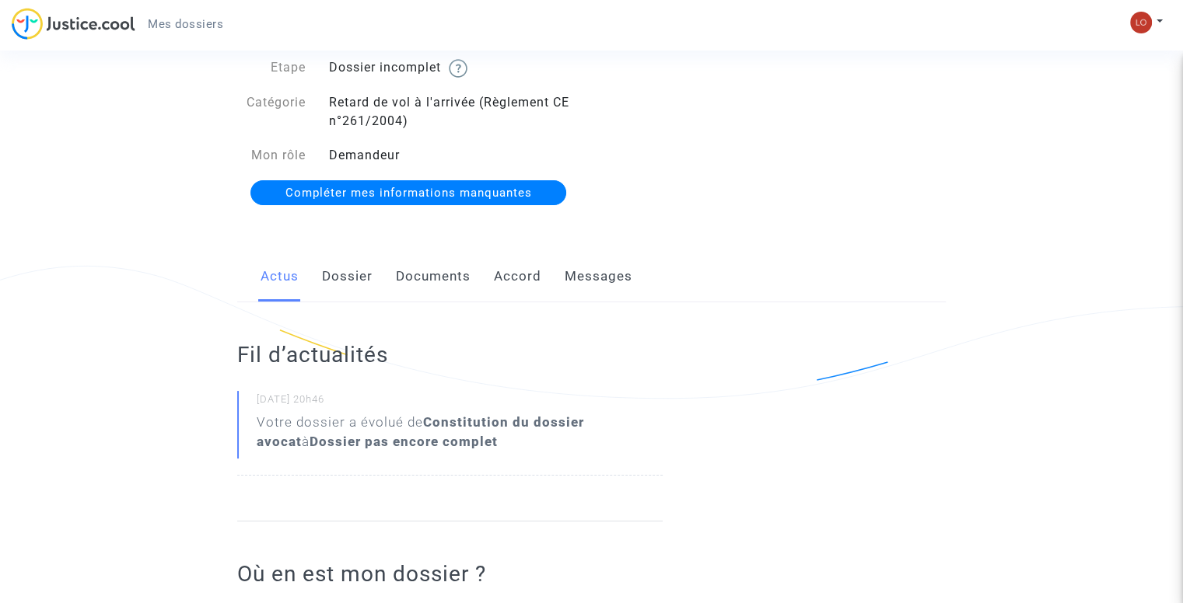
click at [444, 268] on link "Documents" at bounding box center [433, 276] width 75 height 51
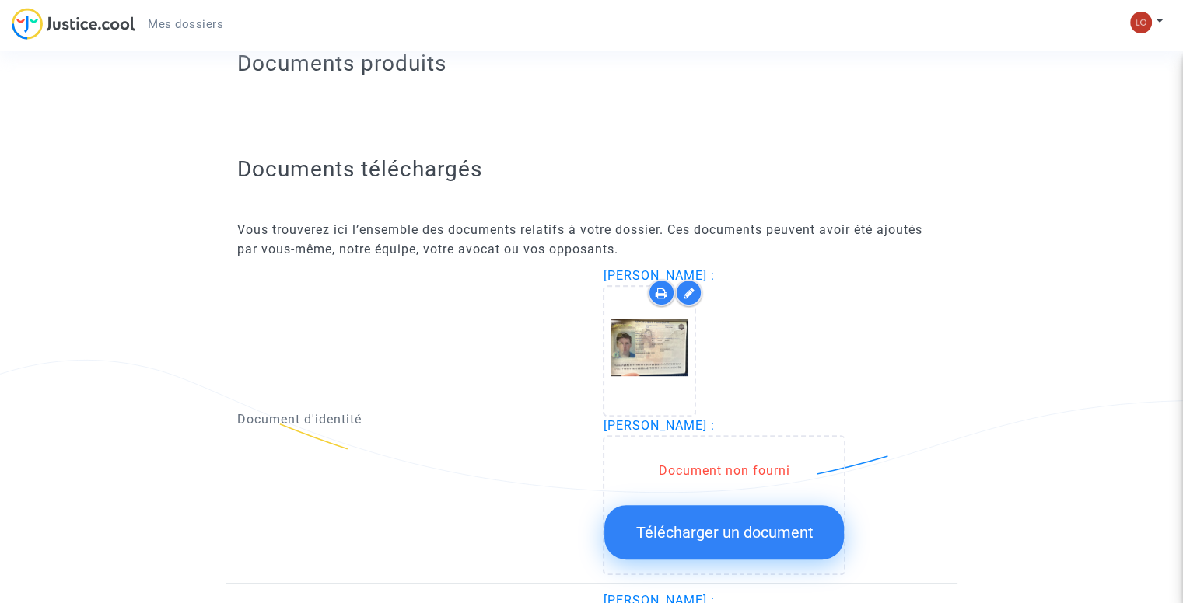
scroll to position [703, 0]
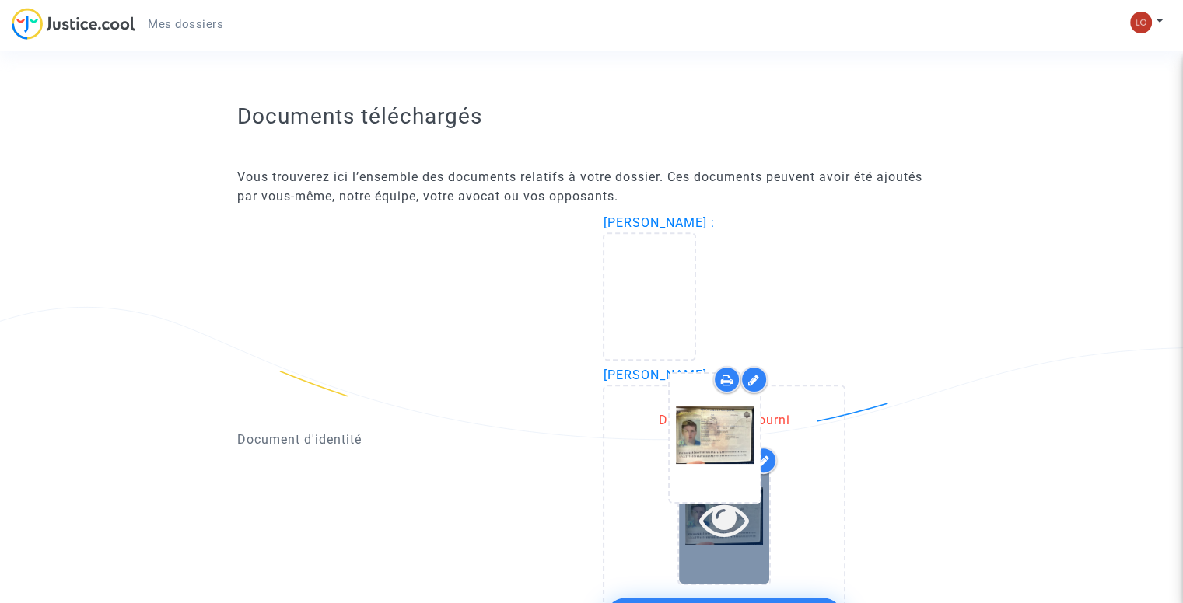
drag, startPoint x: 658, startPoint y: 308, endPoint x: 722, endPoint y: 494, distance: 196.5
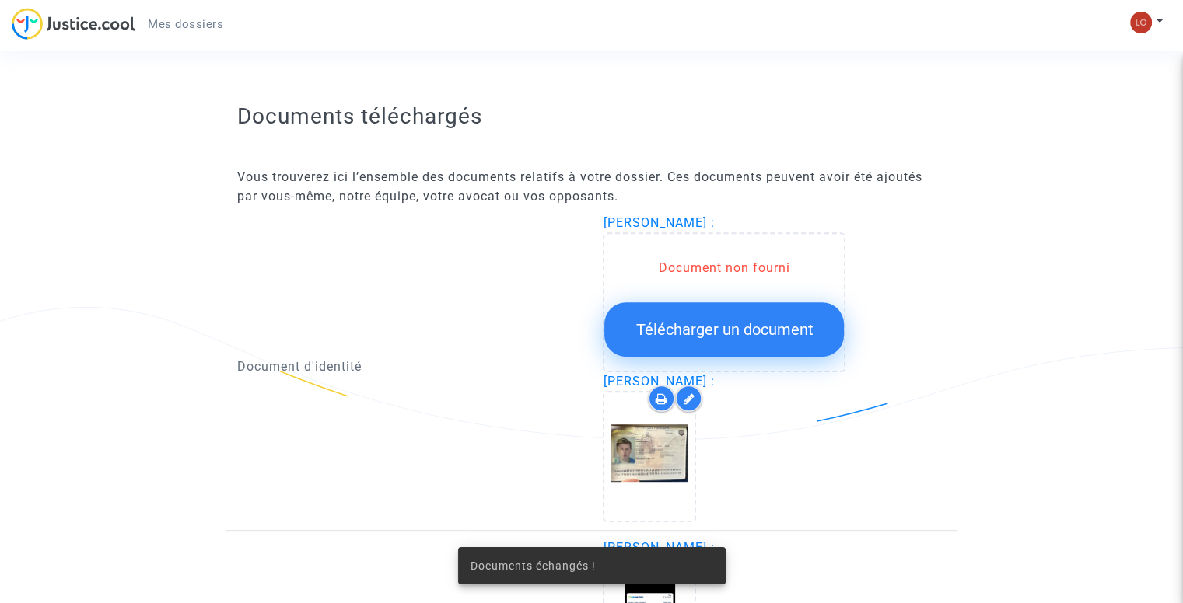
click at [715, 324] on span "Télécharger un document" at bounding box center [723, 329] width 177 height 19
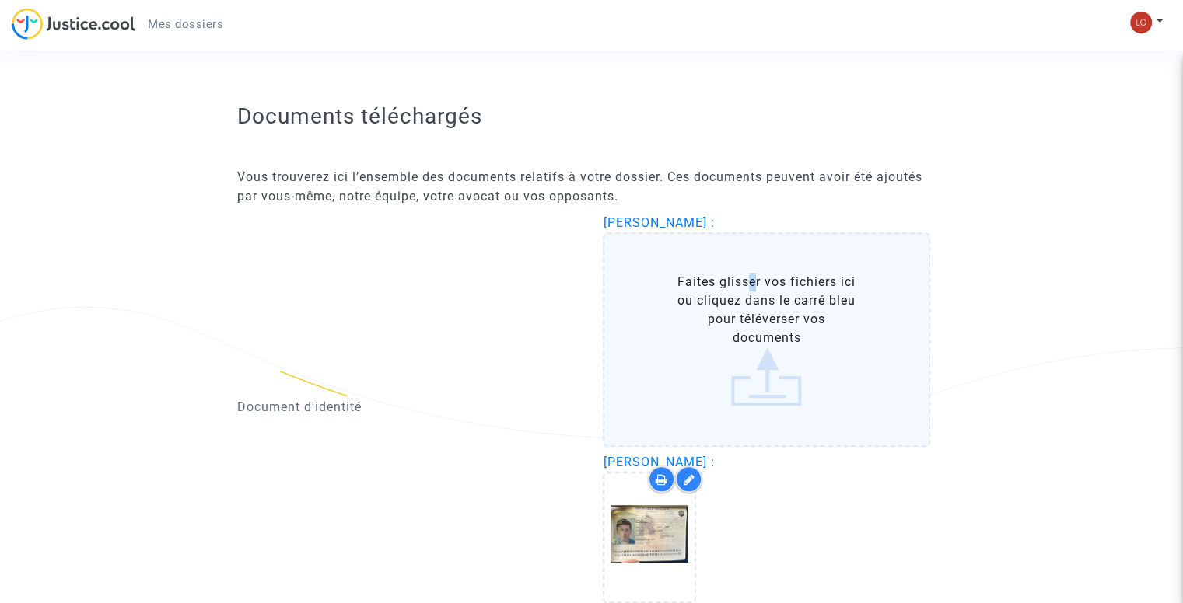
click at [745, 281] on label "Faites glisser vos fichiers ici ou cliquez dans le carré bleu pour téléverser v…" at bounding box center [766, 340] width 327 height 215
click at [785, 376] on label "Faites glisser vos fichiers ici ou cliquez dans le carré bleu pour téléverser v…" at bounding box center [766, 340] width 327 height 215
click at [0, 0] on input "Faites glisser vos fichiers ici ou cliquez dans le carré bleu pour téléverser v…" at bounding box center [0, 0] width 0 height 0
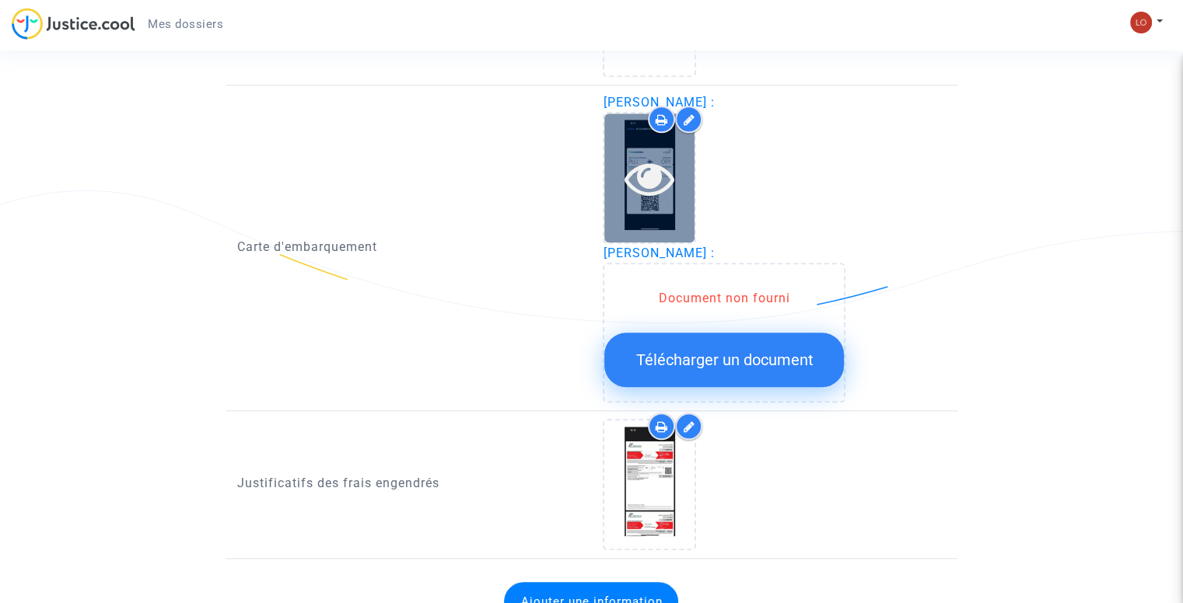
scroll to position [1480, 0]
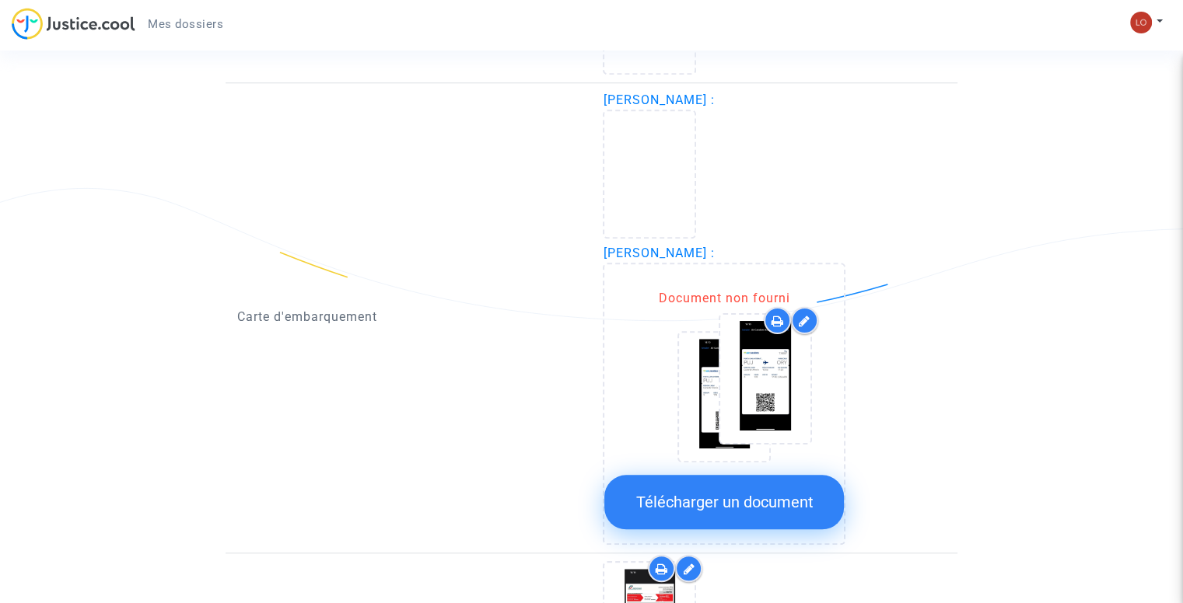
drag, startPoint x: 642, startPoint y: 171, endPoint x: 740, endPoint y: 371, distance: 222.9
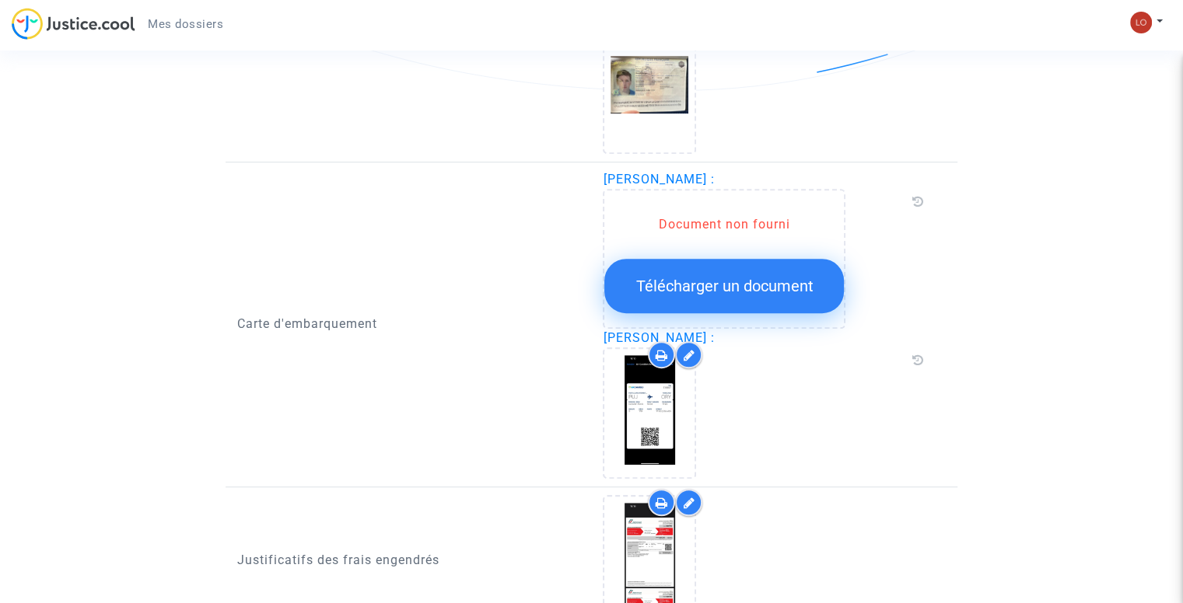
scroll to position [1051, 0]
click at [677, 287] on span "Télécharger un document" at bounding box center [723, 287] width 177 height 19
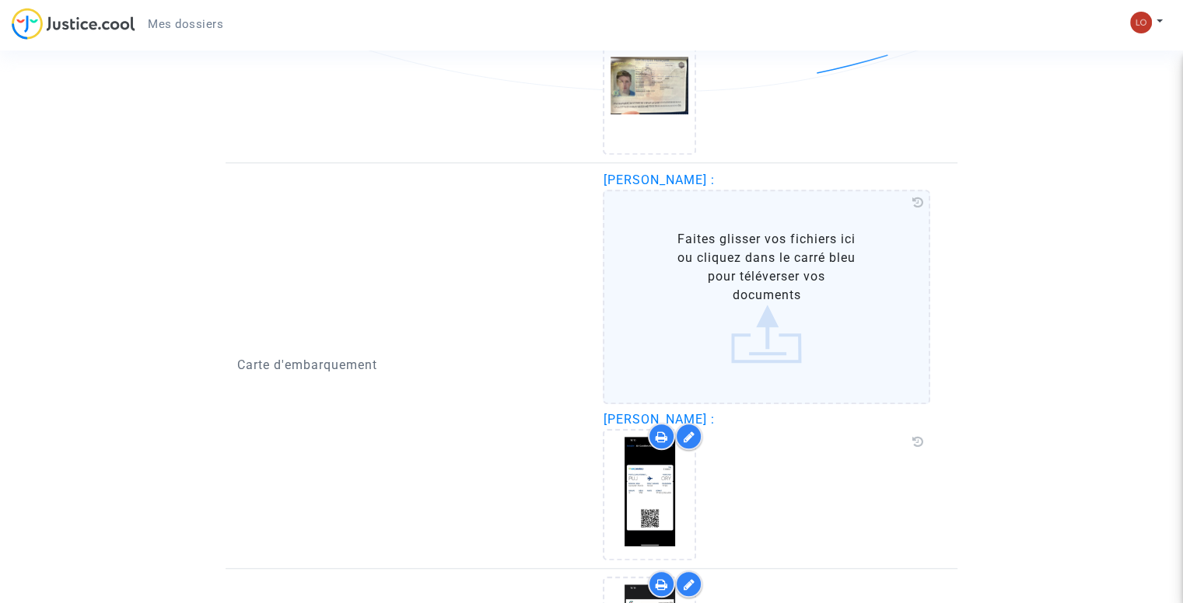
click at [694, 287] on label "Faites glisser vos fichiers ici ou cliquez dans le carré bleu pour téléverser v…" at bounding box center [766, 297] width 327 height 215
click at [0, 0] on input "Faites glisser vos fichiers ici ou cliquez dans le carré bleu pour téléverser v…" at bounding box center [0, 0] width 0 height 0
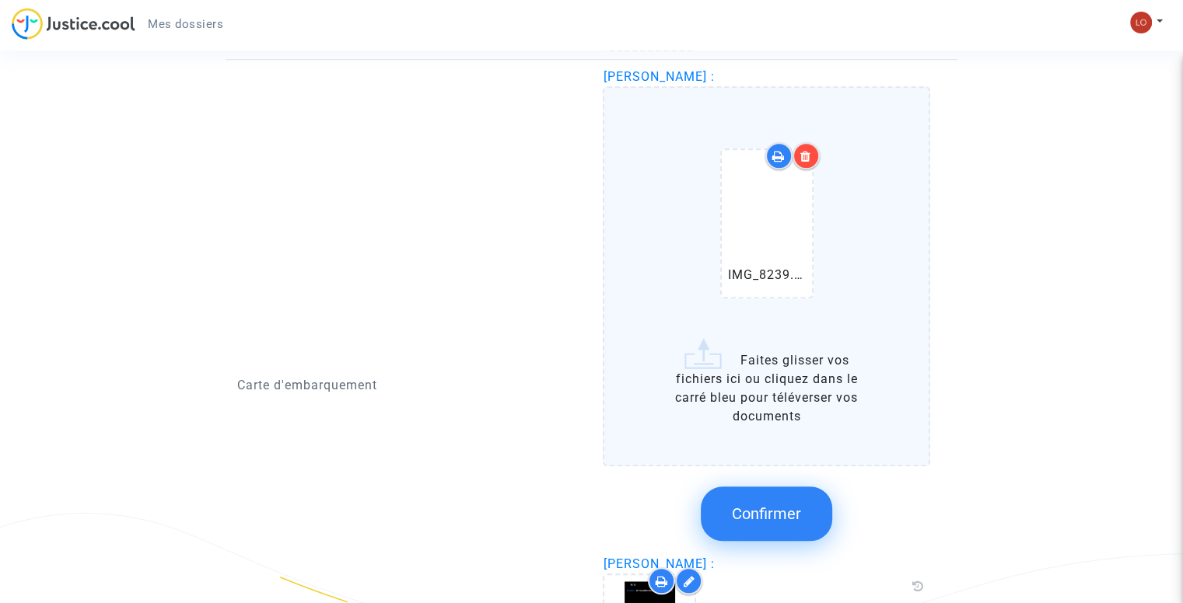
scroll to position [1157, 0]
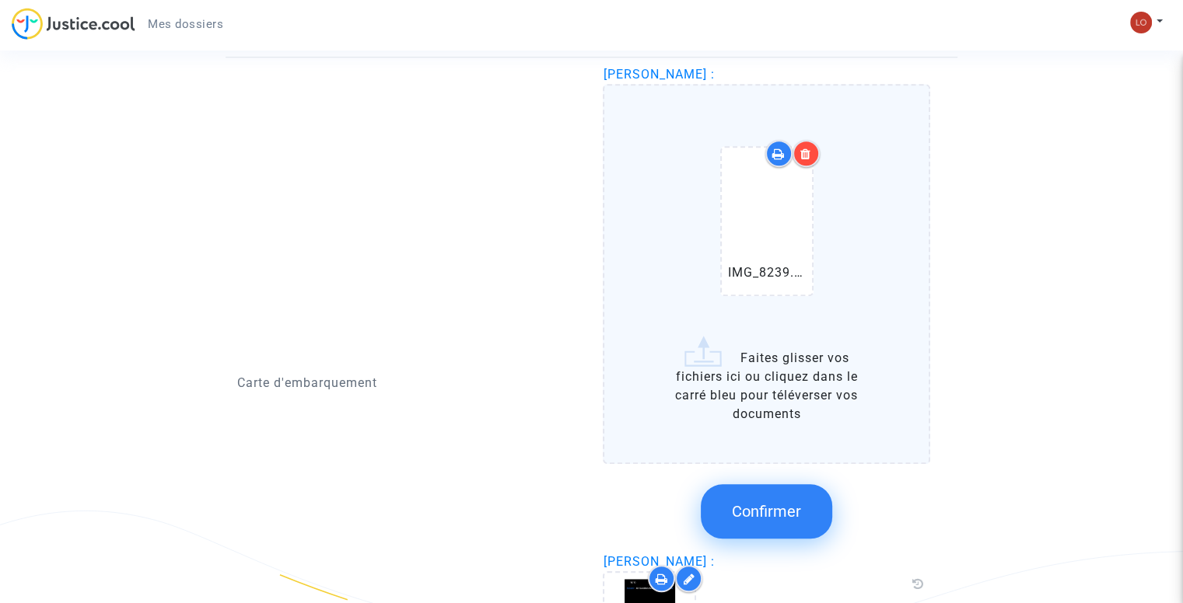
click at [778, 526] on button "Confirmer" at bounding box center [766, 511] width 131 height 54
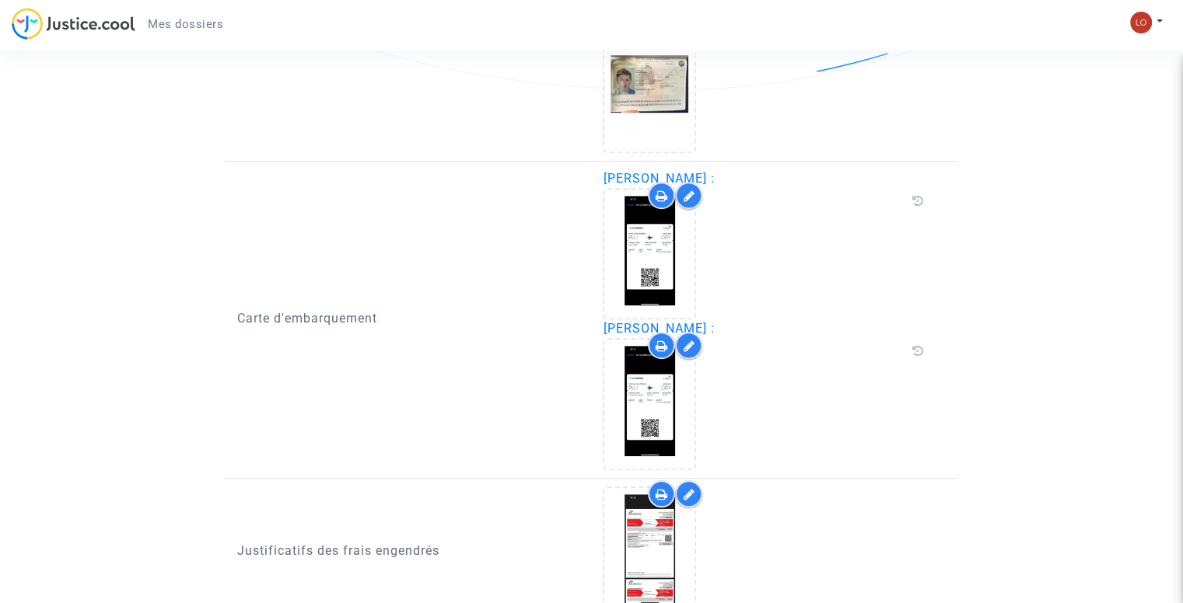
scroll to position [1187, 0]
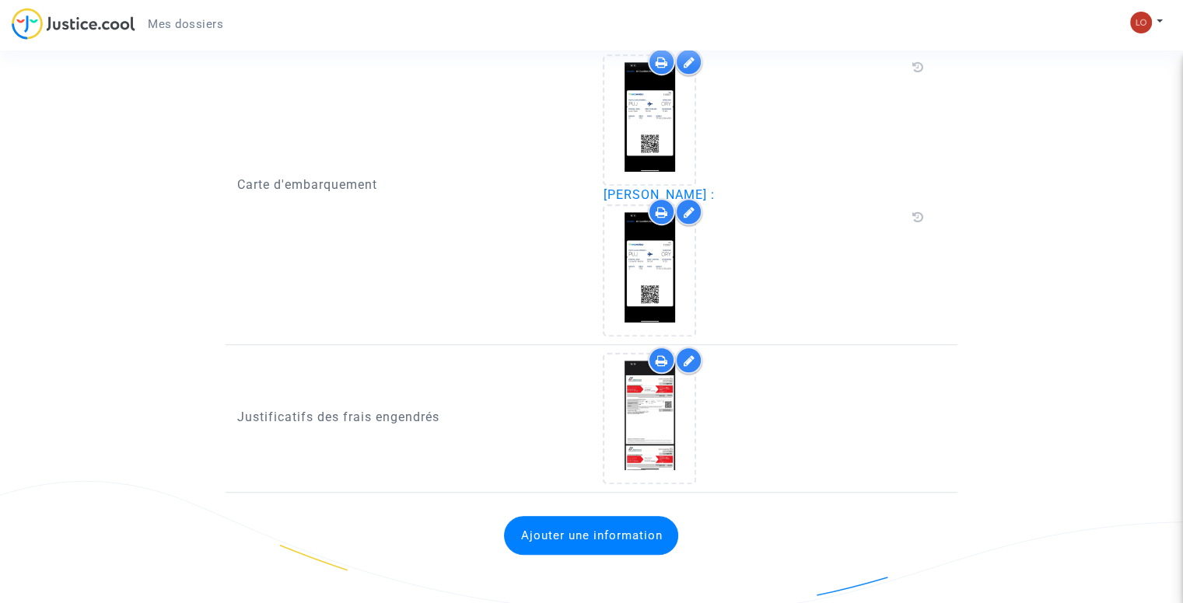
click at [692, 365] on div at bounding box center [688, 360] width 27 height 27
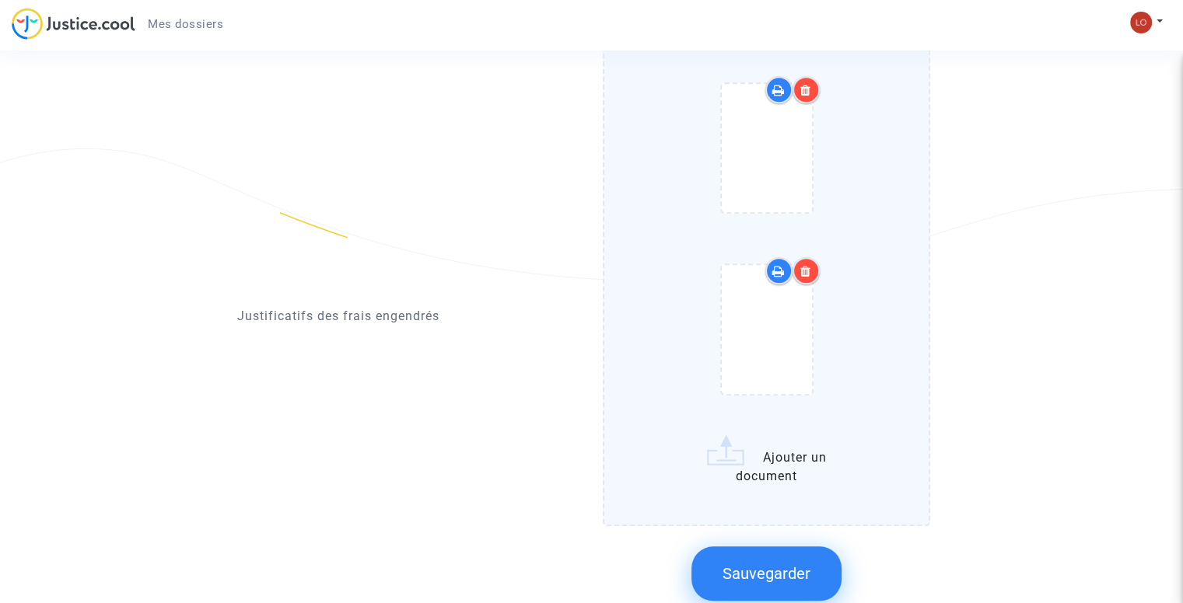
scroll to position [1520, 0]
click at [750, 566] on span "Sauvegarder" at bounding box center [766, 573] width 88 height 19
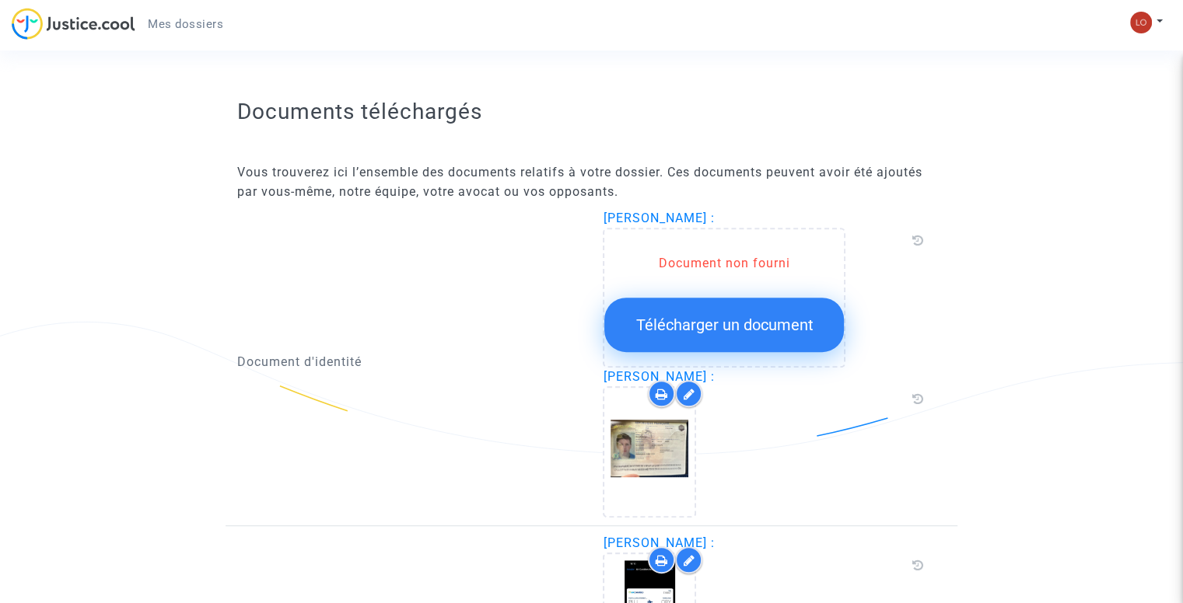
scroll to position [679, 0]
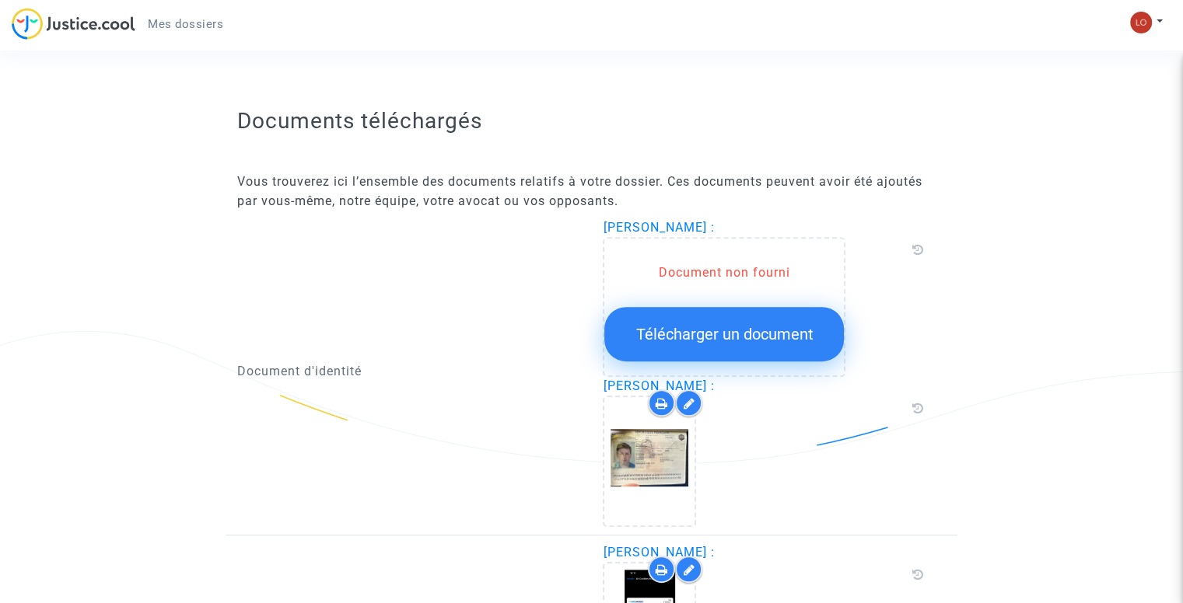
click at [768, 329] on span "Télécharger un document" at bounding box center [723, 334] width 177 height 19
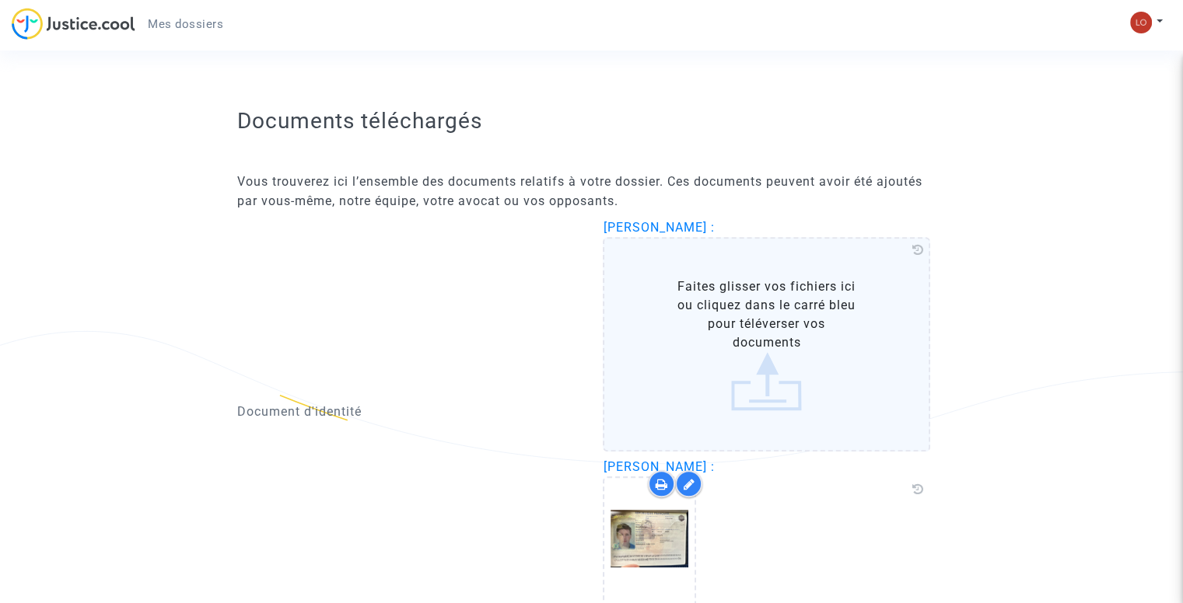
click at [706, 298] on label "Faites glisser vos fichiers ici ou cliquez dans le carré bleu pour téléverser v…" at bounding box center [766, 344] width 327 height 215
click at [0, 0] on input "Faites glisser vos fichiers ici ou cliquez dans le carré bleu pour téléverser v…" at bounding box center [0, 0] width 0 height 0
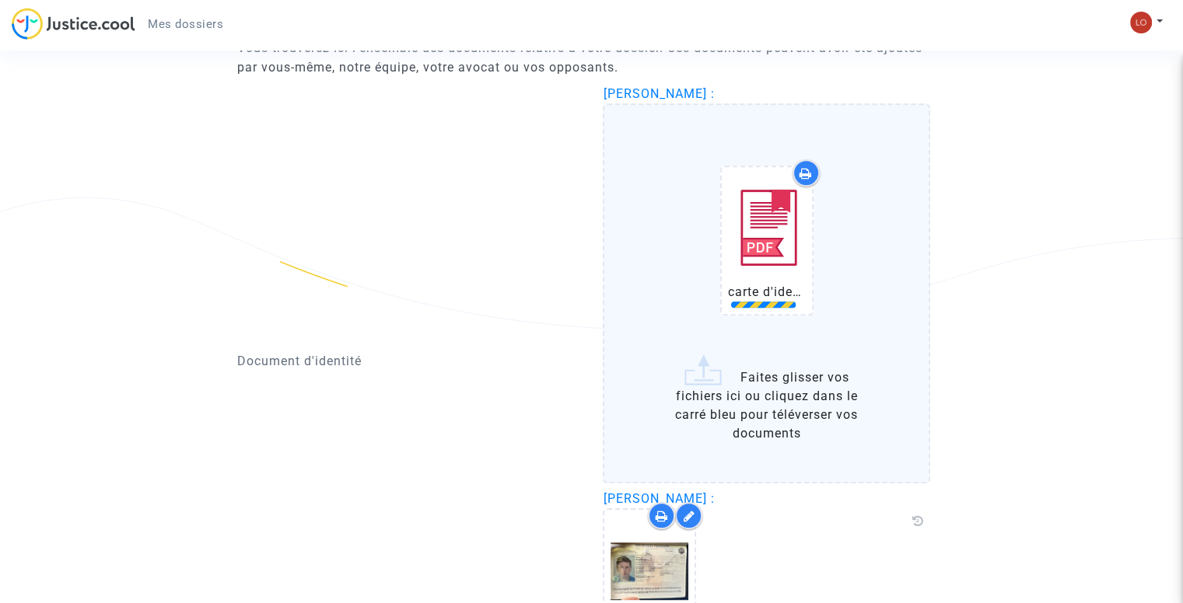
scroll to position [818, 0]
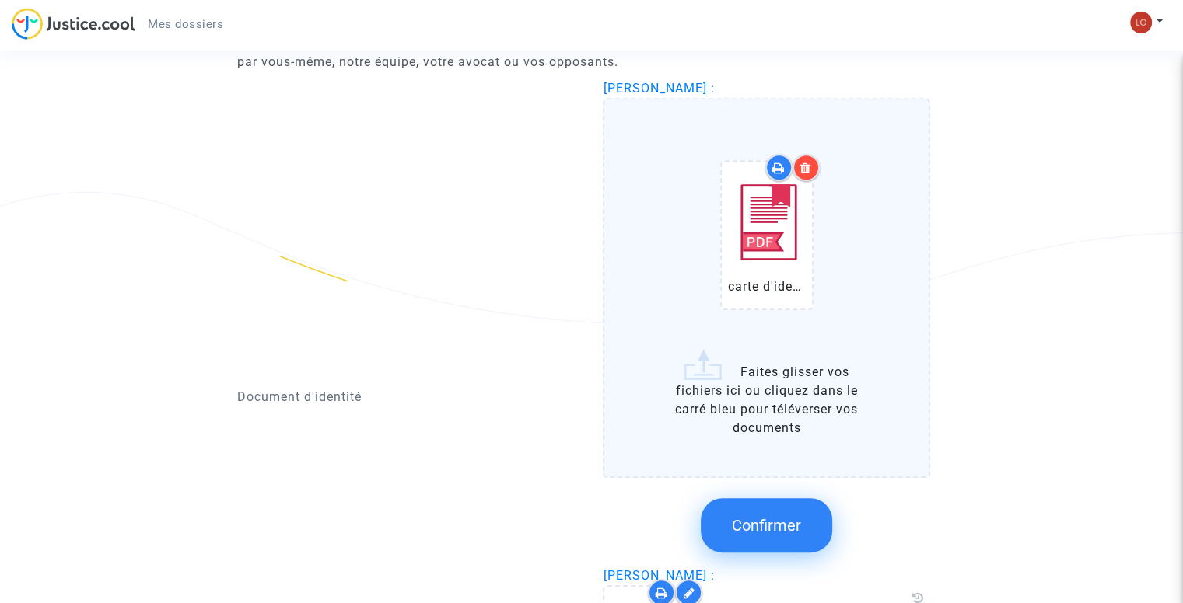
click at [792, 505] on button "Confirmer" at bounding box center [766, 525] width 131 height 54
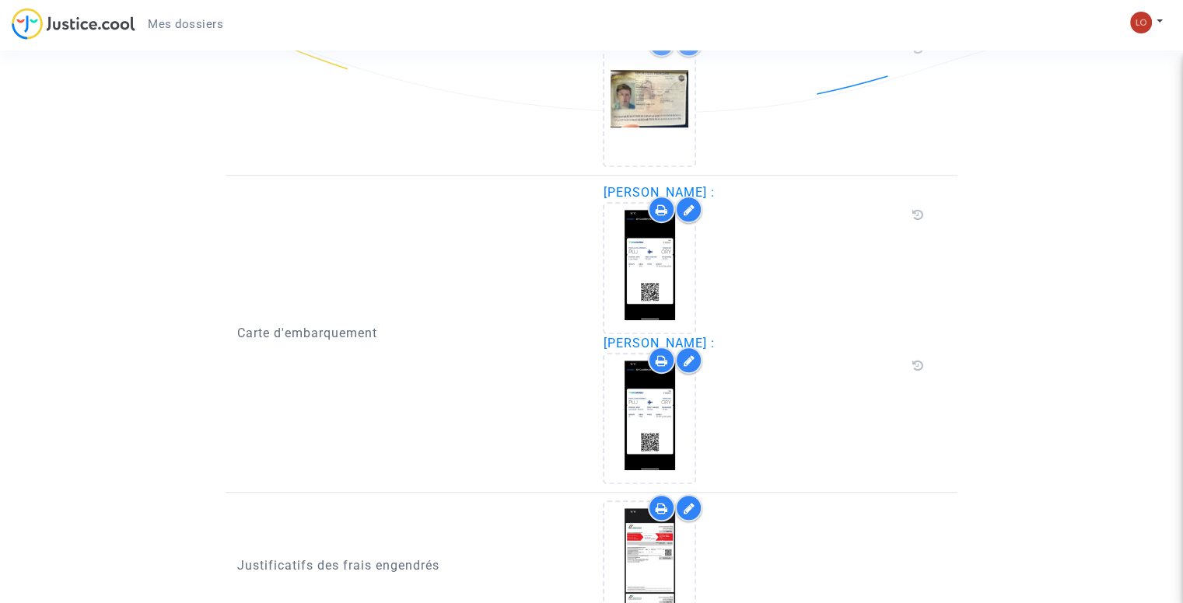
scroll to position [1178, 0]
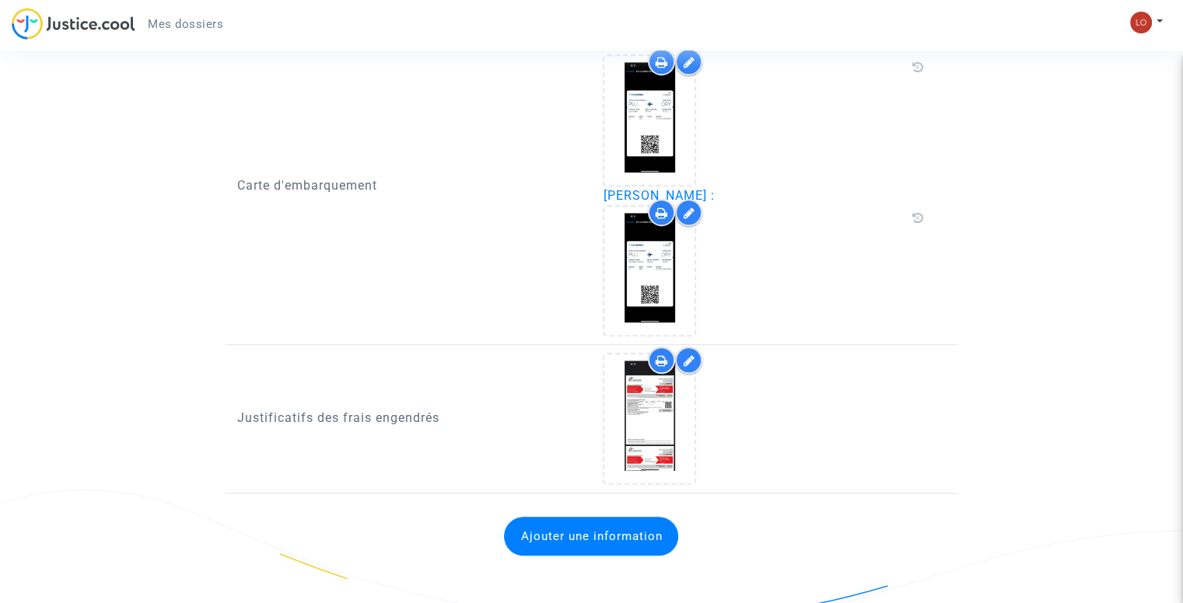
click at [594, 537] on button "Ajouter une information" at bounding box center [591, 536] width 174 height 39
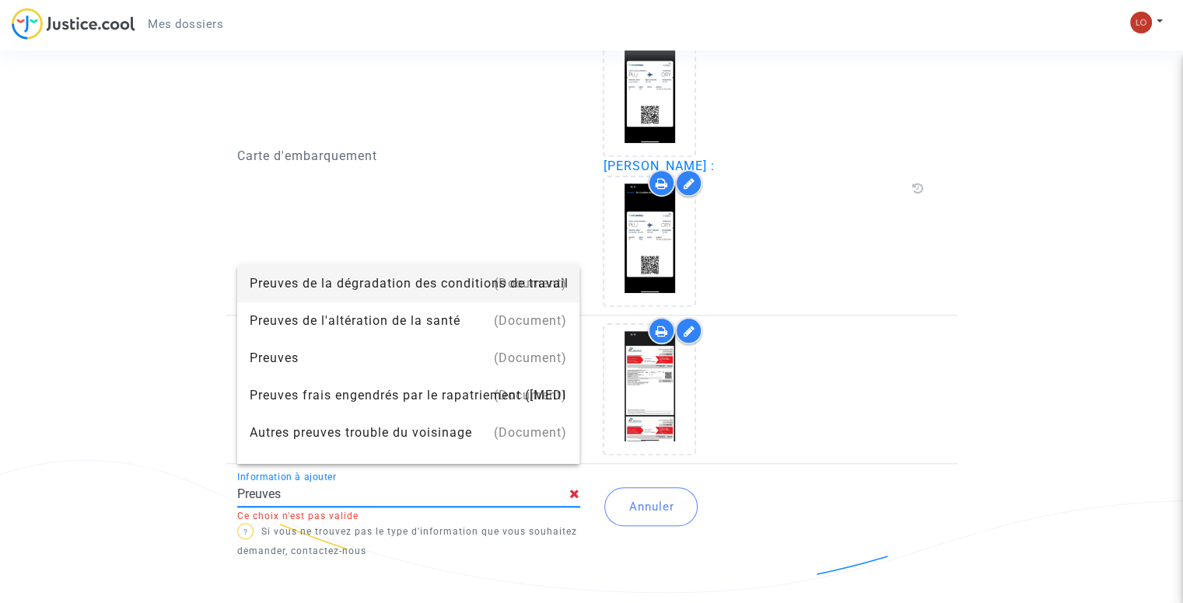
scroll to position [0, 0]
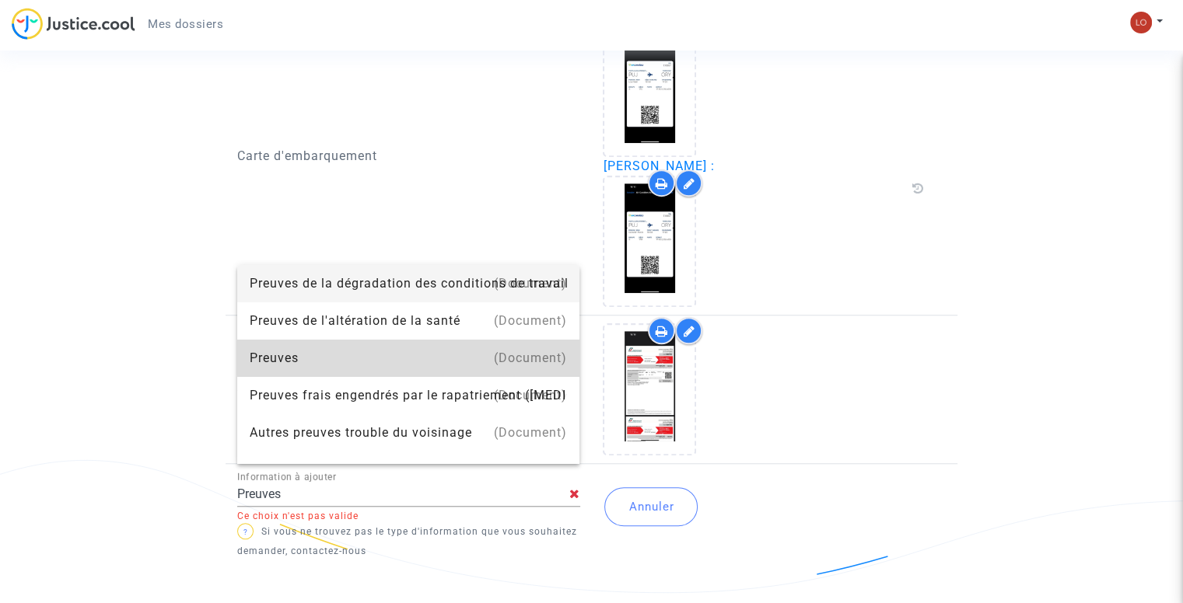
click at [448, 354] on div "Preuves" at bounding box center [409, 358] width 318 height 37
type input "Preuves"
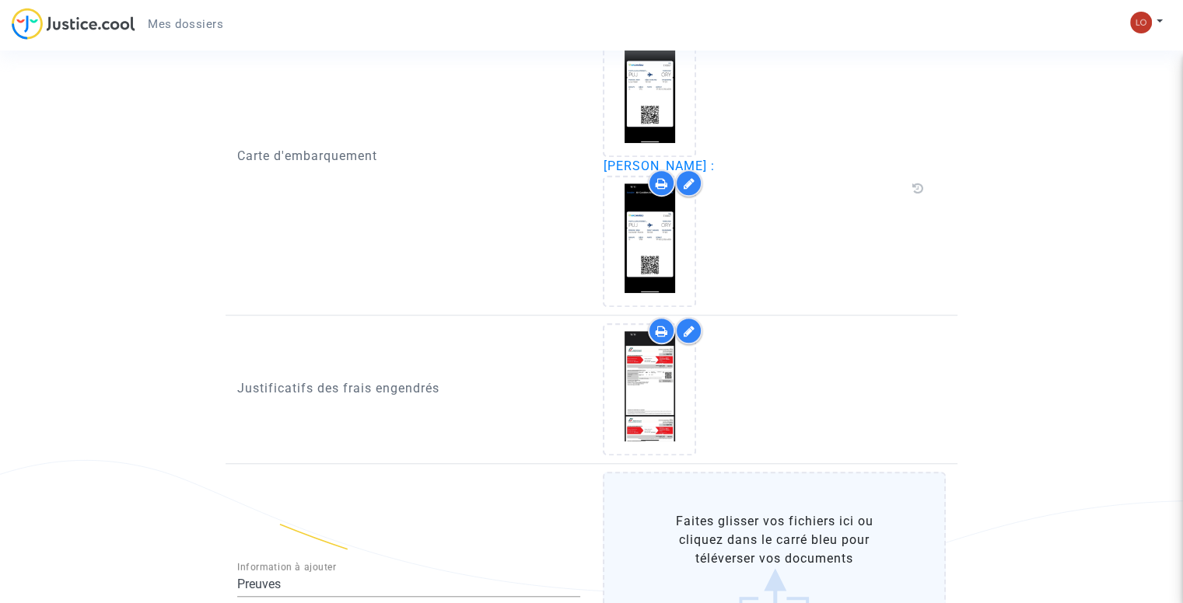
scroll to position [1387, 0]
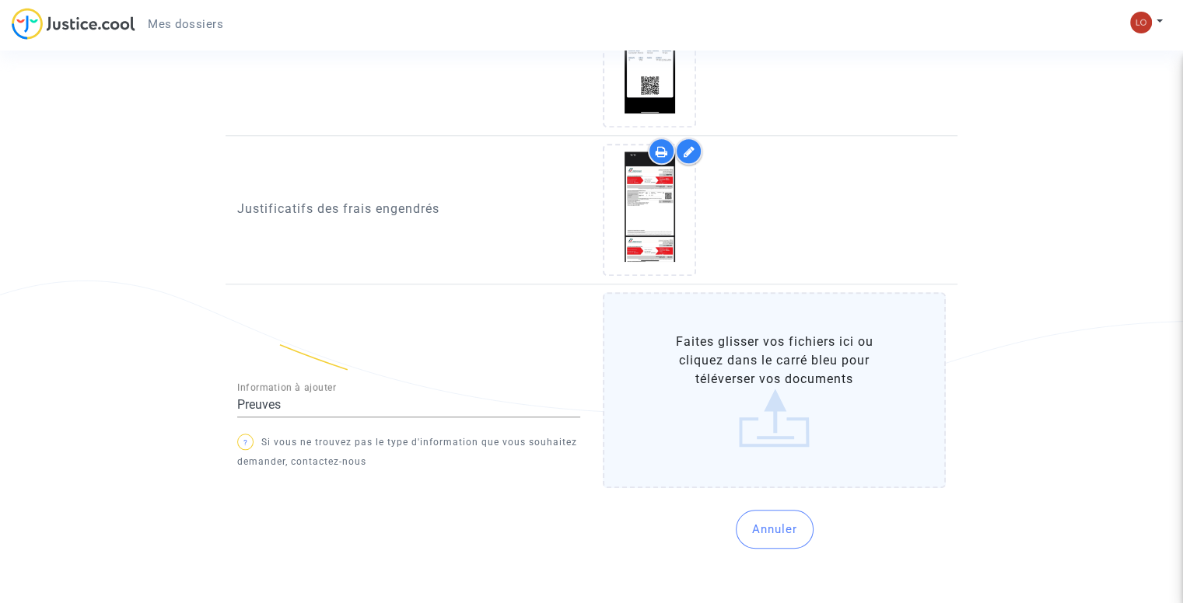
click at [736, 390] on label "Faites glisser vos fichiers ici ou cliquez dans le carré bleu pour téléverser v…" at bounding box center [774, 390] width 343 height 196
click at [0, 0] on input "Faites glisser vos fichiers ici ou cliquez dans le carré bleu pour téléverser v…" at bounding box center [0, 0] width 0 height 0
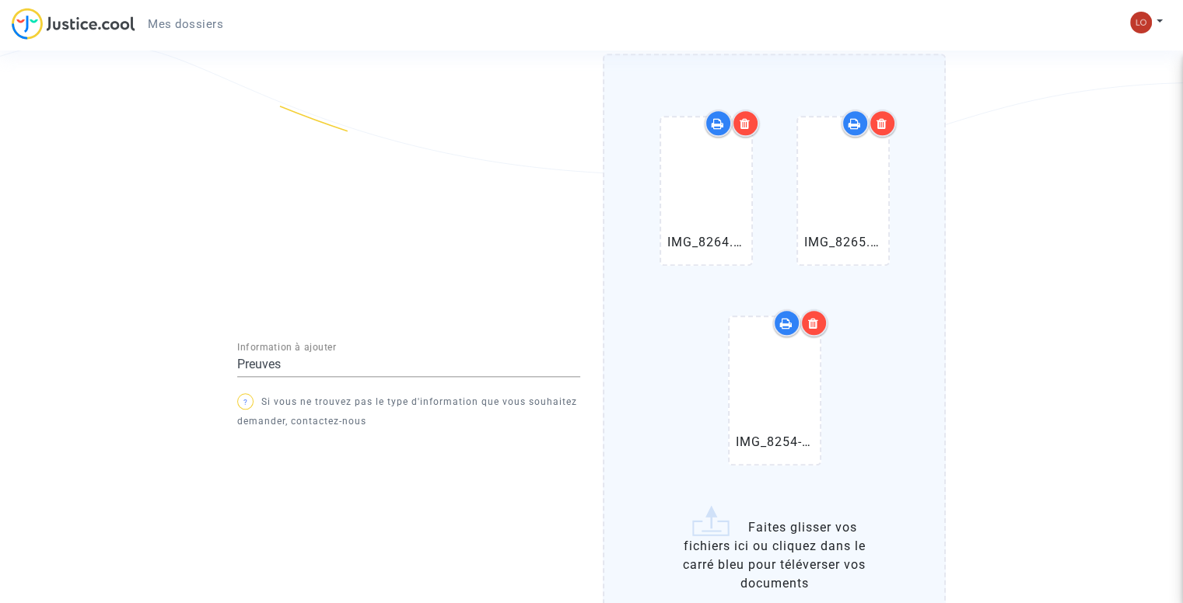
scroll to position [1727, 0]
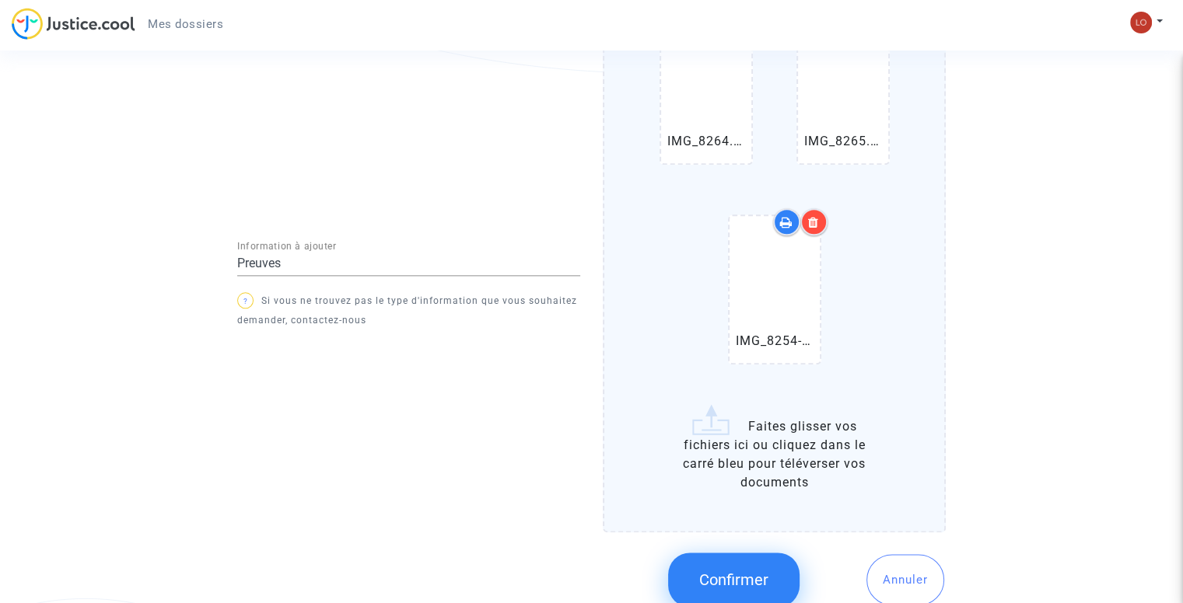
click at [744, 553] on button "Confirmer" at bounding box center [733, 580] width 131 height 54
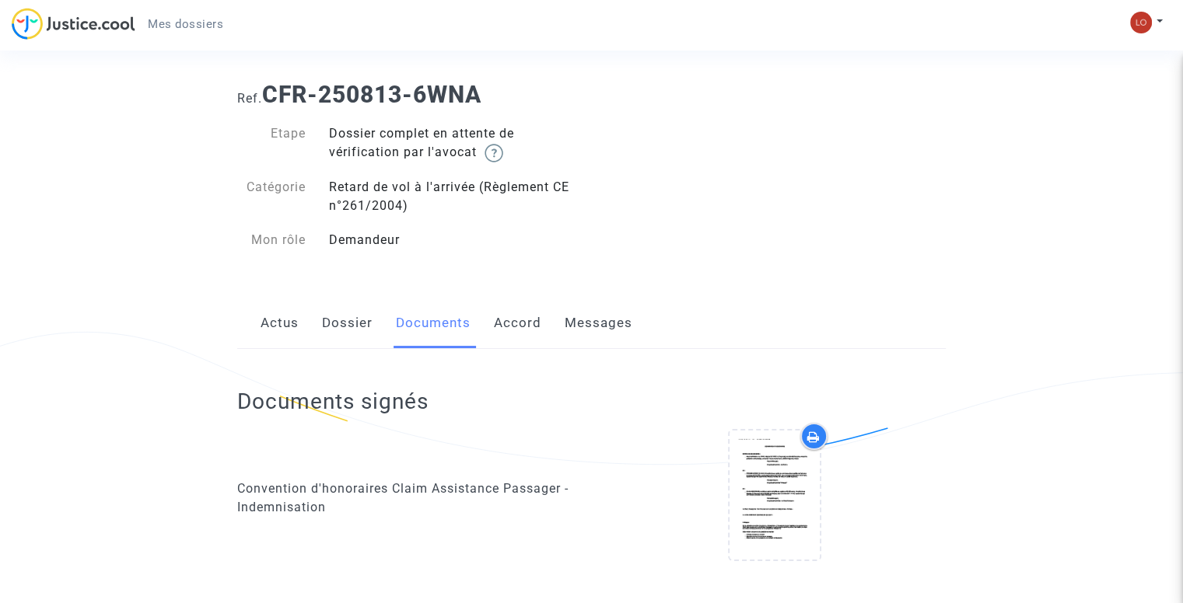
scroll to position [0, 0]
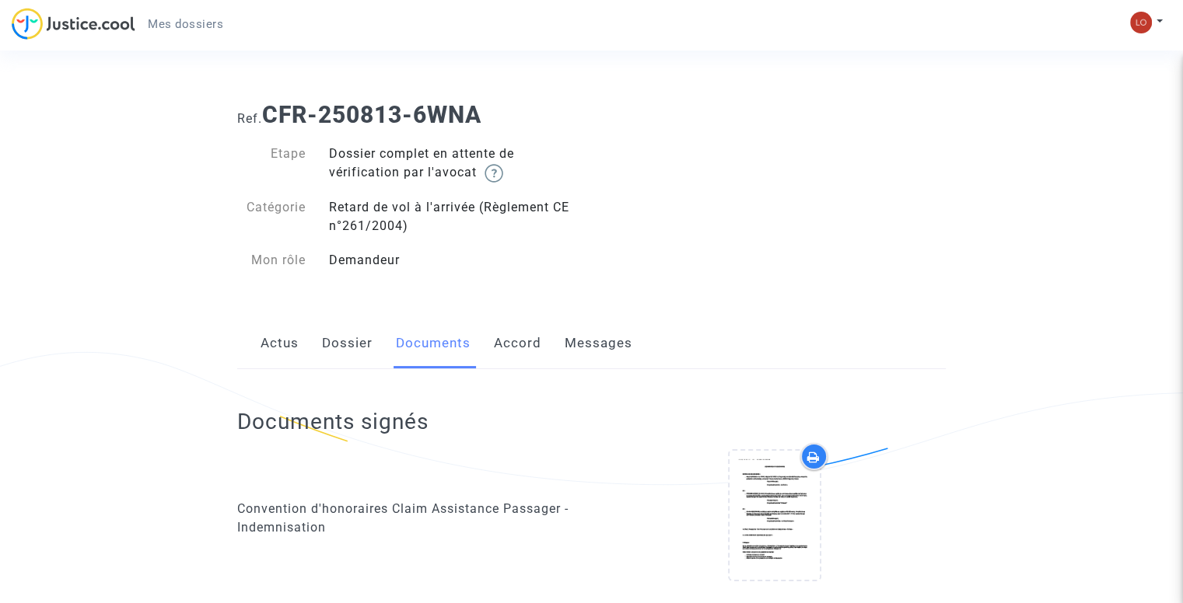
click at [506, 337] on link "Accord" at bounding box center [517, 343] width 47 height 51
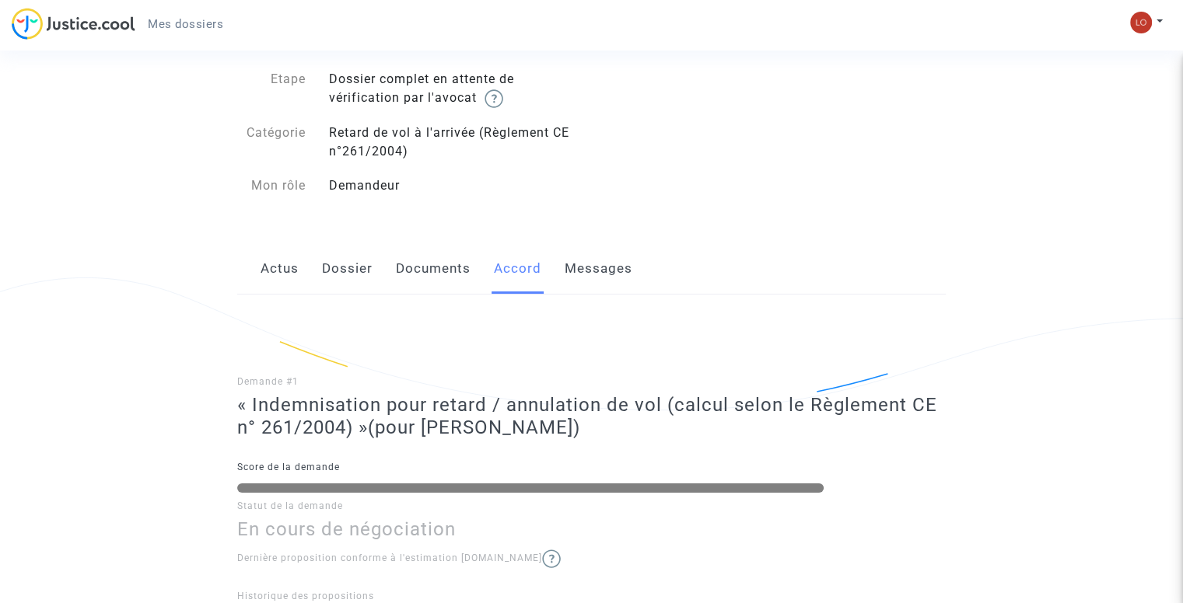
scroll to position [40, 0]
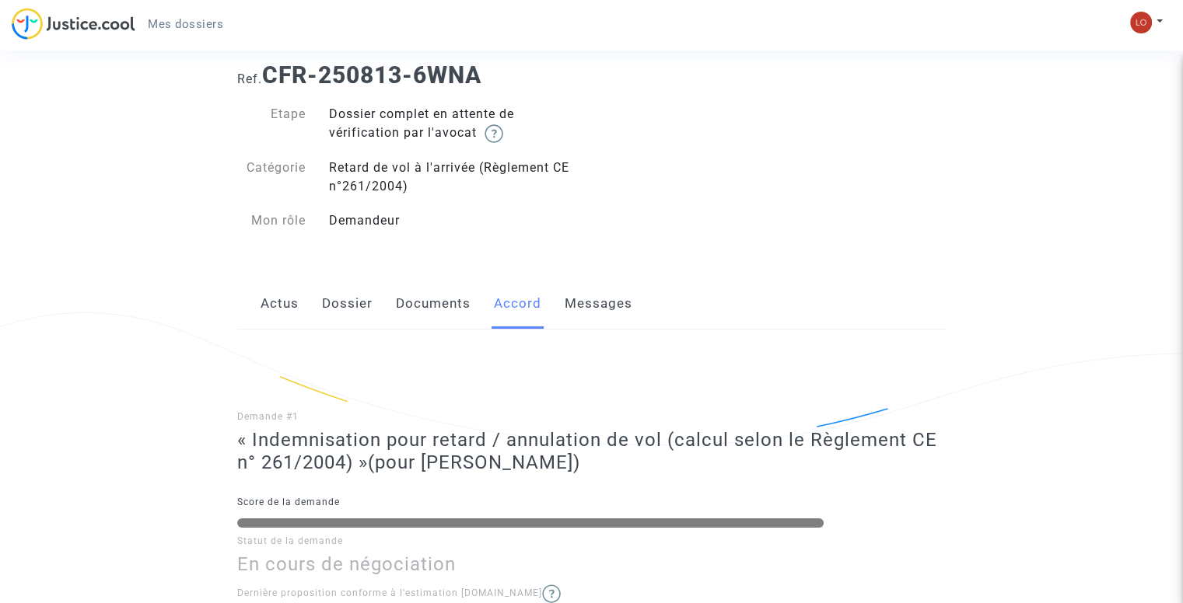
click at [598, 327] on link "Messages" at bounding box center [599, 303] width 68 height 51
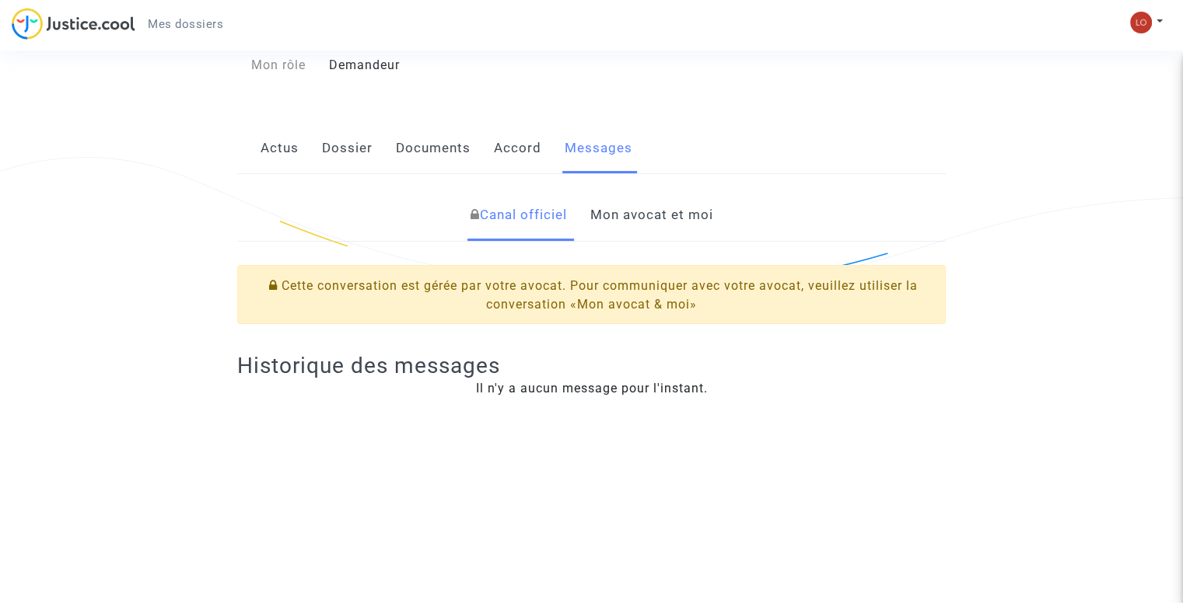
scroll to position [219, 0]
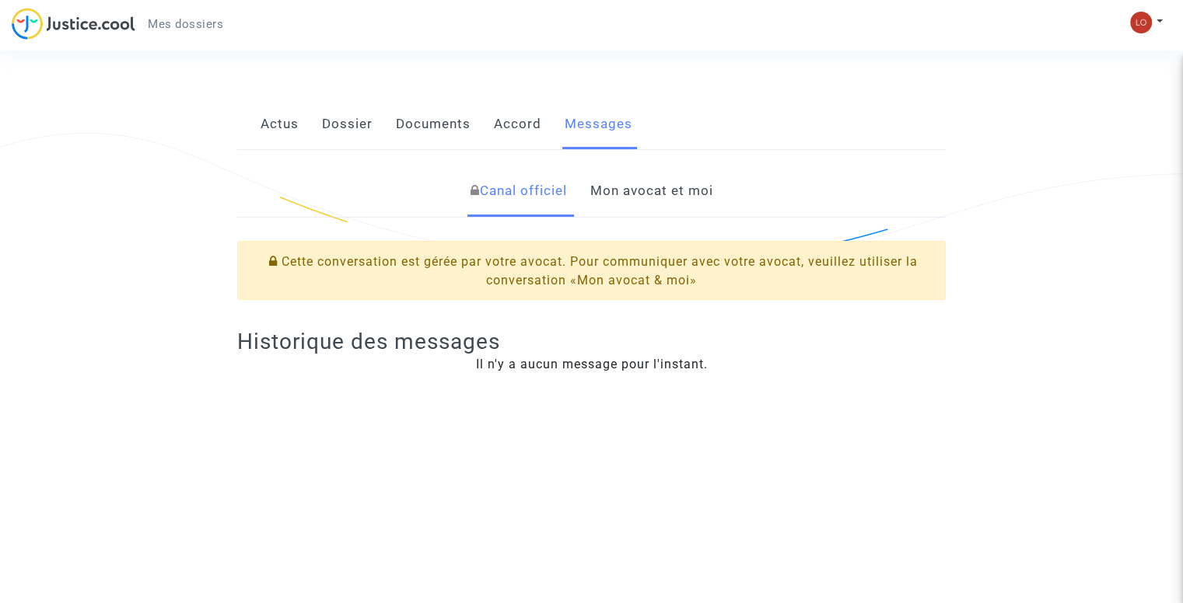
click at [609, 172] on link "Mon avocat et moi" at bounding box center [650, 191] width 123 height 51
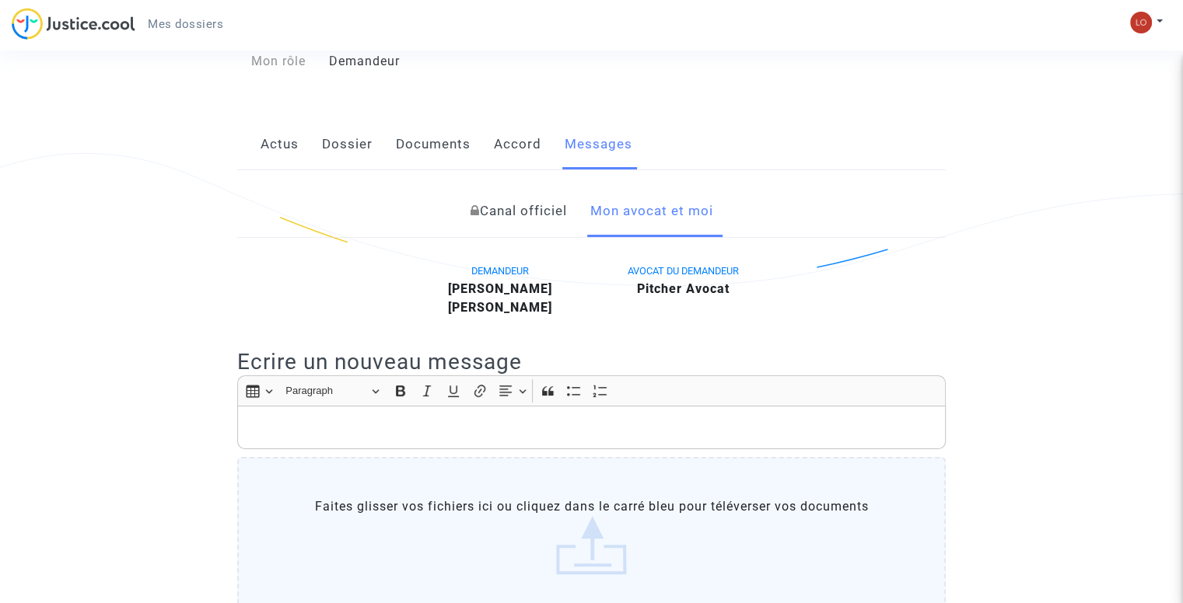
scroll to position [198, 0]
click at [293, 156] on link "Actus" at bounding box center [280, 145] width 38 height 51
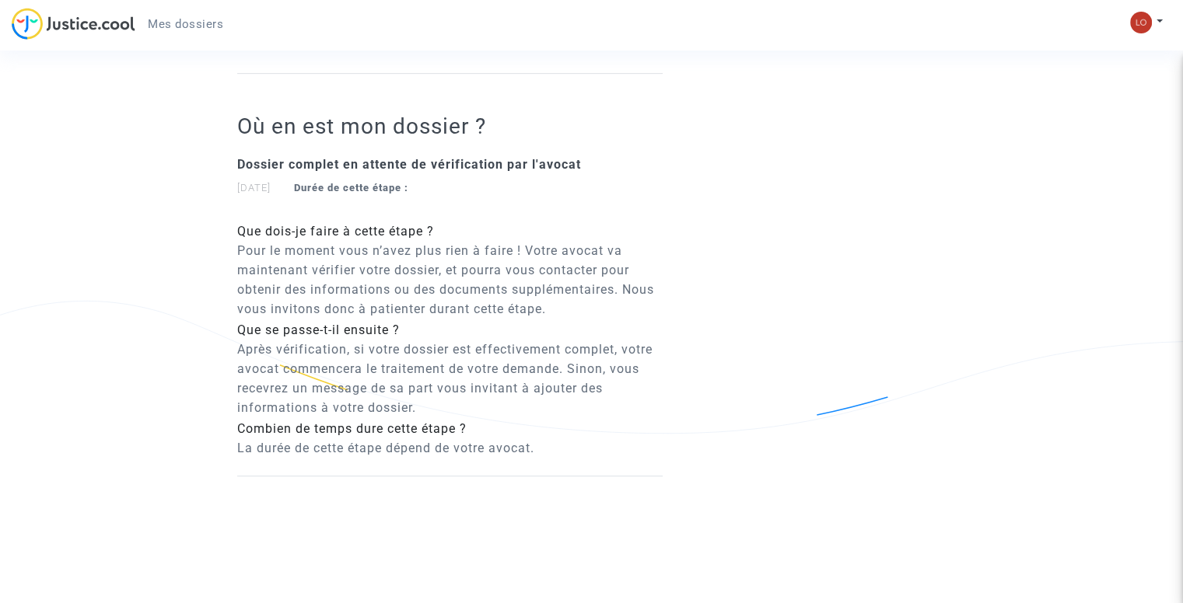
scroll to position [708, 0]
